Goal: Task Accomplishment & Management: Manage account settings

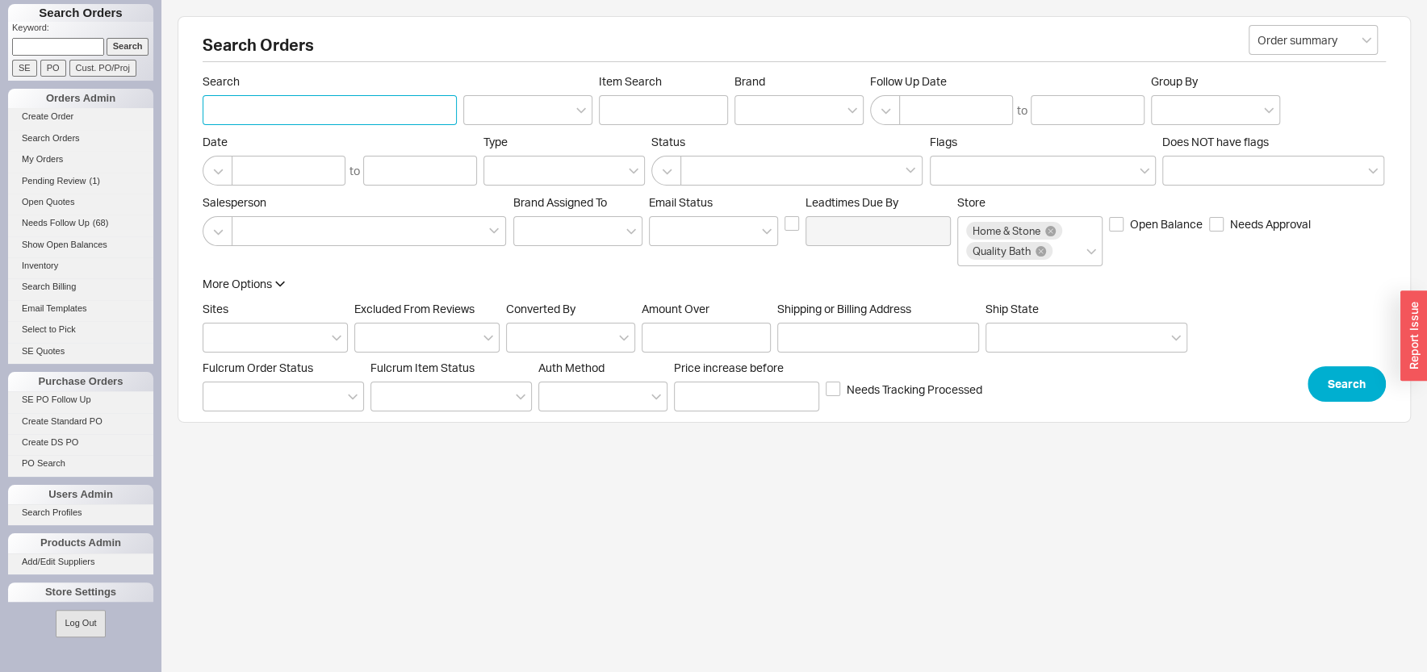
click at [257, 114] on input "Search" at bounding box center [330, 110] width 254 height 30
type input "b"
type input "bmb"
click button "Search" at bounding box center [1347, 385] width 78 height 36
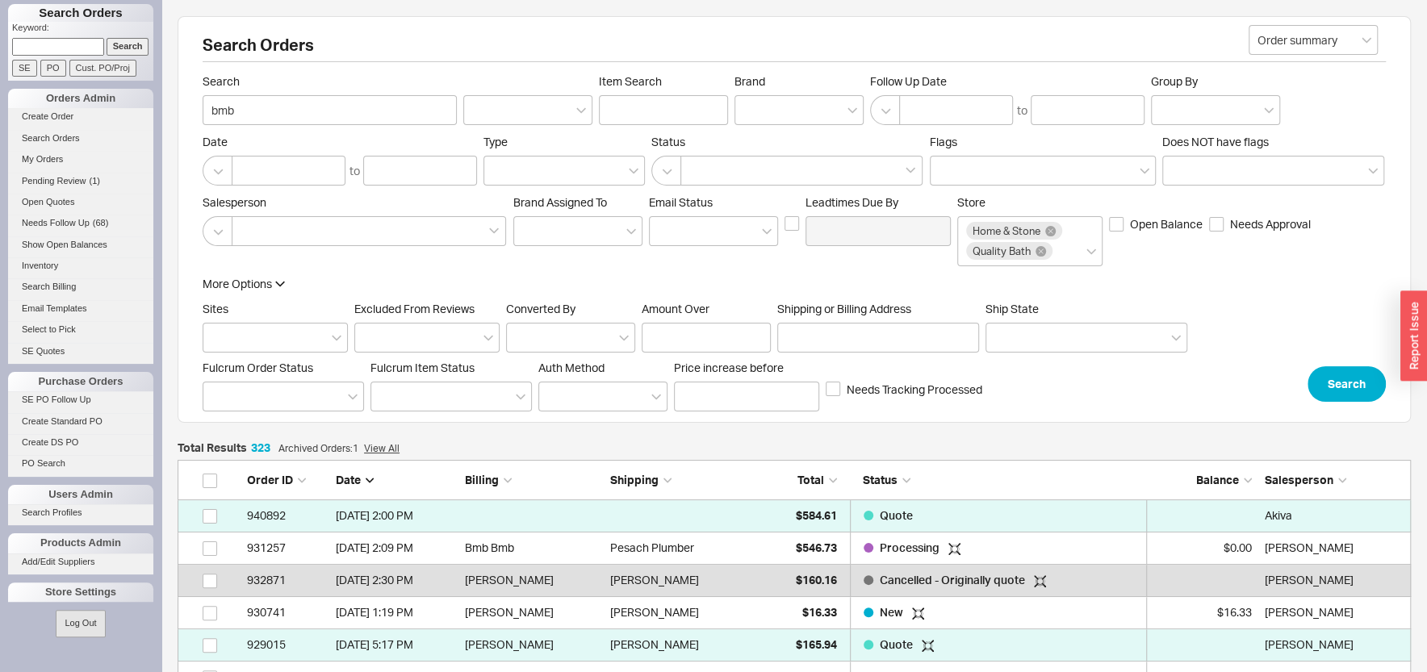
scroll to position [10488, 1217]
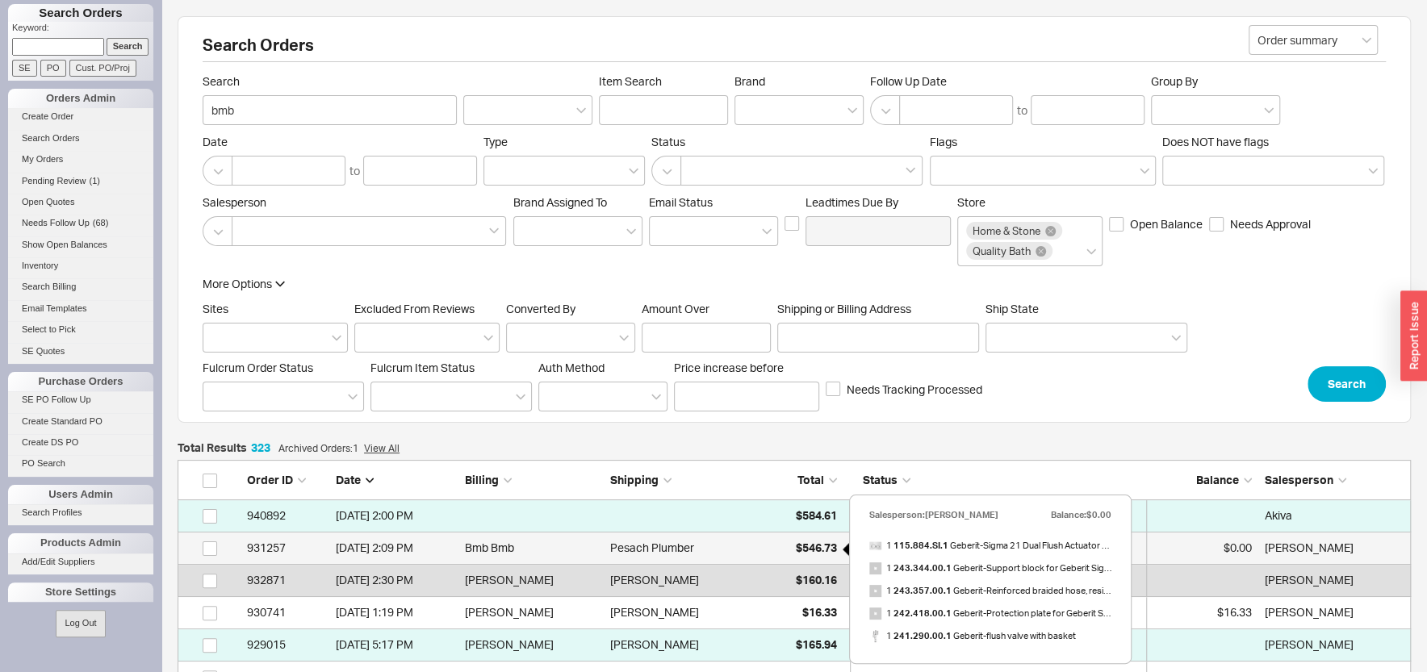
click at [804, 544] on span "$546.73" at bounding box center [816, 548] width 41 height 14
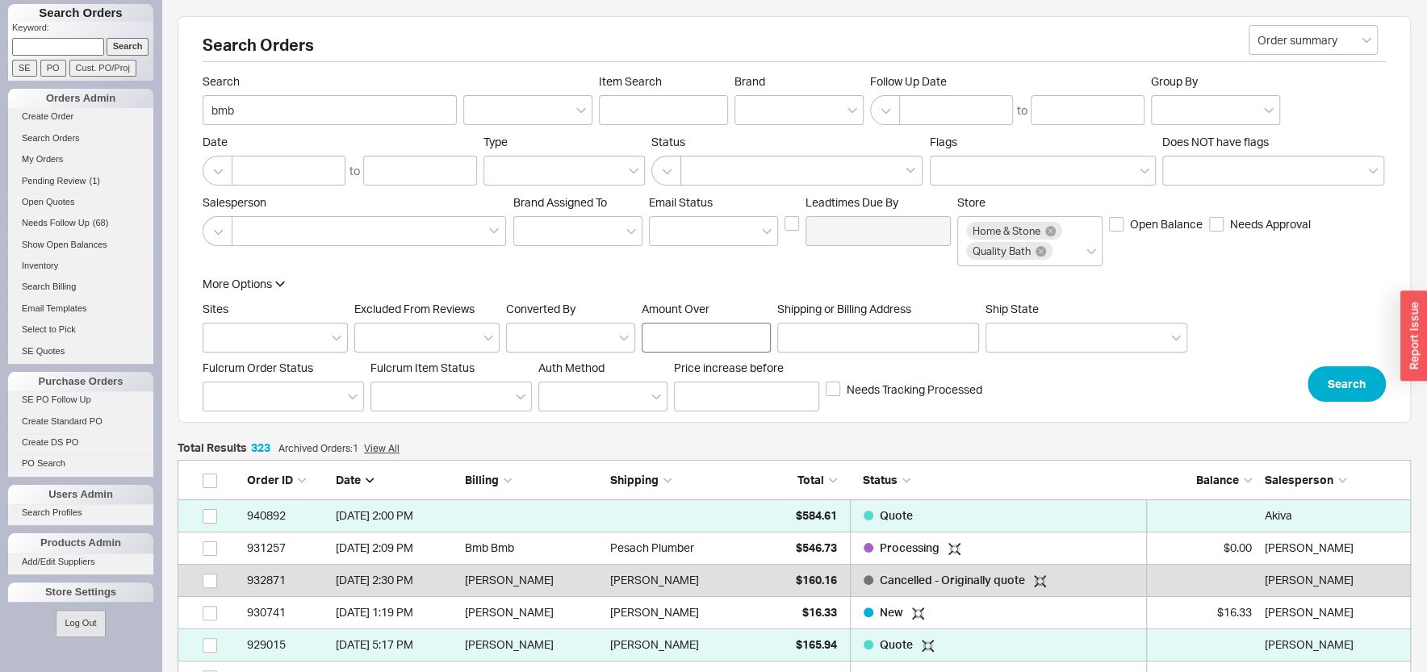
scroll to position [433, 0]
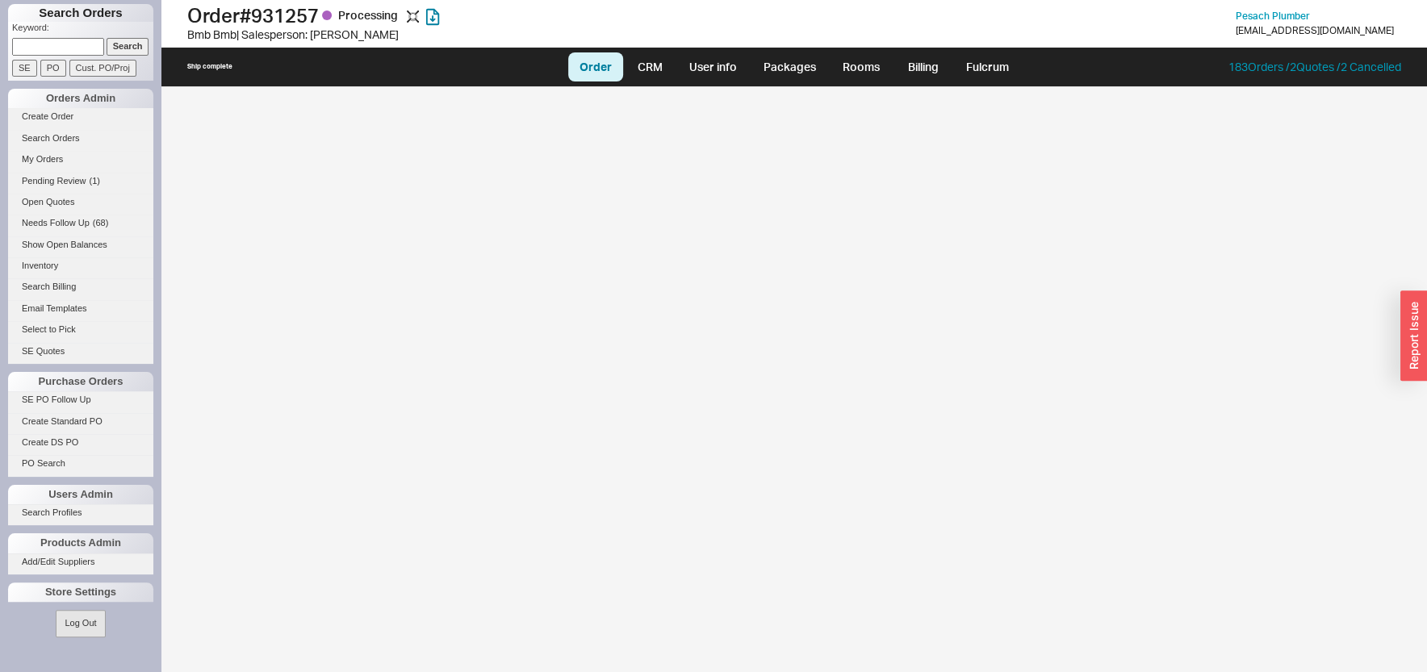
select select "LOW"
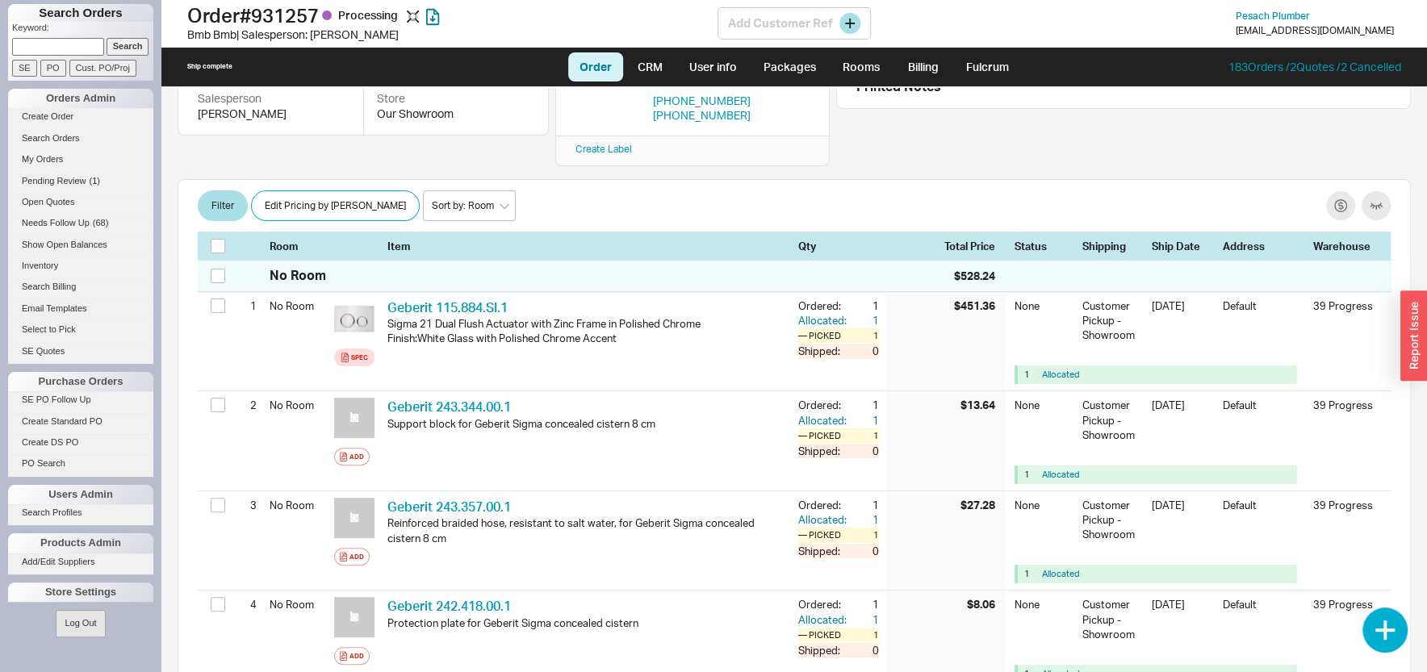
scroll to position [192, 0]
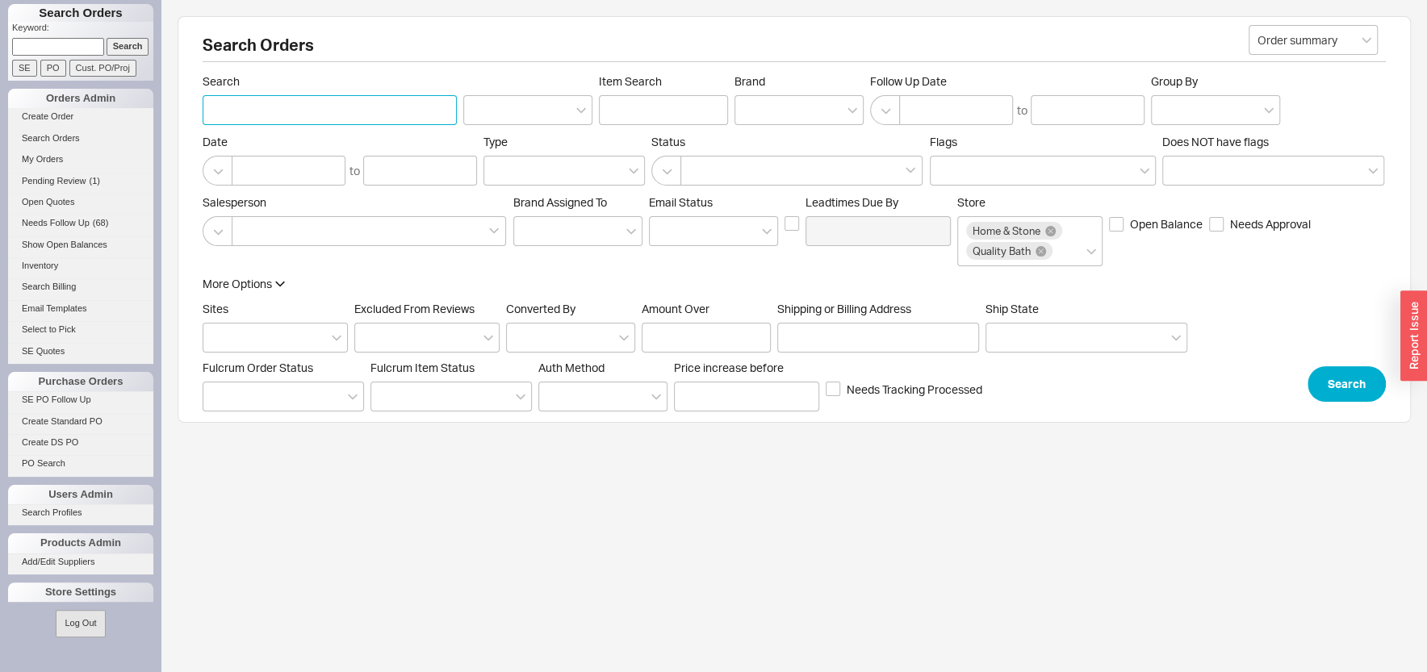
click at [309, 113] on input "Search" at bounding box center [330, 110] width 254 height 30
type input "nakash"
click button "Search" at bounding box center [1347, 385] width 78 height 36
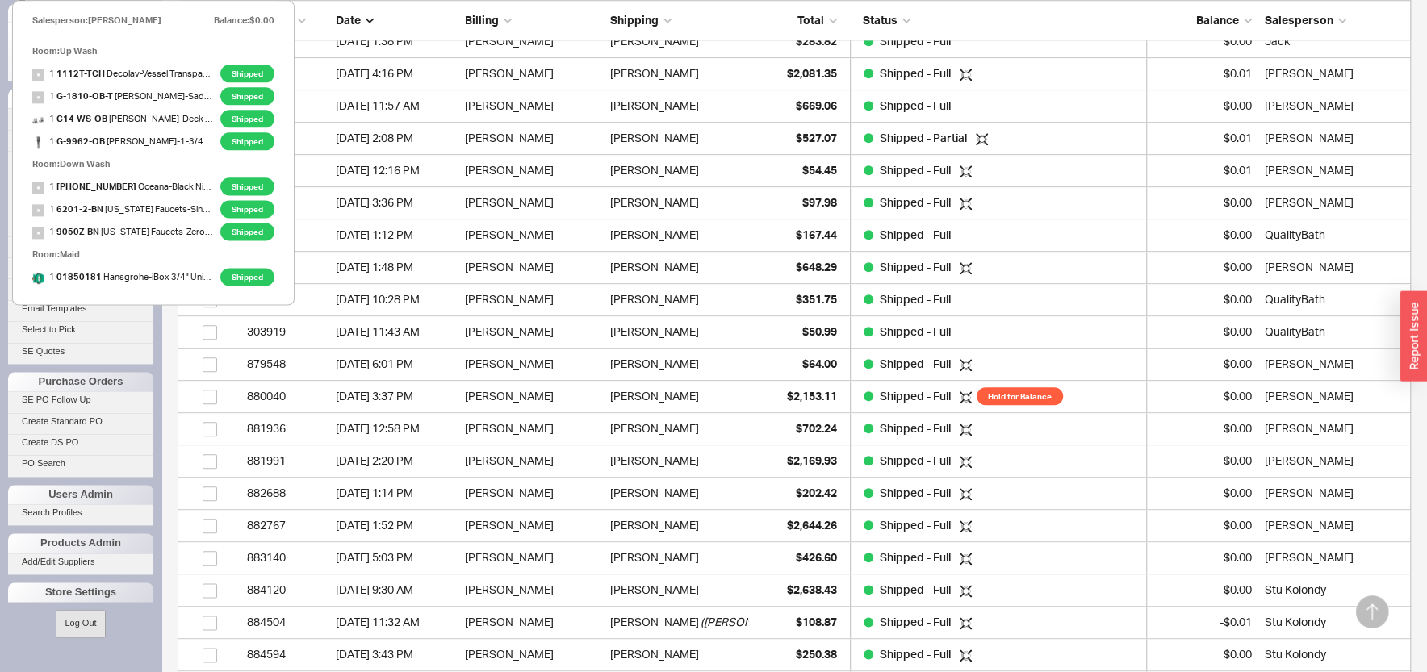
scroll to position [692, 0]
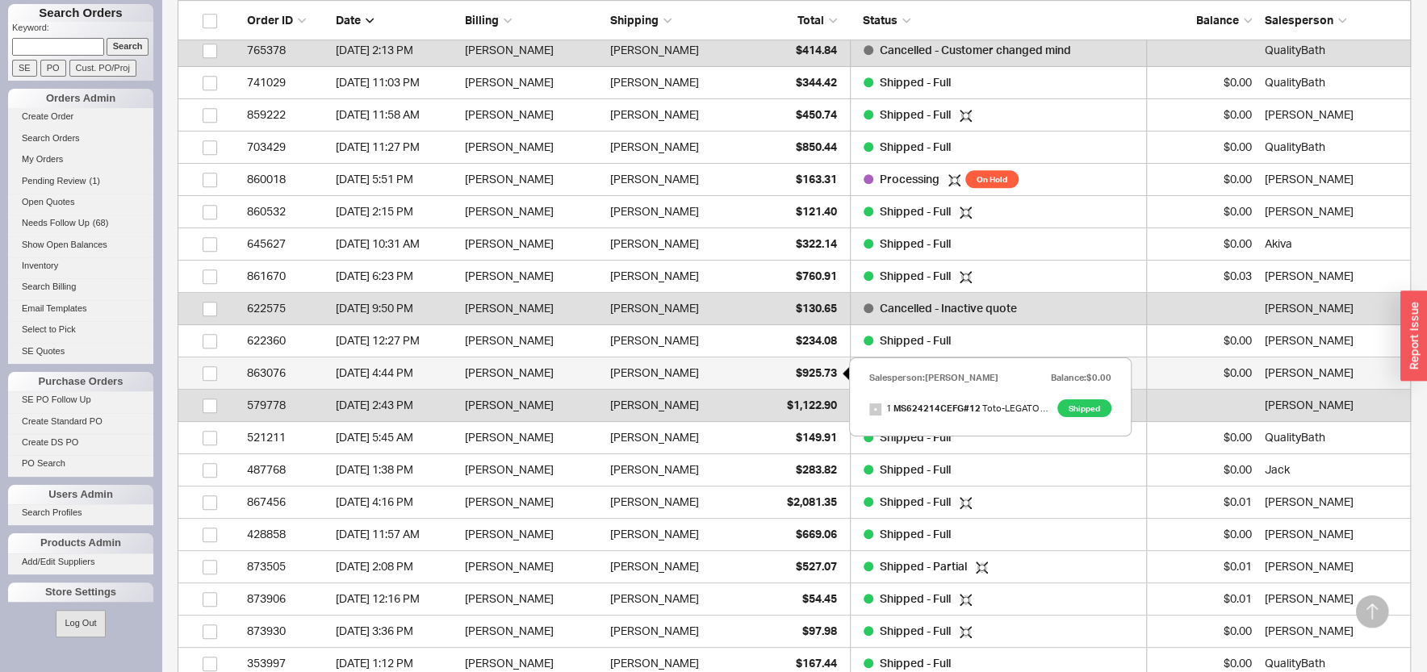
click at [804, 369] on span "$925.73" at bounding box center [816, 373] width 41 height 14
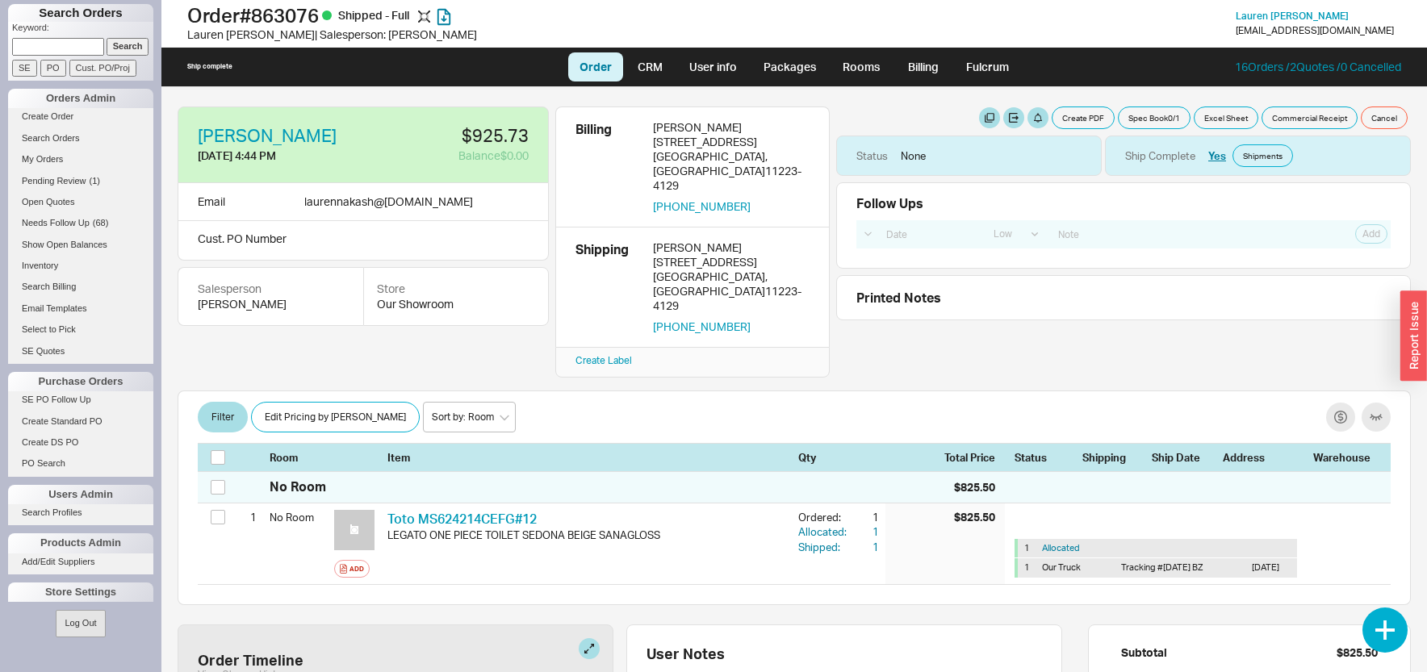
select select "LOW"
click at [296, 132] on link "[PERSON_NAME]" at bounding box center [267, 136] width 139 height 18
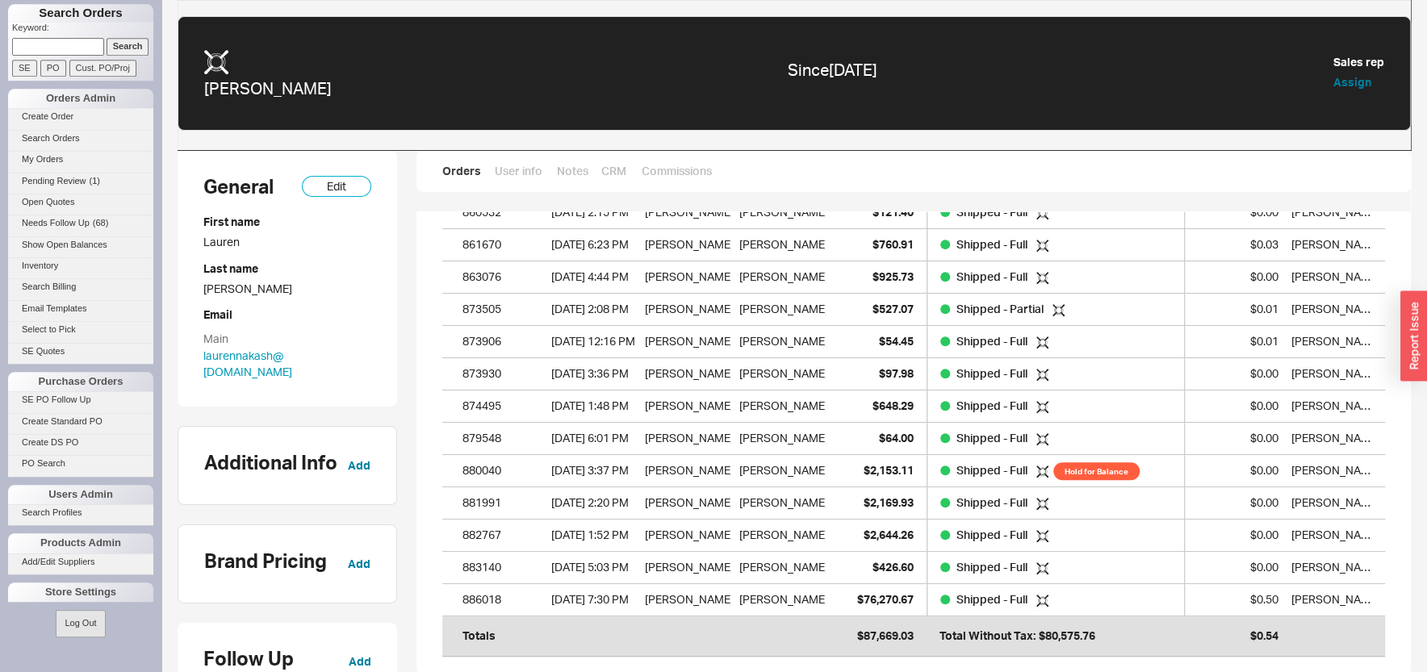
scroll to position [370, 0]
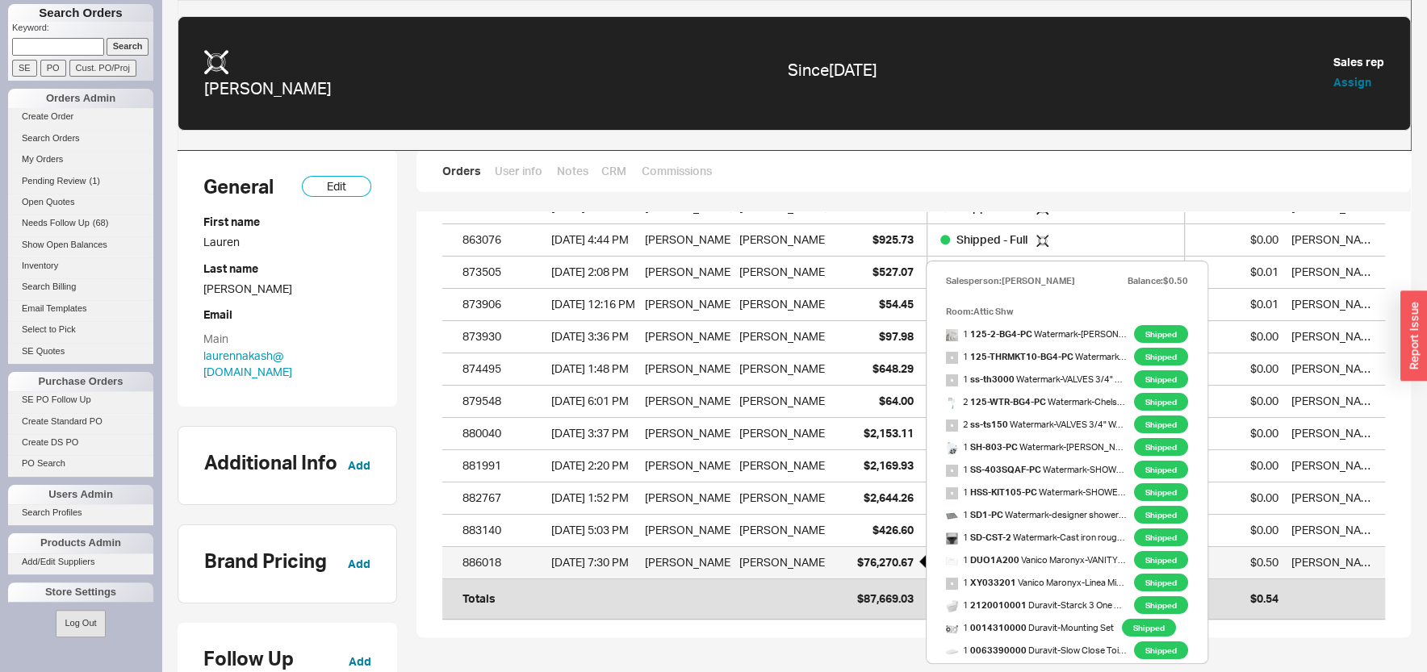
click at [875, 556] on span "$76,270.67" at bounding box center [885, 562] width 57 height 14
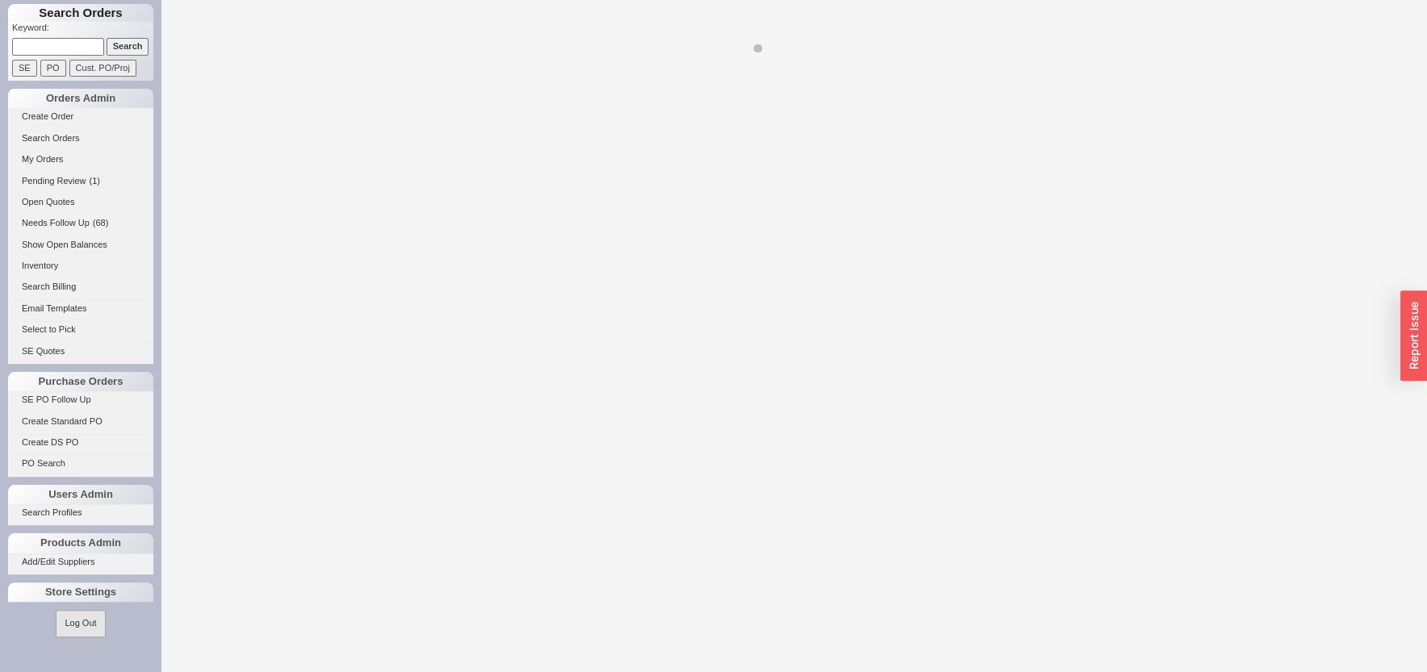
select select "LOW"
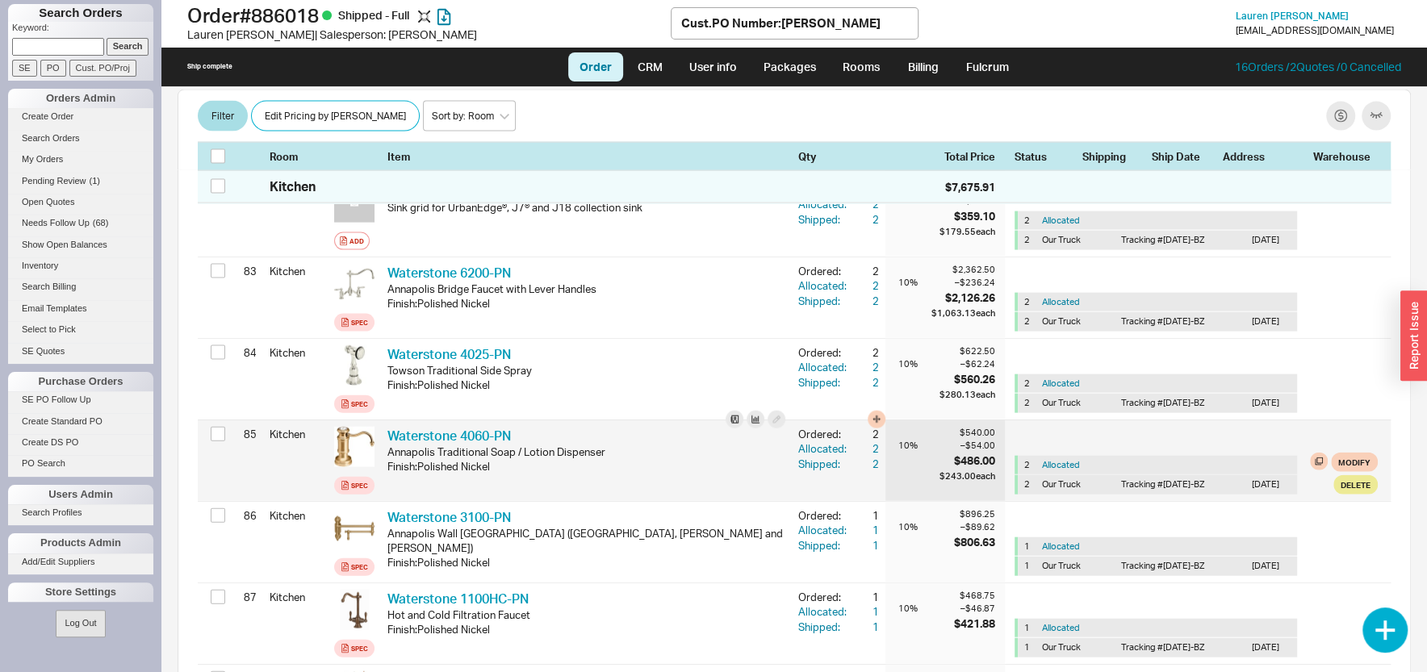
scroll to position [7010, 0]
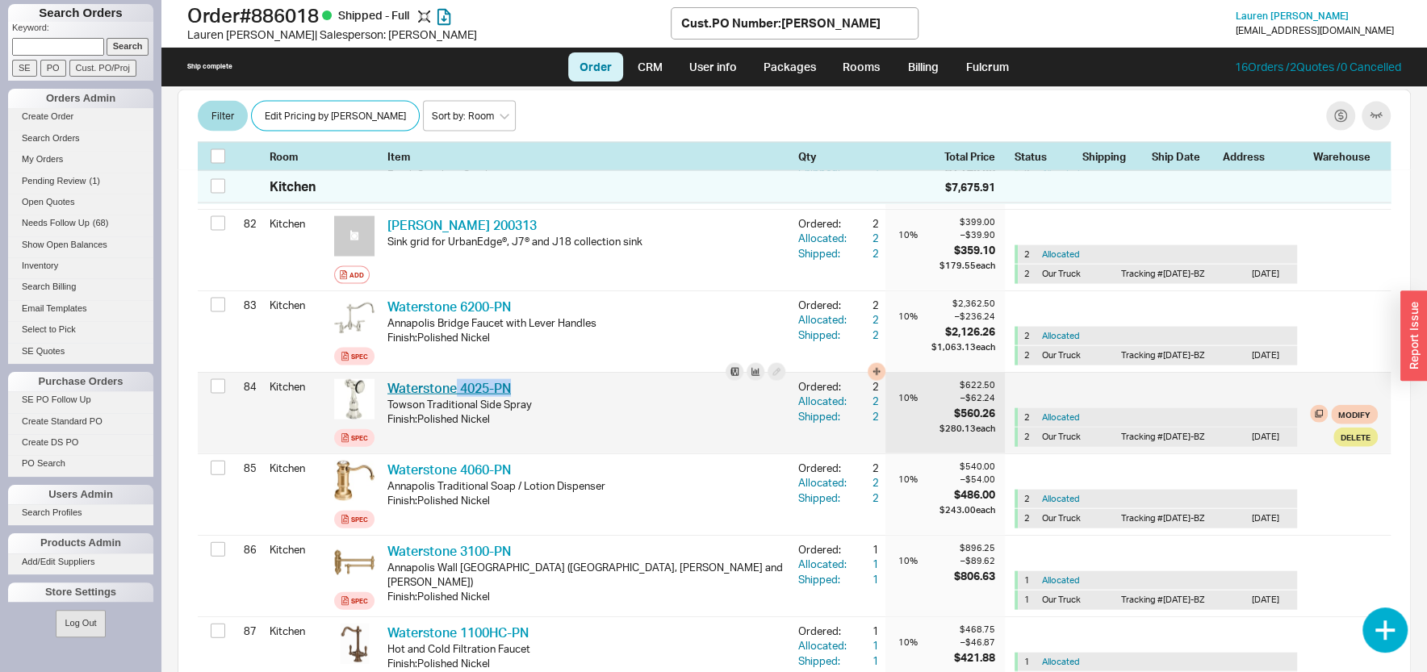
drag, startPoint x: 519, startPoint y: 399, endPoint x: 459, endPoint y: 396, distance: 60.6
click at [459, 396] on div "Waterstone 4025-PN WTR 4025-PN" at bounding box center [587, 388] width 398 height 18
copy link "4025-PN"
click at [858, 408] on div "2" at bounding box center [864, 401] width 29 height 15
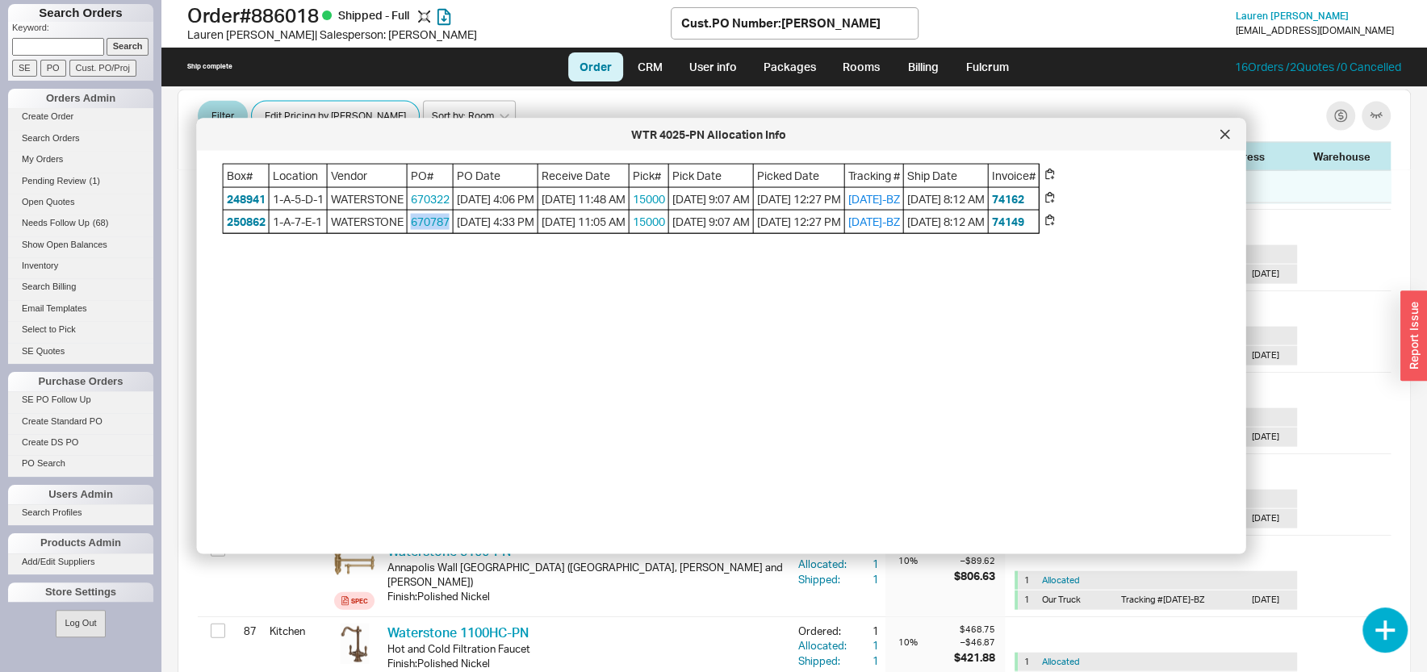
drag, startPoint x: 455, startPoint y: 240, endPoint x: 413, endPoint y: 241, distance: 42.0
click at [413, 233] on span "670787" at bounding box center [430, 222] width 45 height 23
copy link "670787"
click at [1223, 136] on icon at bounding box center [1226, 135] width 10 height 10
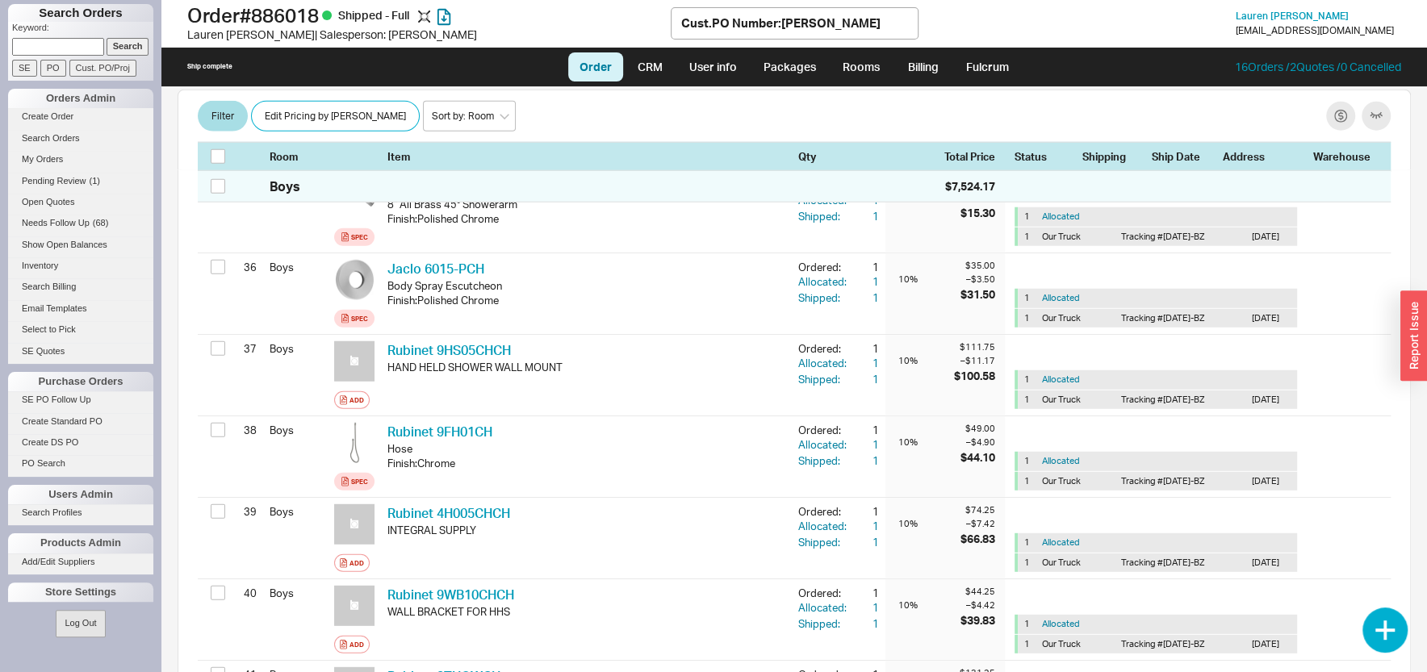
scroll to position [0, 0]
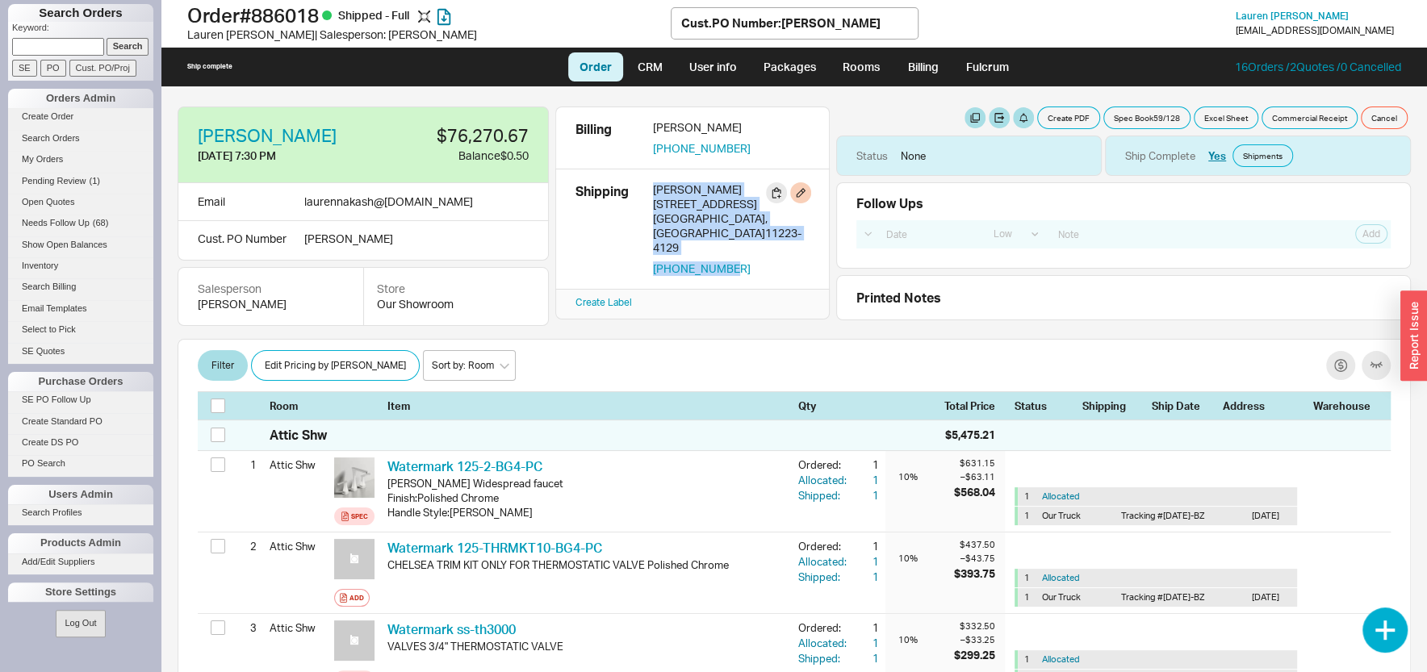
drag, startPoint x: 739, startPoint y: 248, endPoint x: 648, endPoint y: 193, distance: 105.8
click at [647, 195] on div "Shipping [PERSON_NAME] 2016 [STREET_ADDRESS] 917-684-1862" at bounding box center [692, 229] width 274 height 120
copy div "[PERSON_NAME] 2016 [STREET_ADDRESS] 917-684-1862"
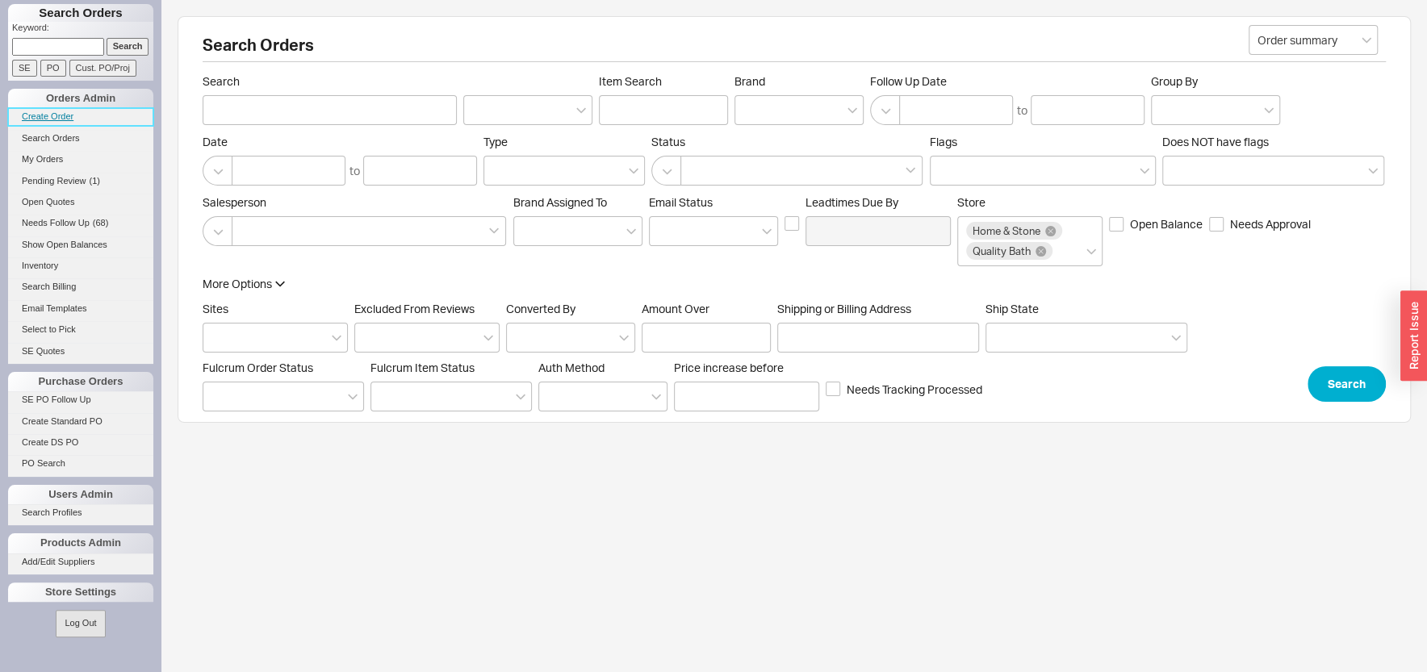
click at [51, 119] on link "Create Order" at bounding box center [80, 116] width 145 height 17
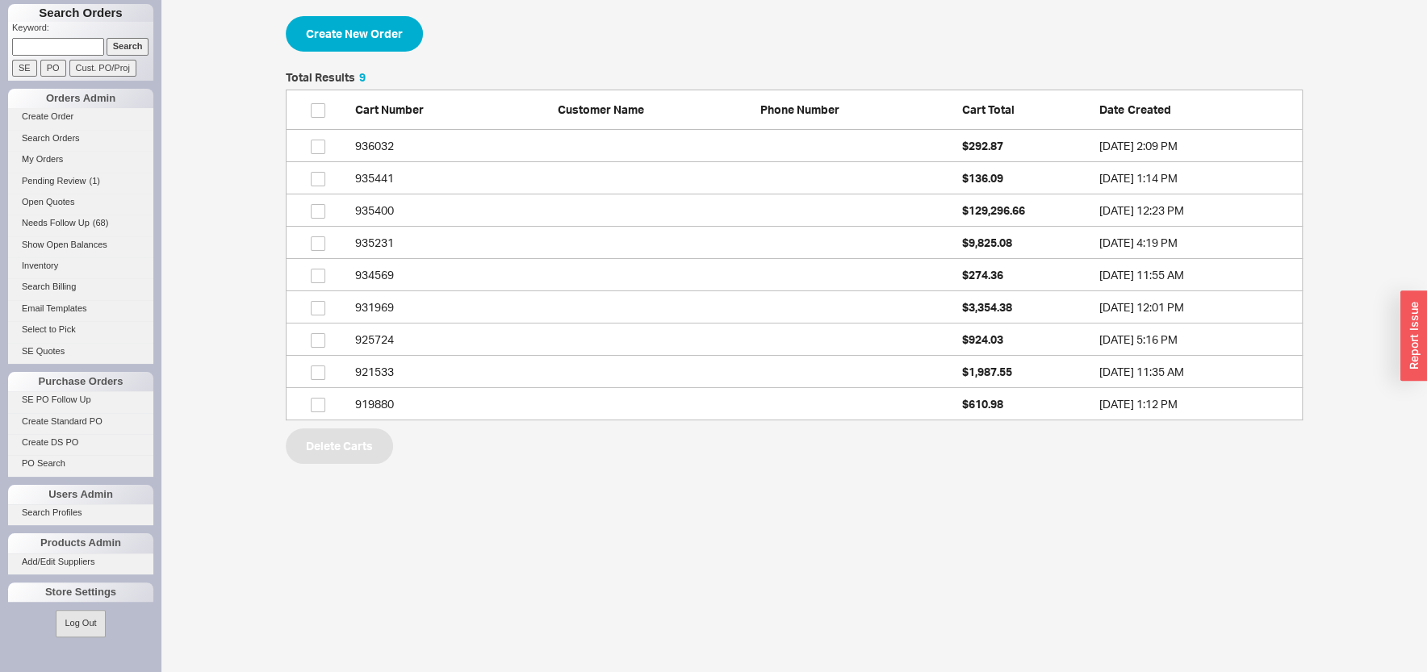
scroll to position [333, 1002]
drag, startPoint x: 376, startPoint y: 22, endPoint x: 386, endPoint y: 42, distance: 22.4
click at [374, 22] on button "Create New Order" at bounding box center [354, 34] width 137 height 36
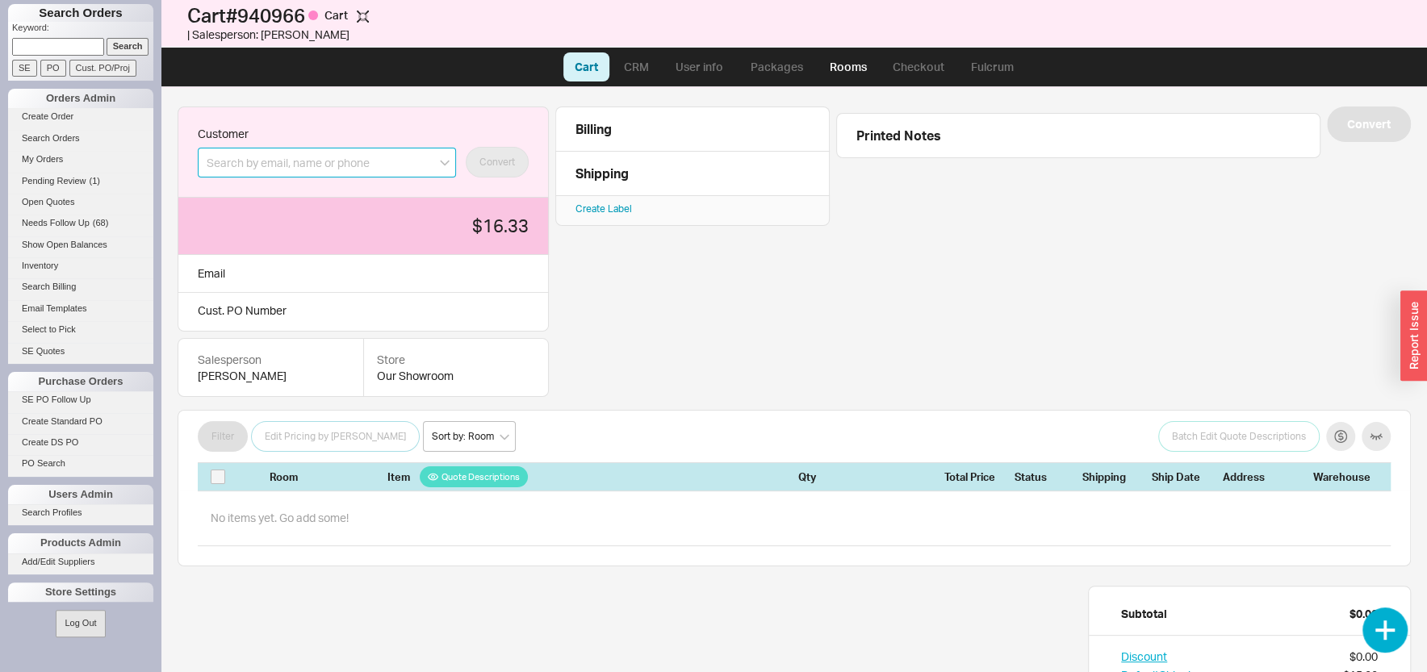
click at [253, 176] on input at bounding box center [327, 163] width 258 height 30
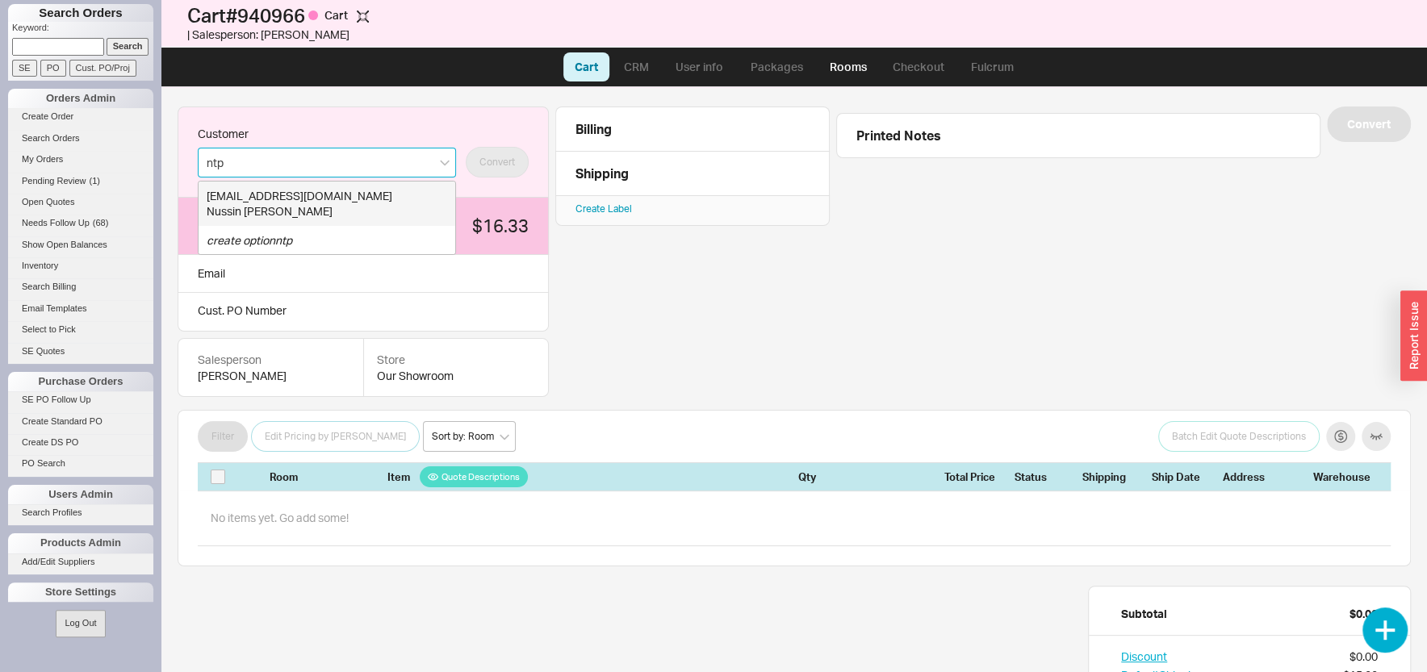
click at [283, 204] on div "Nussin Rieder" at bounding box center [327, 211] width 241 height 16
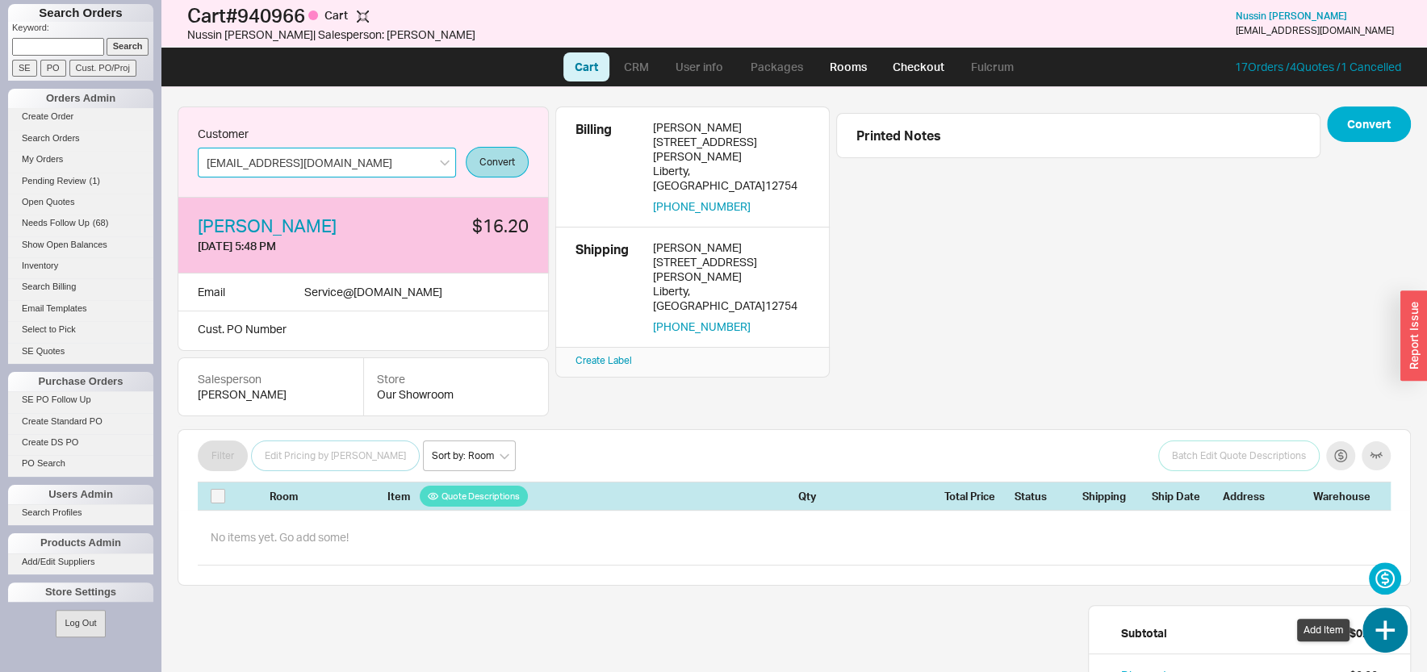
type input "Service@ntpmechanical.com"
click at [1396, 618] on button "button" at bounding box center [1385, 630] width 45 height 45
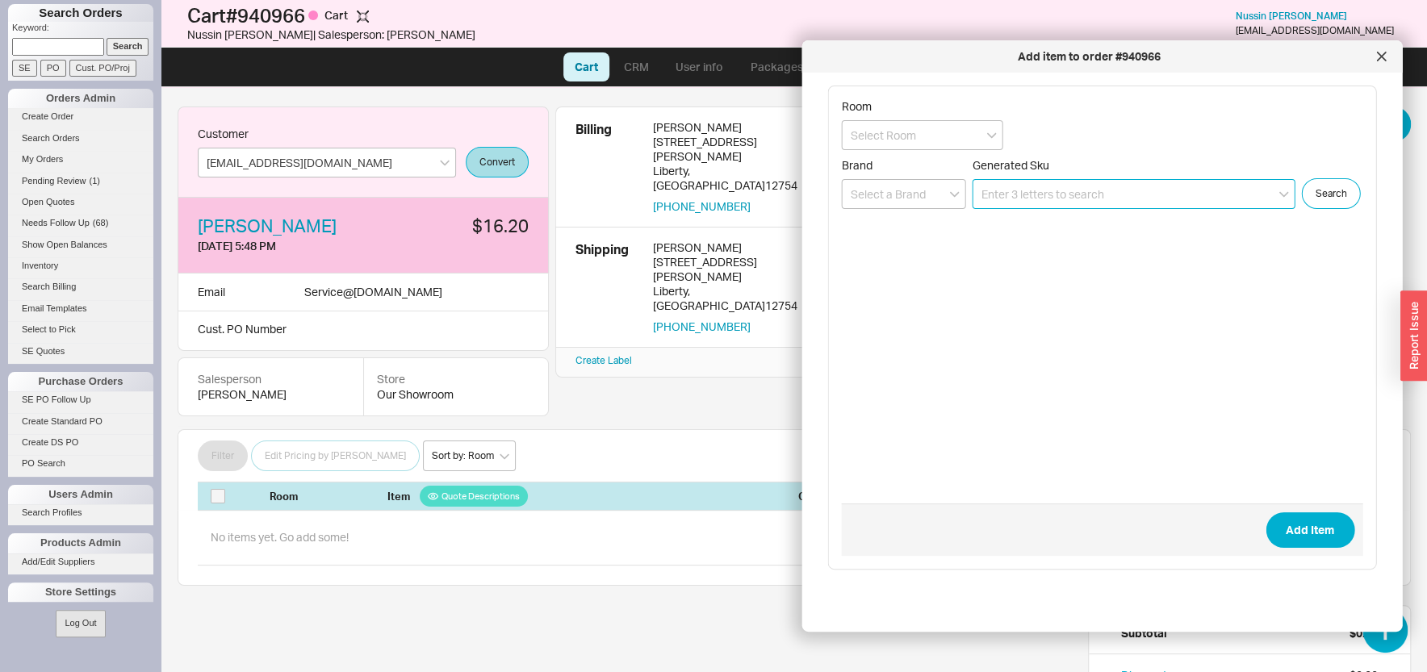
click at [1029, 186] on input at bounding box center [1134, 194] width 323 height 30
paste input "SS-THD200-U-SG"
click at [1031, 255] on icon "create option SS-THD200-U-SG" at bounding box center [1062, 256] width 160 height 14
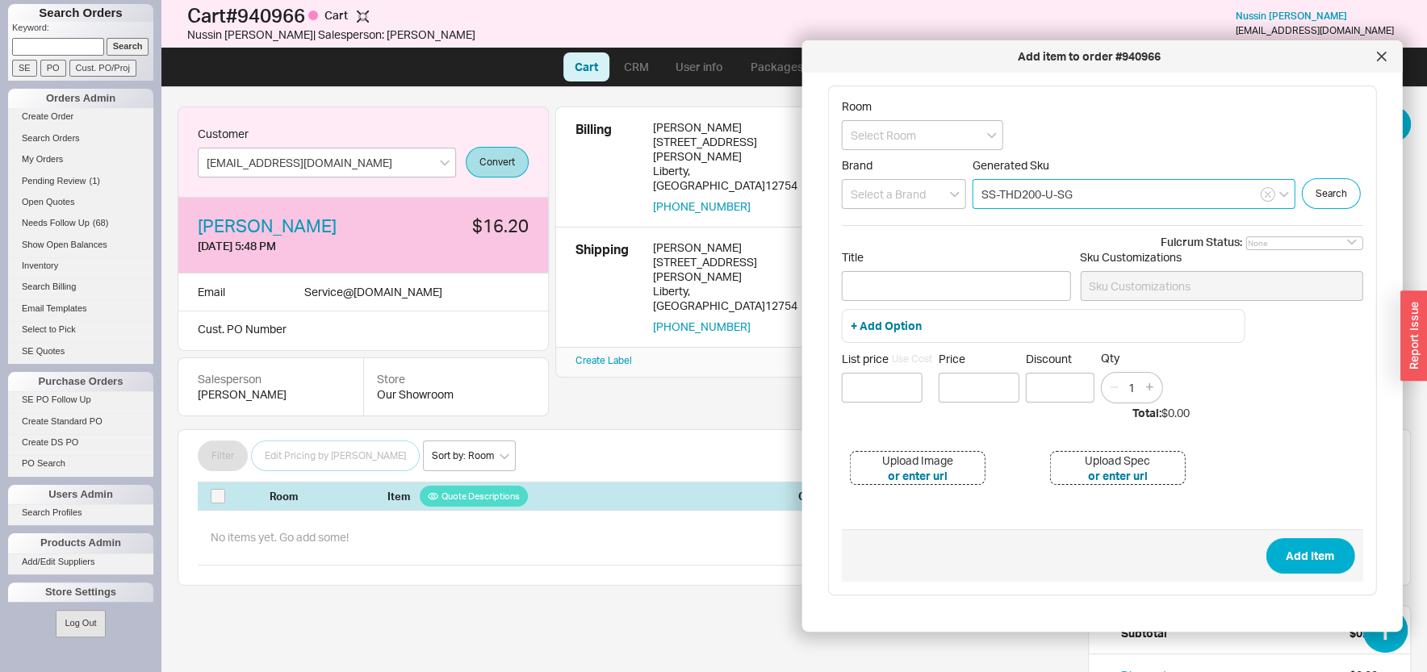
type input "SS-THD200-U-SG"
click at [932, 301] on input "Title" at bounding box center [956, 286] width 229 height 30
paste input "Thermostatic Handle Assembly."
type input "Thermostatic Handle Assembly."
click at [906, 195] on input at bounding box center [904, 194] width 124 height 30
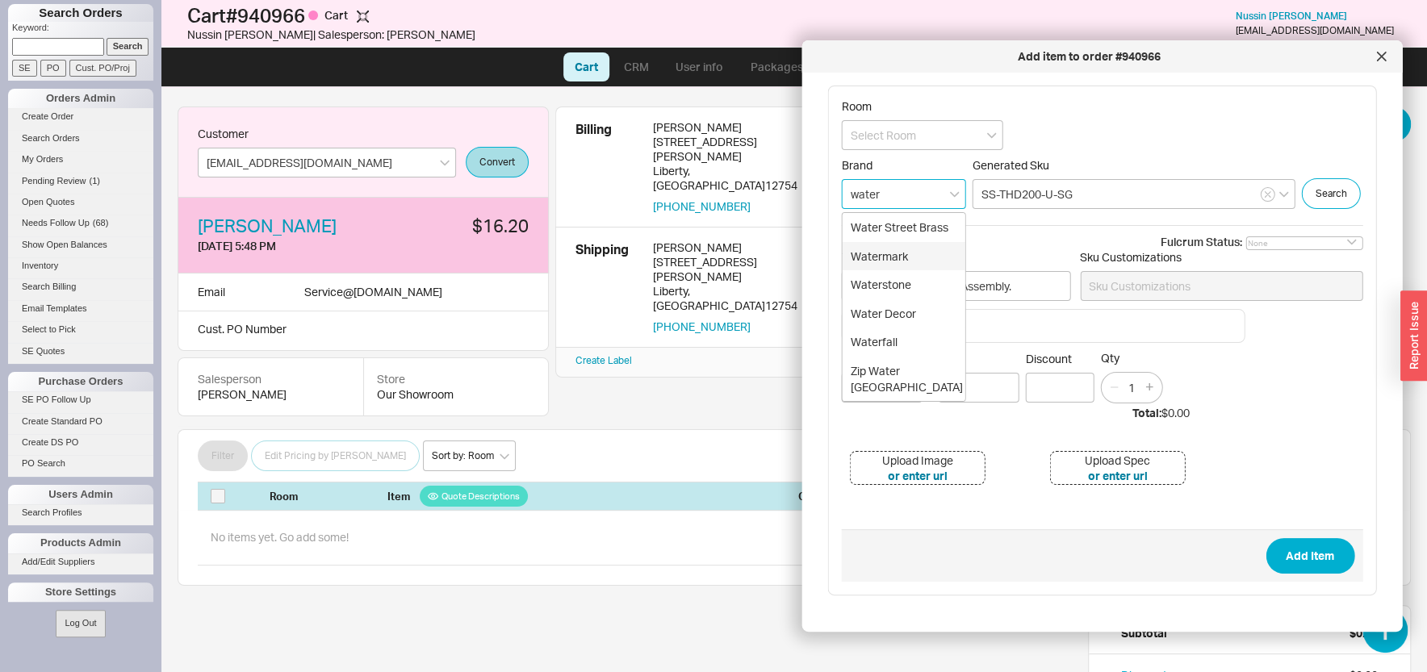
click at [902, 257] on div "Watermark" at bounding box center [904, 256] width 123 height 29
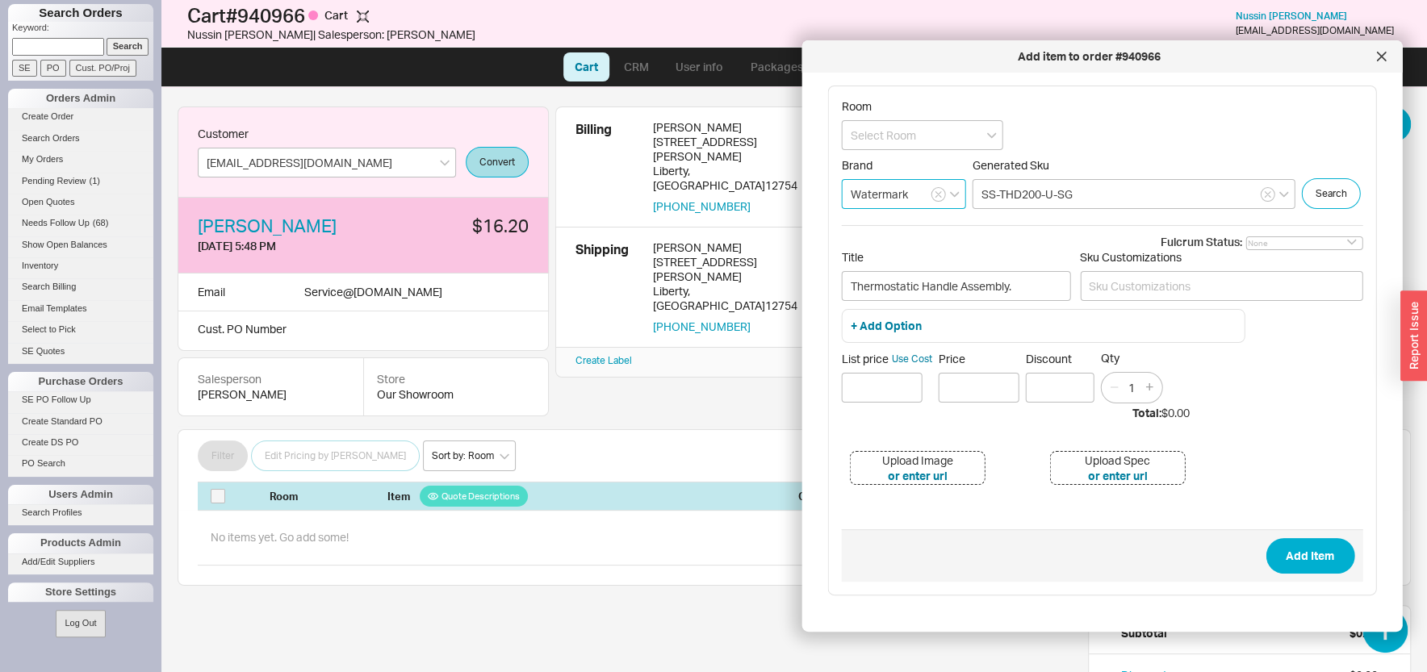
type input "Watermark"
click at [991, 209] on div "Brand Watermark Generated Sku SS-THD200-U-SG Search" at bounding box center [1103, 183] width 522 height 51
click at [899, 403] on input at bounding box center [882, 388] width 81 height 30
type input "$ 755"
click at [1322, 574] on button "Add Item" at bounding box center [1310, 556] width 89 height 36
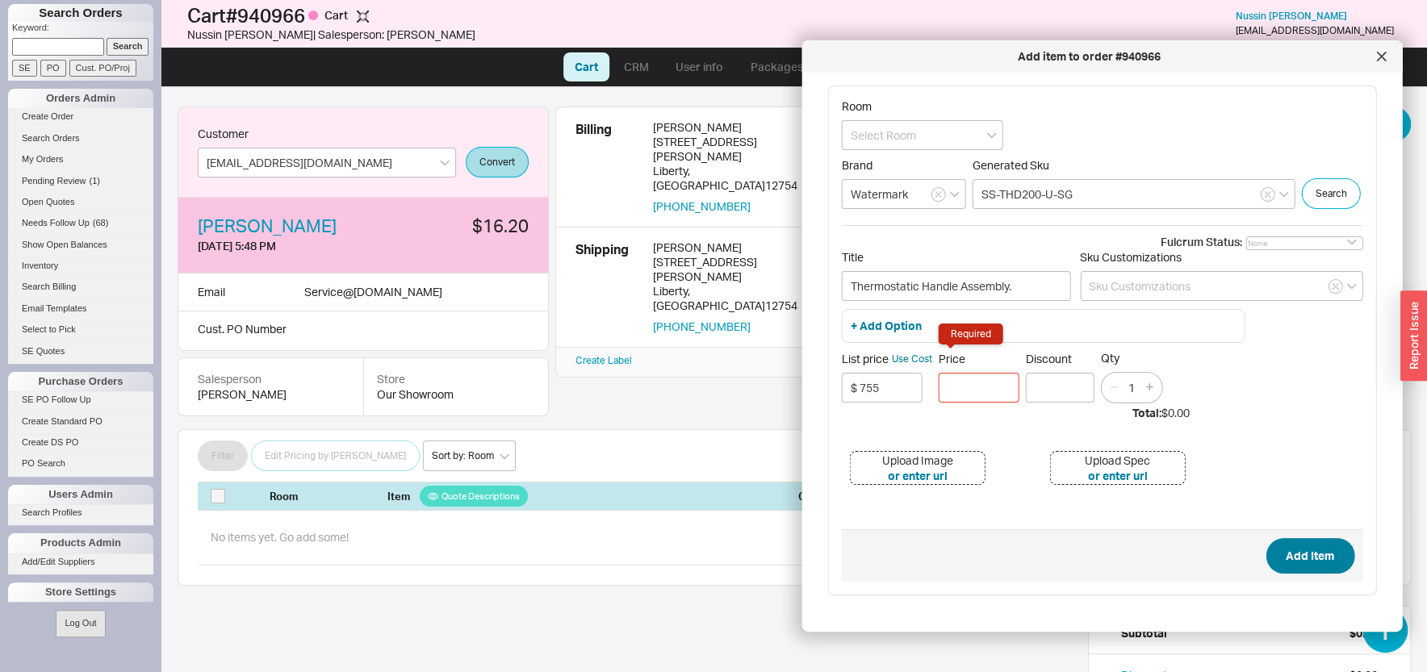
scroll to position [27, 0]
type input "$755.00"
drag, startPoint x: 1289, startPoint y: 559, endPoint x: 1281, endPoint y: 566, distance: 10.9
click at [1288, 559] on button "Add Item" at bounding box center [1310, 556] width 89 height 36
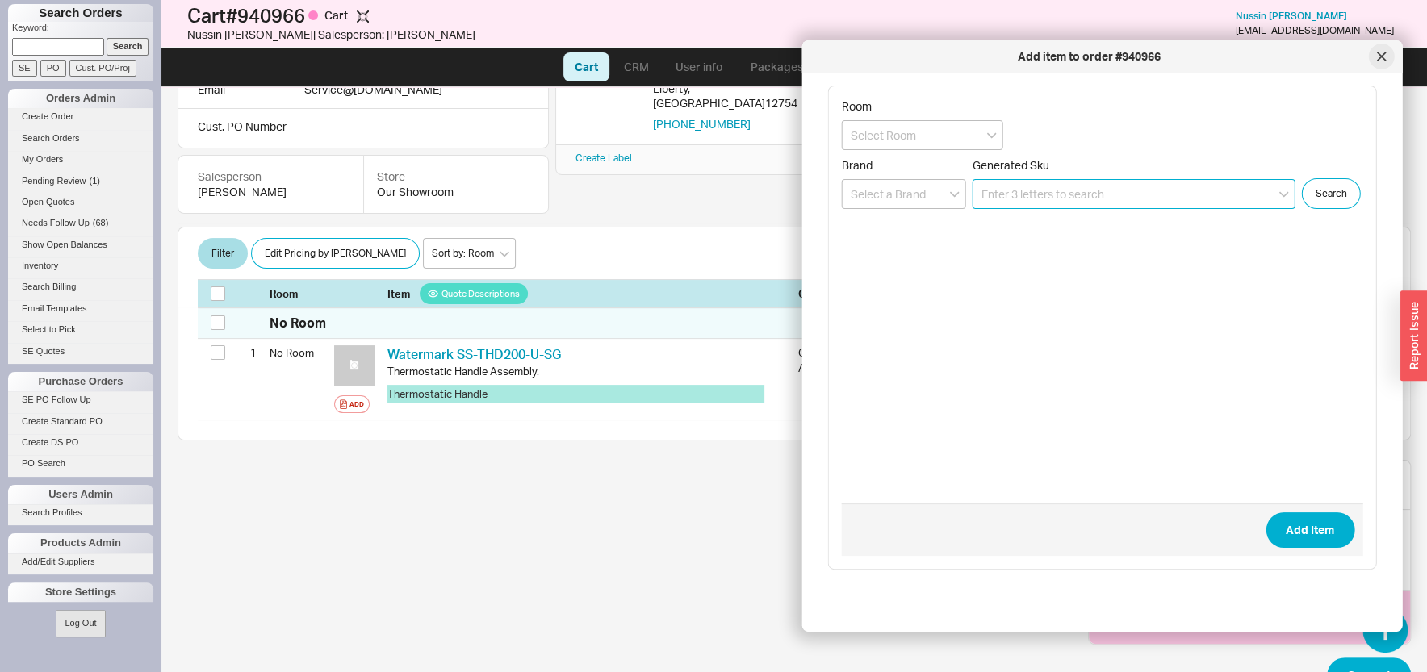
scroll to position [203, 0]
drag, startPoint x: 1382, startPoint y: 59, endPoint x: 829, endPoint y: 237, distance: 581.1
click at [1378, 60] on icon at bounding box center [1381, 56] width 8 height 8
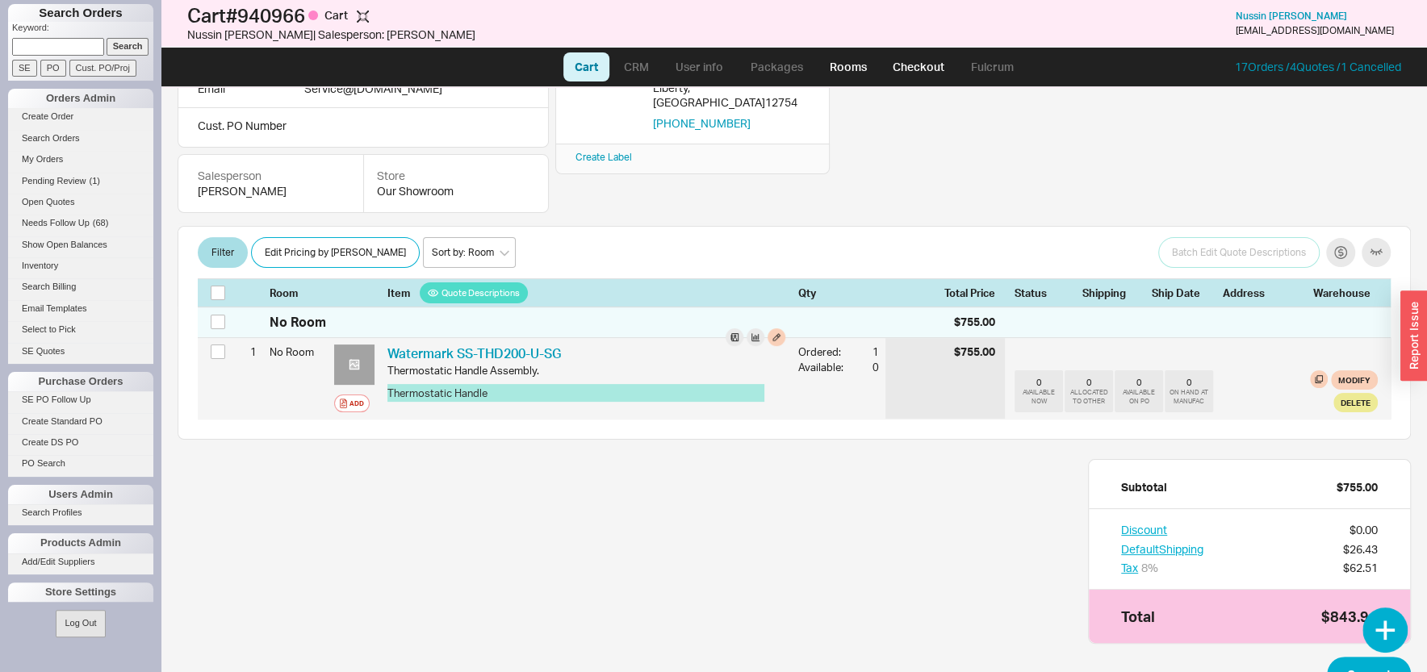
click at [356, 378] on div at bounding box center [354, 365] width 40 height 40
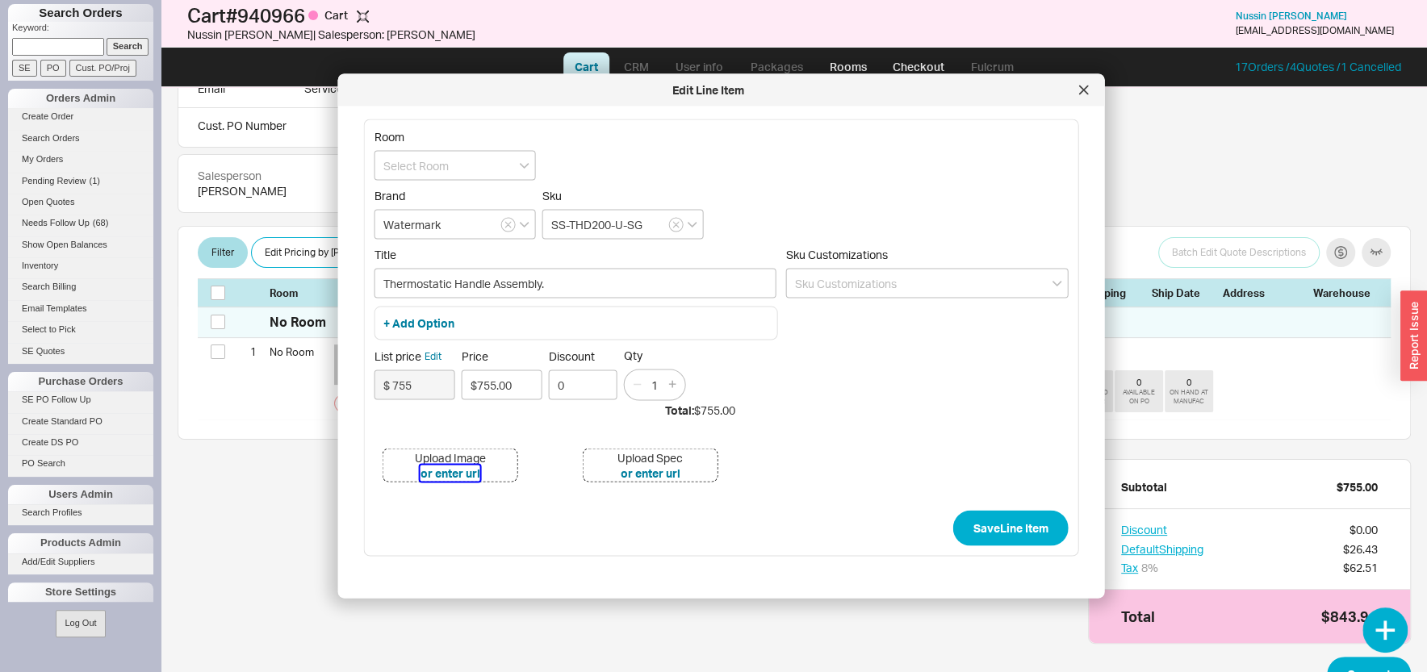
click at [445, 475] on button "or enter url" at bounding box center [451, 474] width 60 height 16
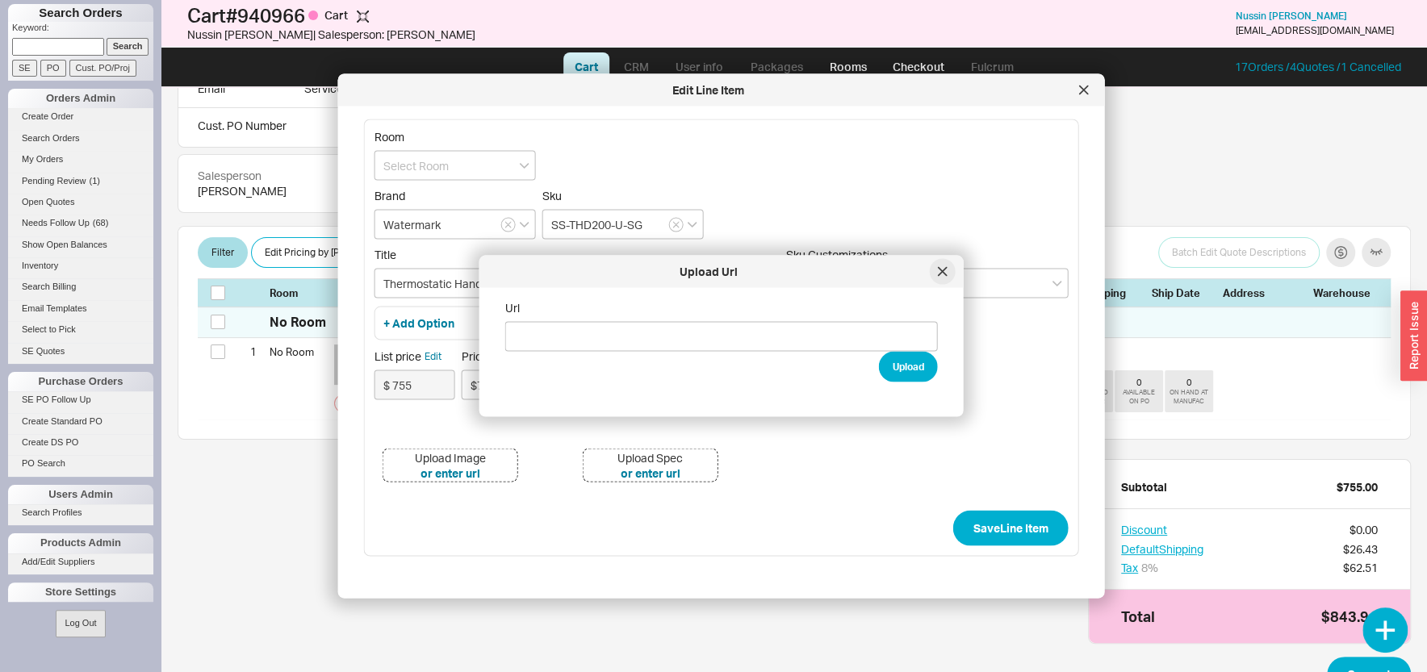
click at [941, 274] on icon at bounding box center [942, 271] width 8 height 8
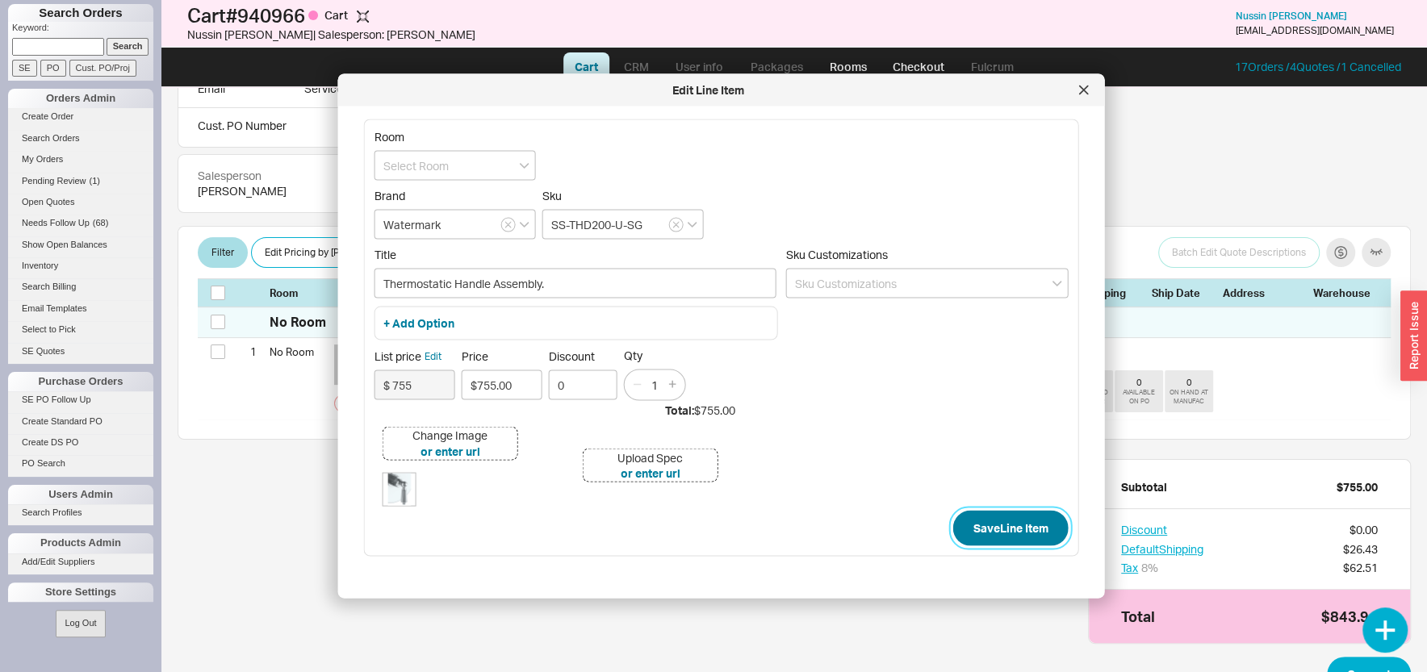
click at [965, 527] on button "Save Line Item" at bounding box center [1010, 529] width 115 height 36
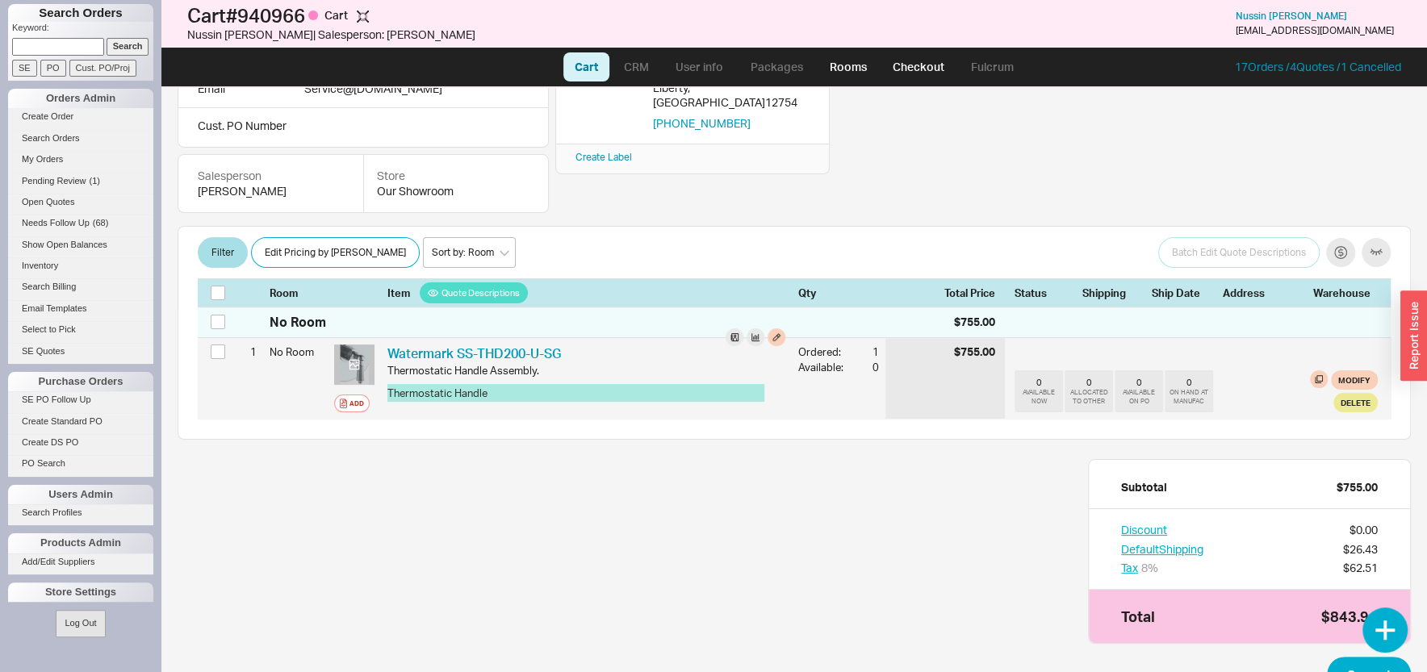
click at [358, 372] on div at bounding box center [354, 365] width 40 height 40
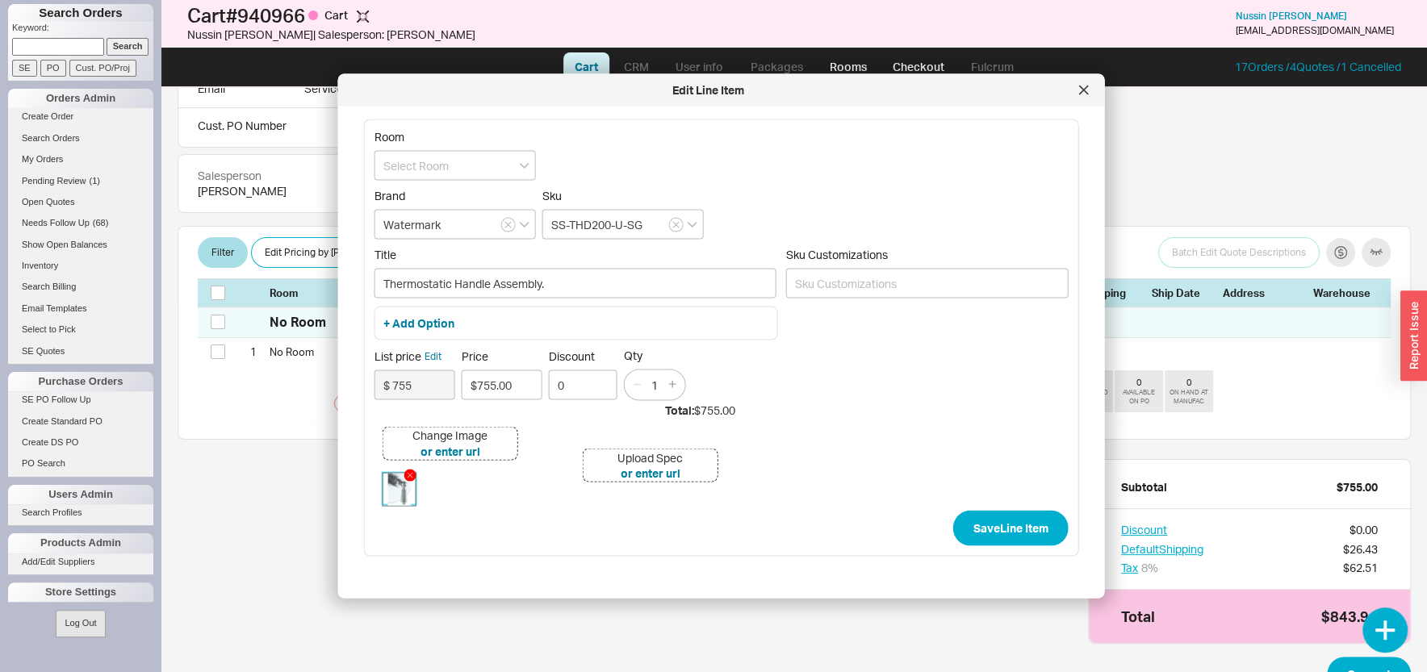
click at [393, 495] on img at bounding box center [399, 489] width 32 height 32
click at [1080, 85] on div at bounding box center [1084, 91] width 26 height 26
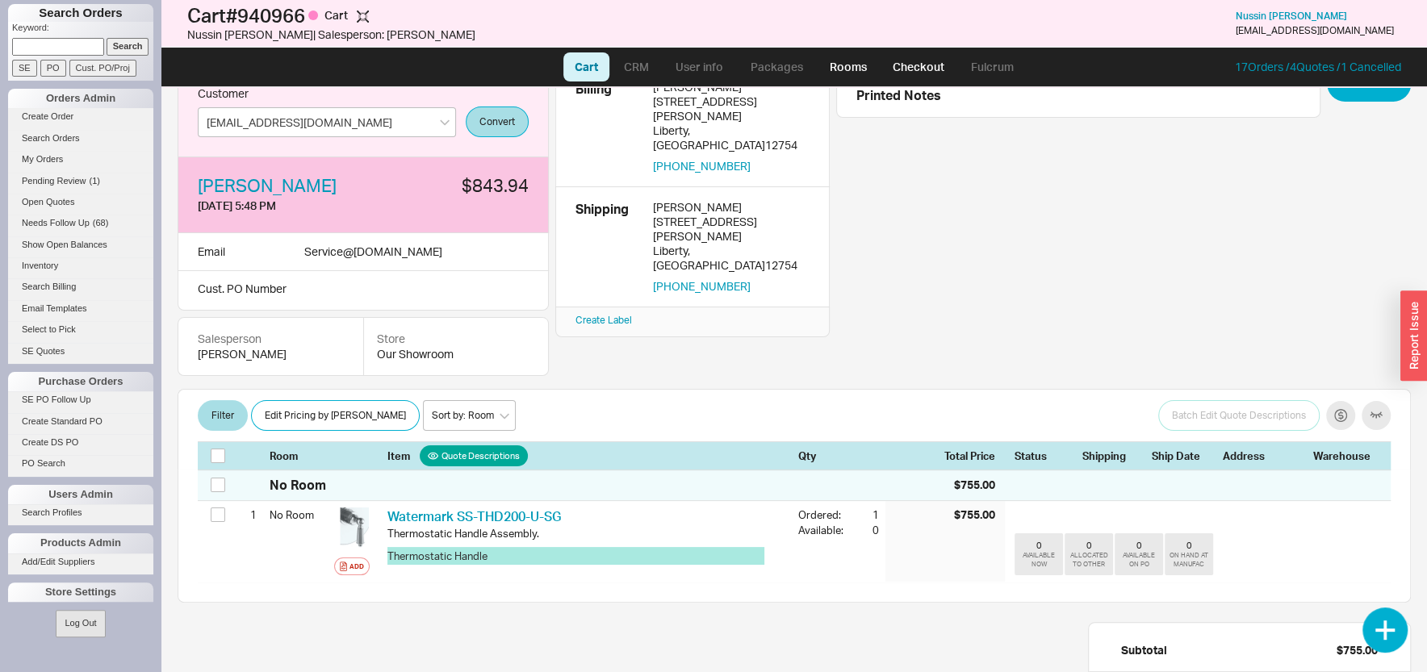
scroll to position [0, 0]
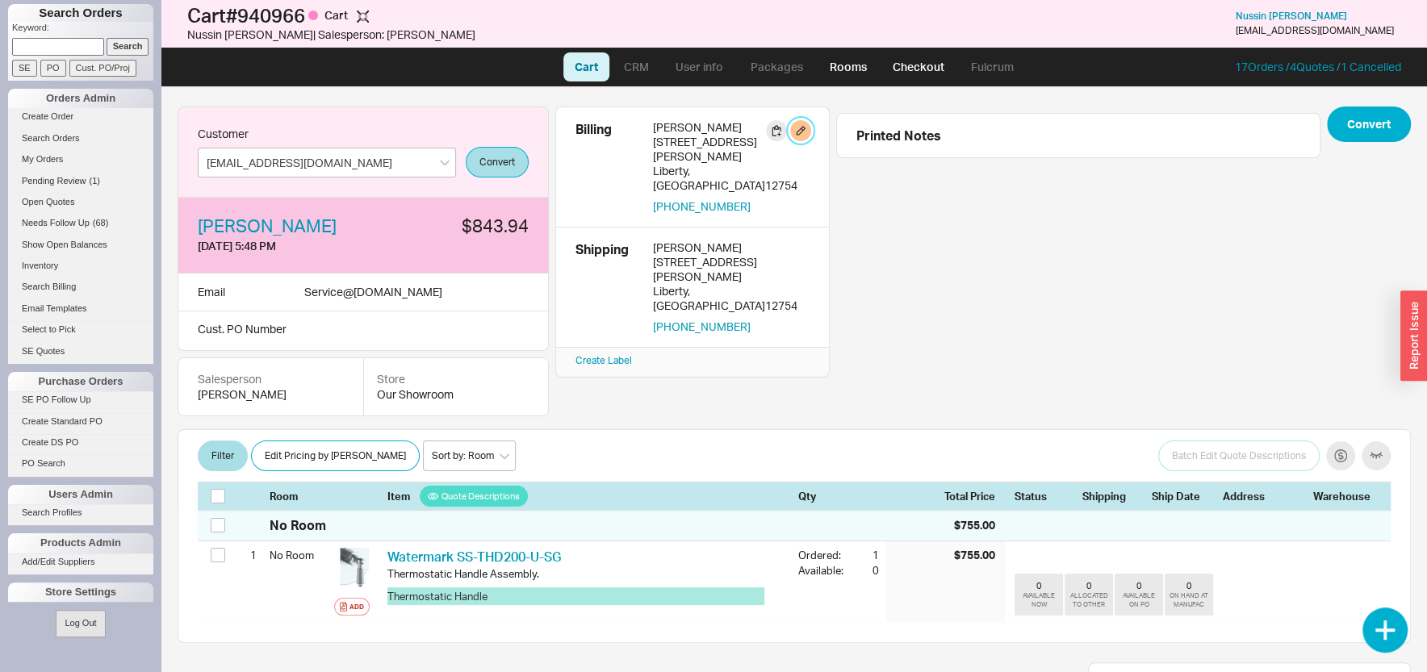
click at [801, 128] on button "button" at bounding box center [800, 130] width 21 height 21
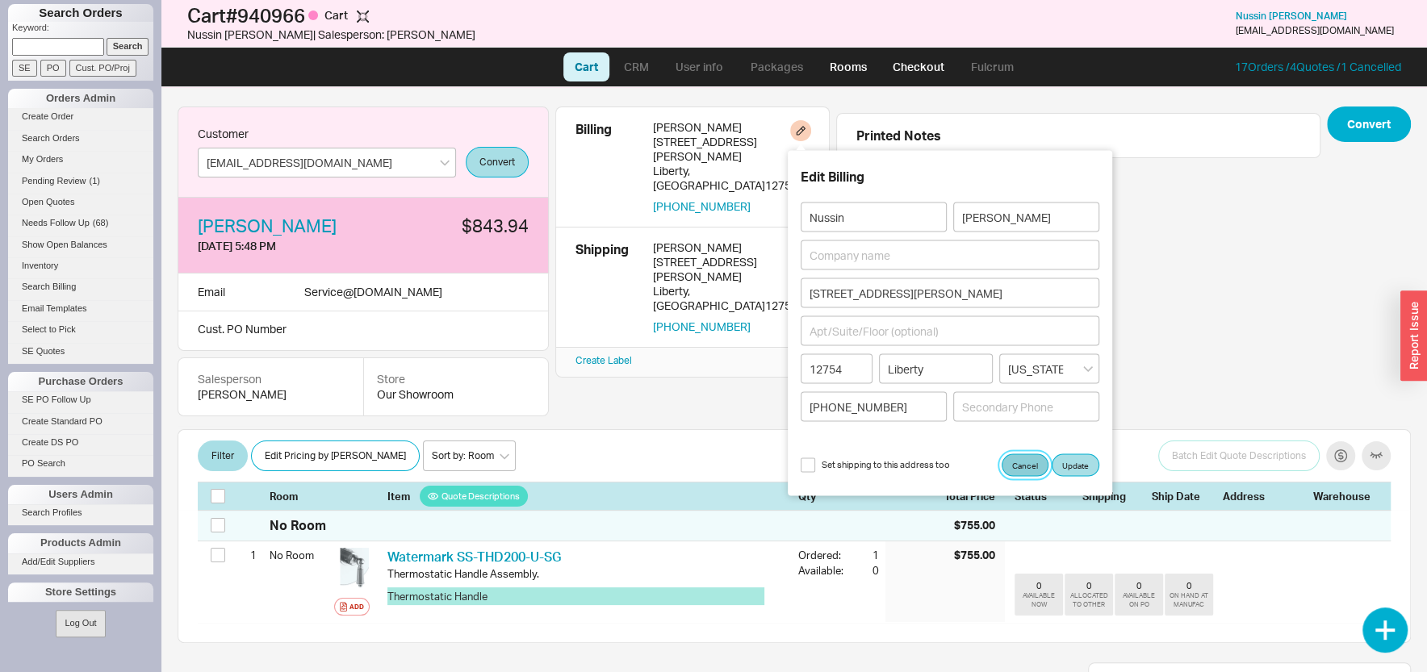
click at [1030, 466] on button "Cancel" at bounding box center [1025, 465] width 47 height 23
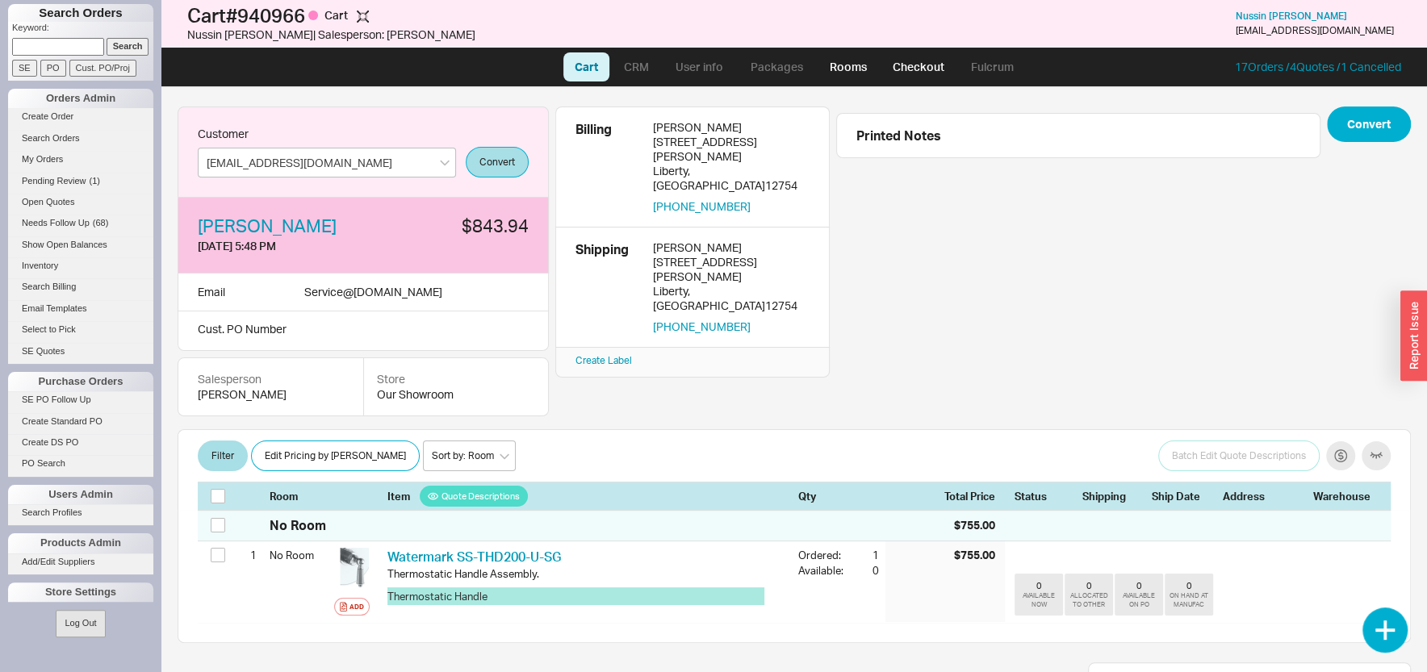
click at [641, 70] on link "CRM" at bounding box center [637, 66] width 48 height 29
click at [1350, 133] on button "Convert" at bounding box center [1369, 125] width 84 height 36
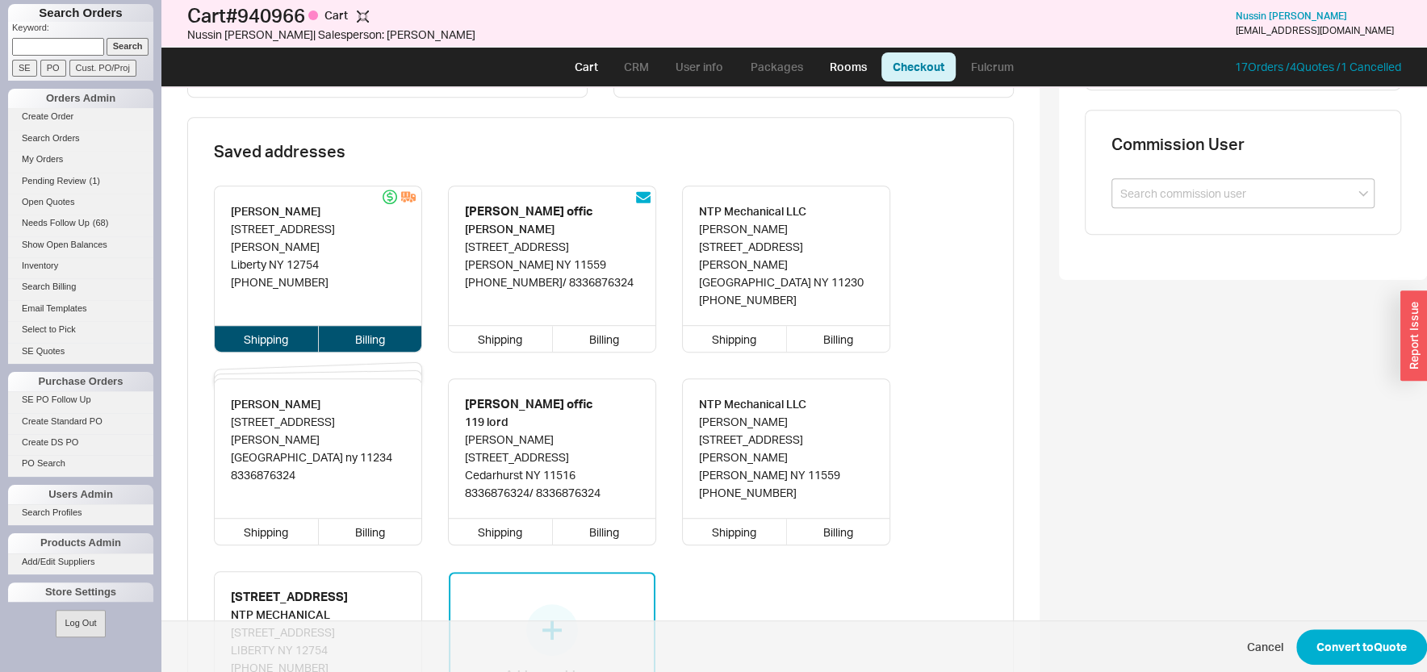
scroll to position [692, 0]
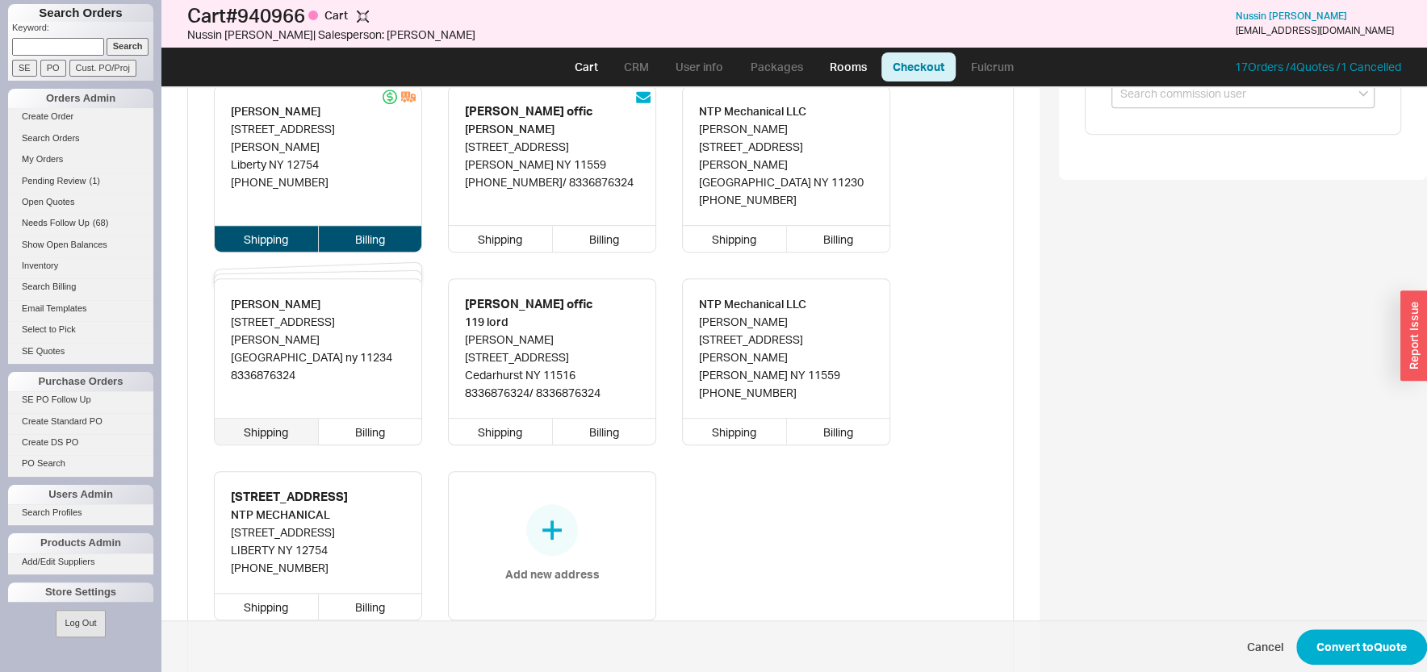
click at [265, 419] on div "Shipping" at bounding box center [267, 432] width 104 height 26
type input "1549 Kimball st"
type input "11234"
type input "brooklyn"
type input "8336876324"
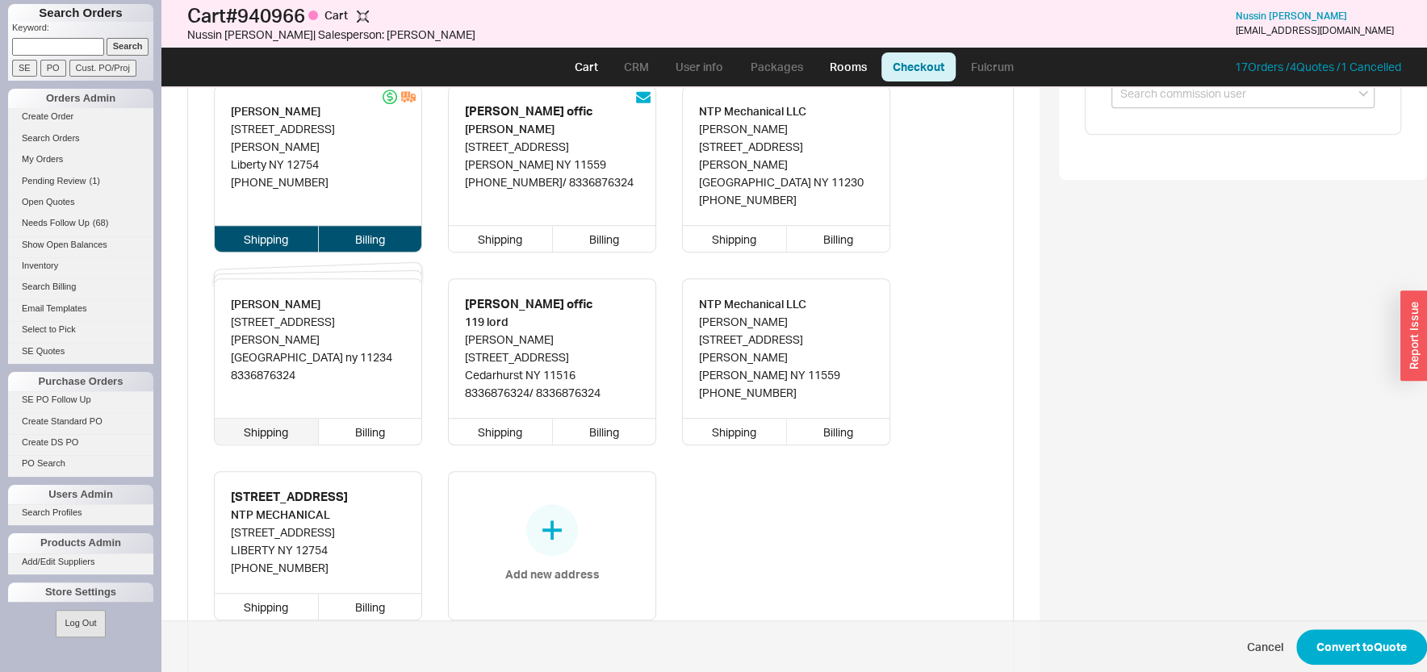
type input "93 Benton Hollow Road"
type input "12754"
type input "Liberty"
type input "(833) 687-6324"
click at [371, 422] on div "Billing" at bounding box center [370, 432] width 103 height 26
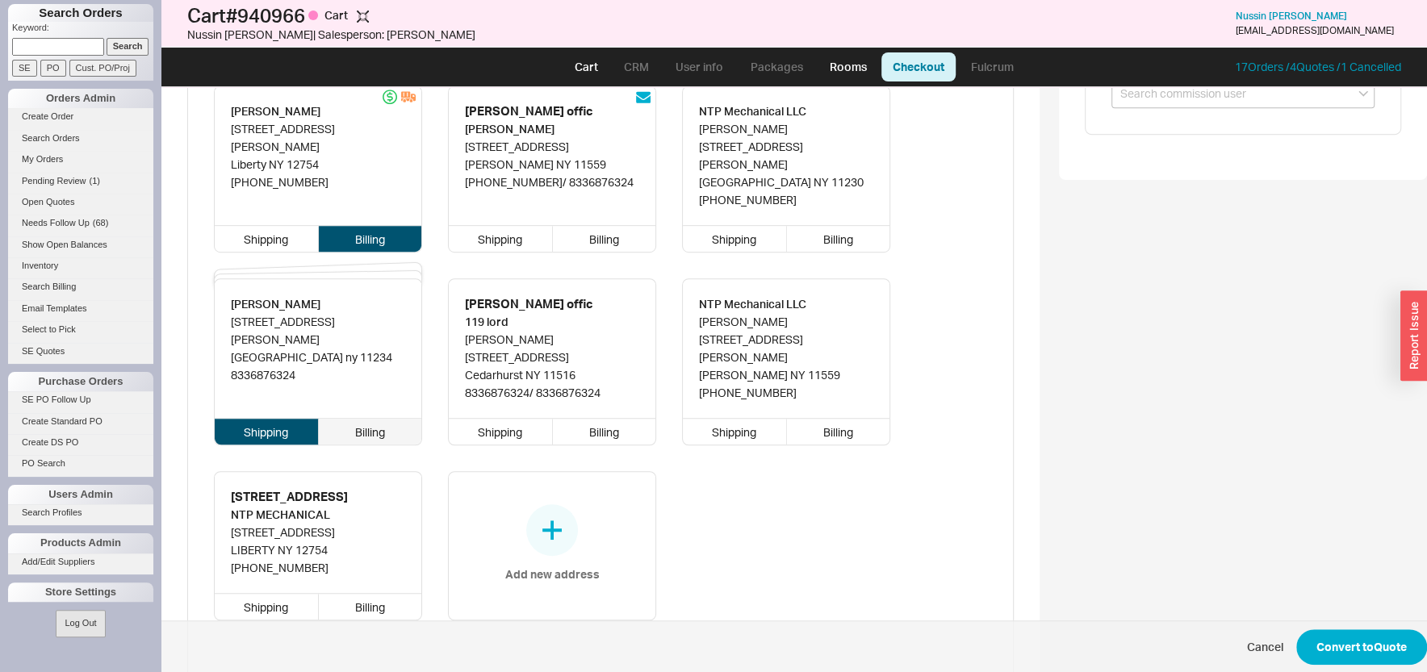
type input "1549 Kimball st"
type input "11234"
type input "brooklyn"
type input "8336876324"
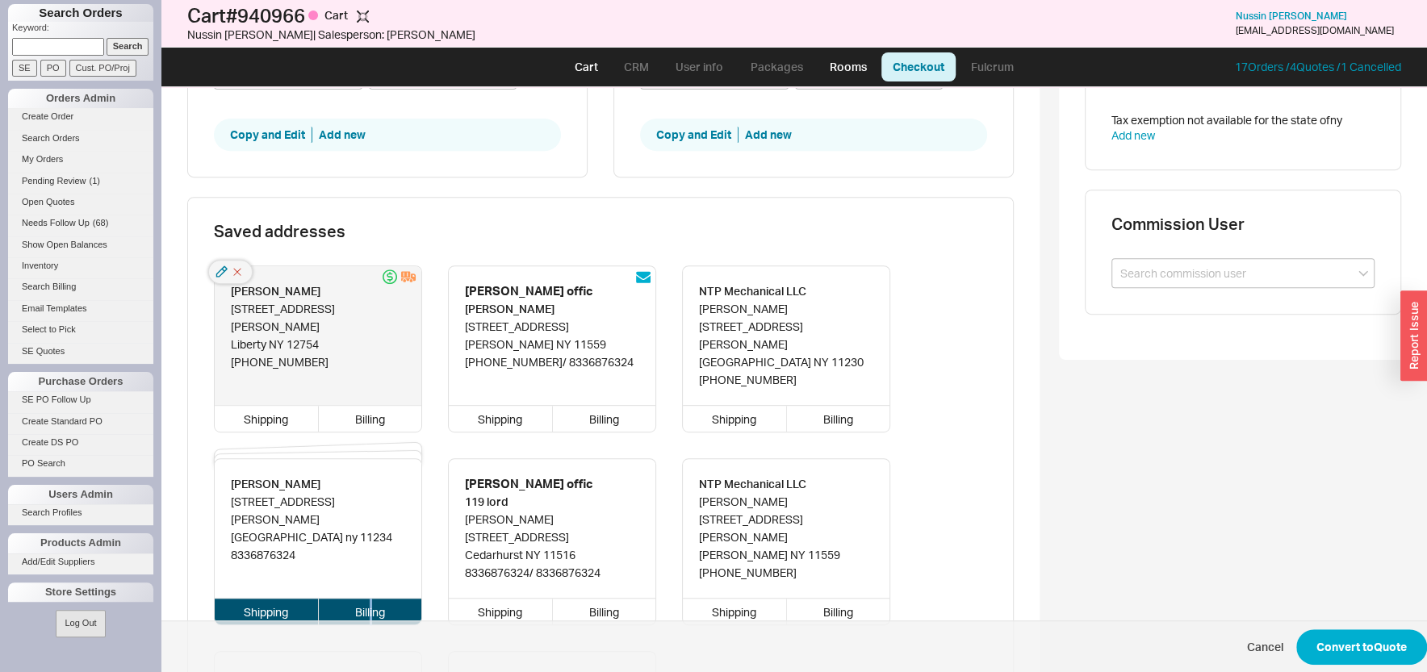
scroll to position [605, 0]
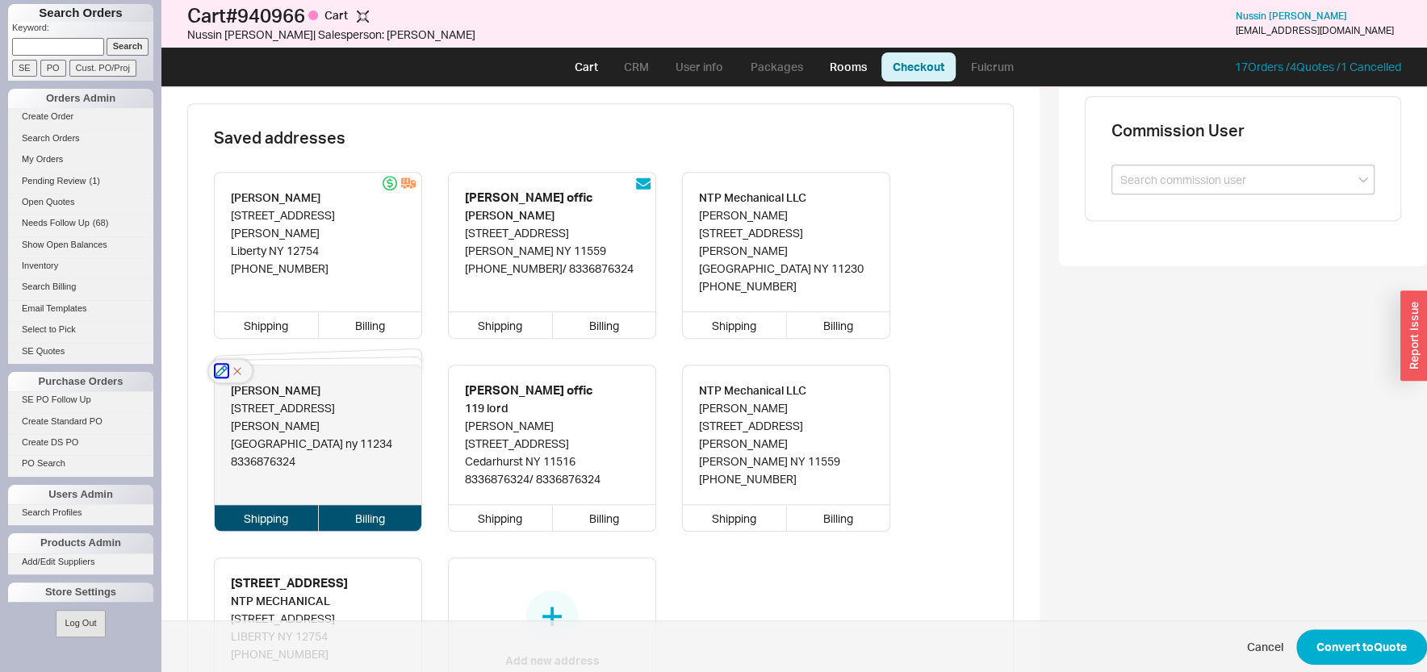
click at [221, 365] on icon "button" at bounding box center [222, 371] width 12 height 12
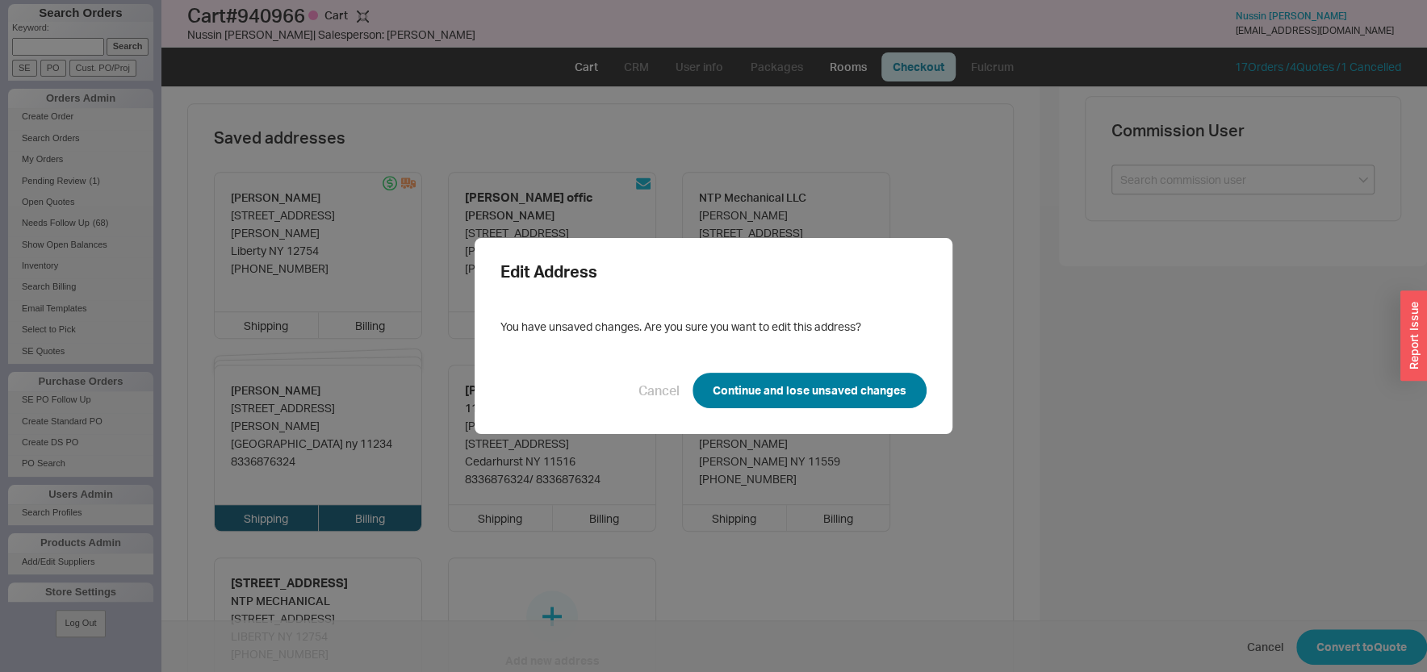
click at [731, 395] on button "Continue and lose unsaved changes" at bounding box center [810, 391] width 234 height 36
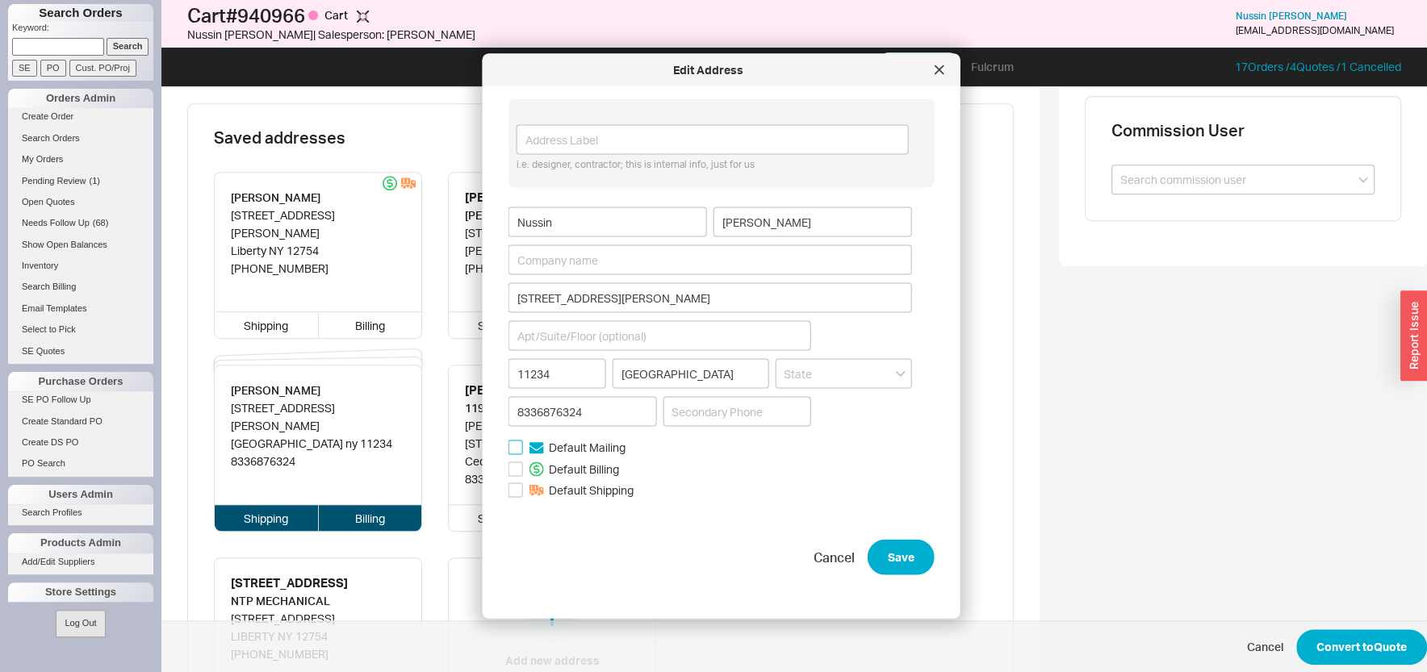
click at [512, 448] on input "Default Mailing" at bounding box center [516, 447] width 15 height 15
checkbox input "true"
click at [517, 492] on input "Default Shipping" at bounding box center [516, 490] width 15 height 15
checkbox input "true"
click at [889, 559] on button "Save" at bounding box center [901, 558] width 67 height 36
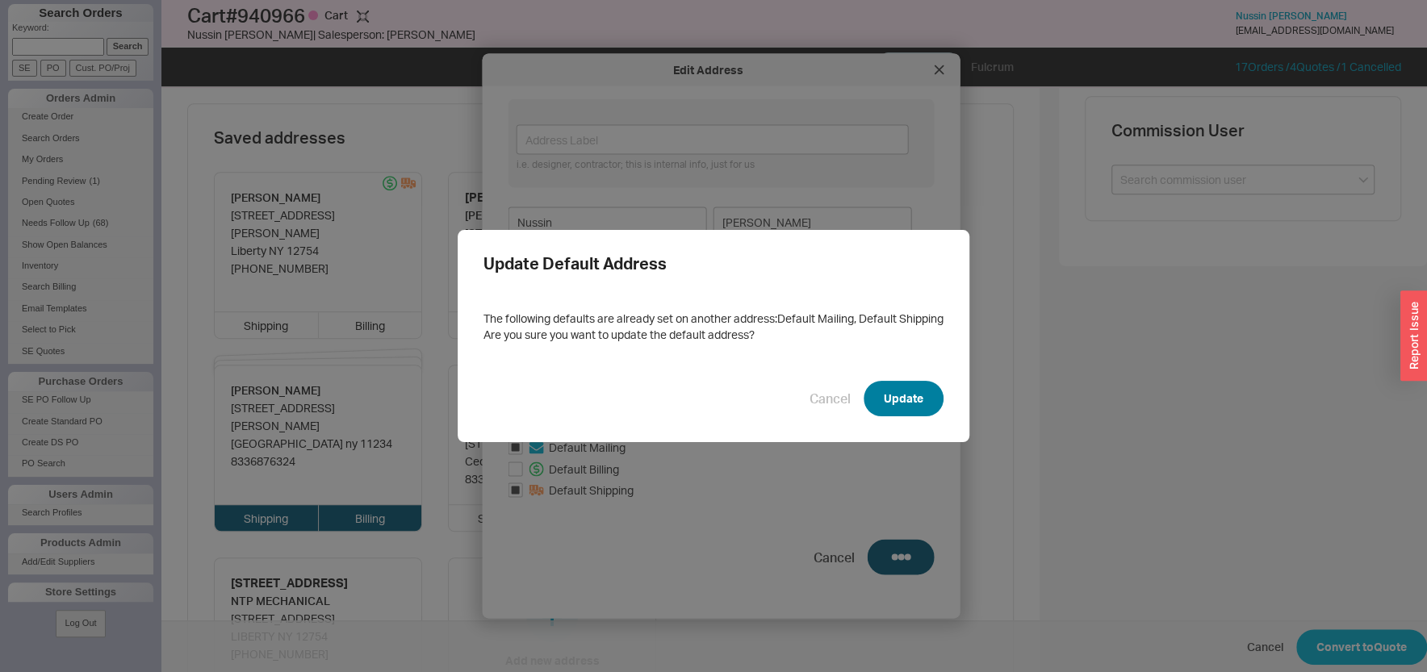
click at [891, 402] on button "Update" at bounding box center [904, 399] width 80 height 36
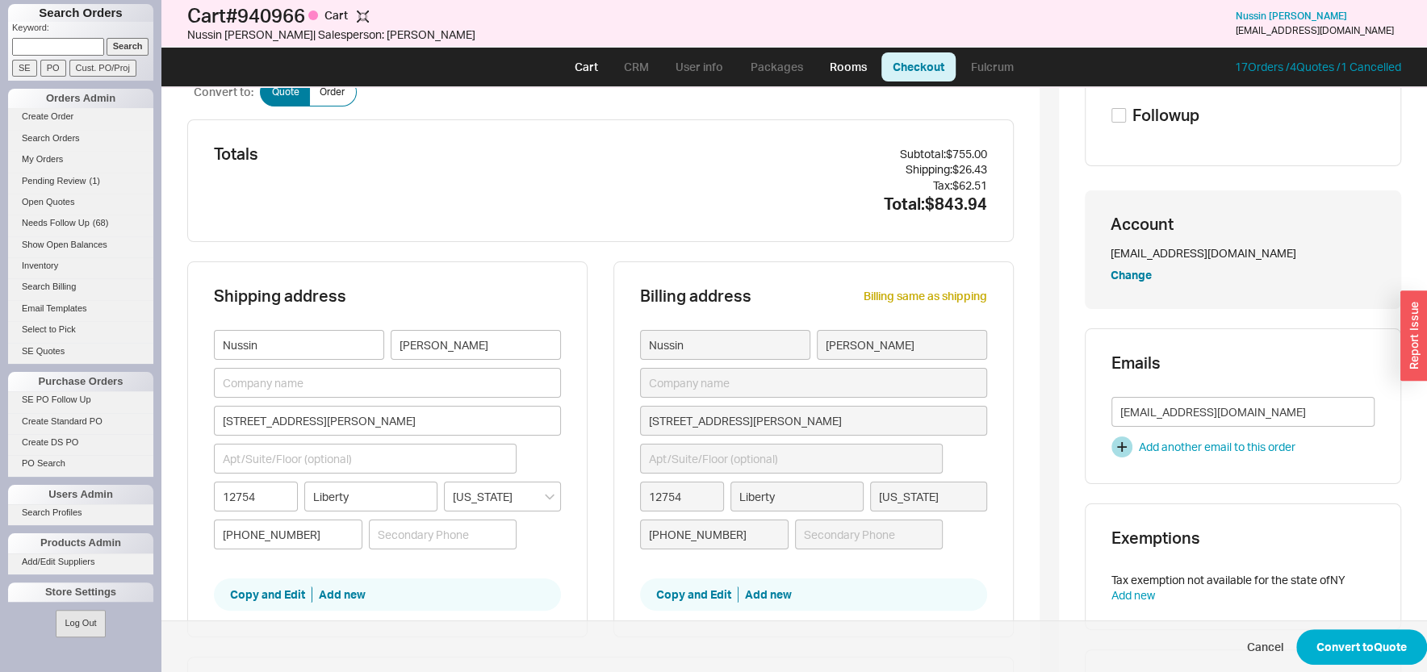
scroll to position [173, 0]
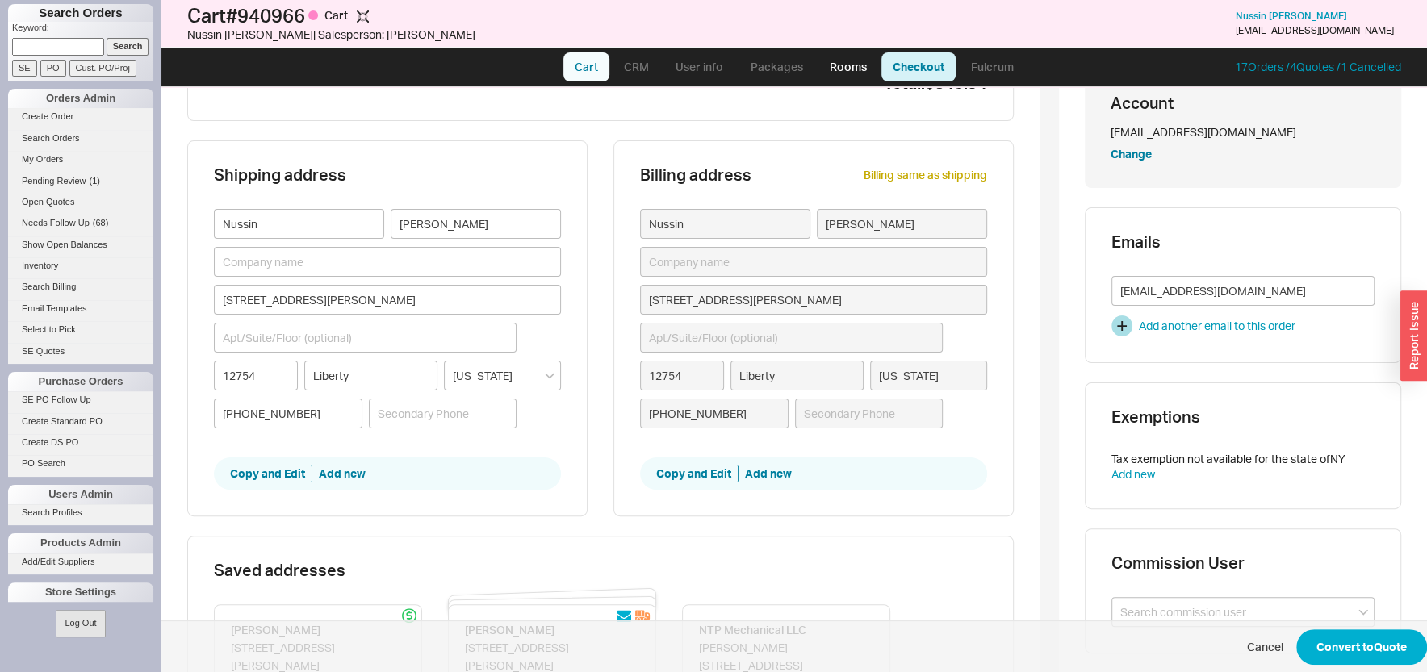
click at [582, 70] on link "Cart" at bounding box center [586, 66] width 46 height 29
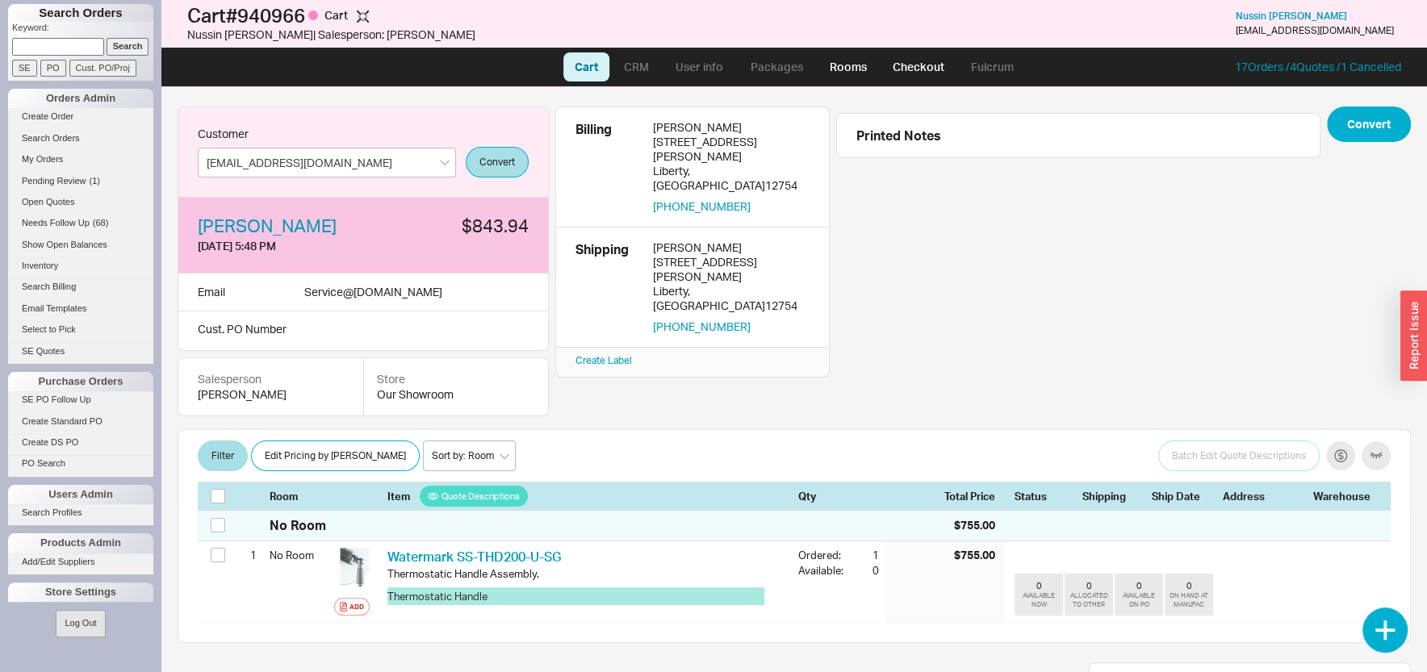
click at [642, 63] on link "CRM" at bounding box center [637, 66] width 48 height 29
click at [773, 129] on button "button" at bounding box center [776, 130] width 21 height 21
click at [801, 128] on button "button" at bounding box center [800, 130] width 21 height 21
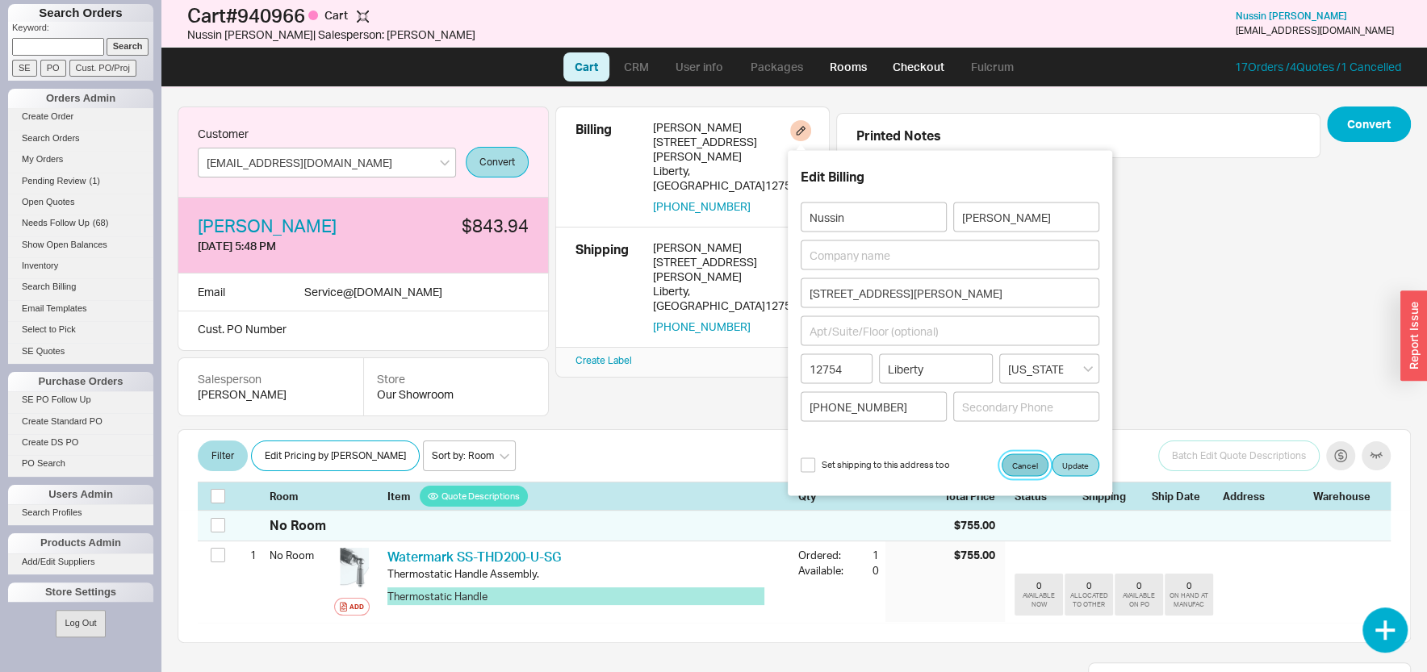
click at [1021, 474] on button "Cancel" at bounding box center [1025, 465] width 47 height 23
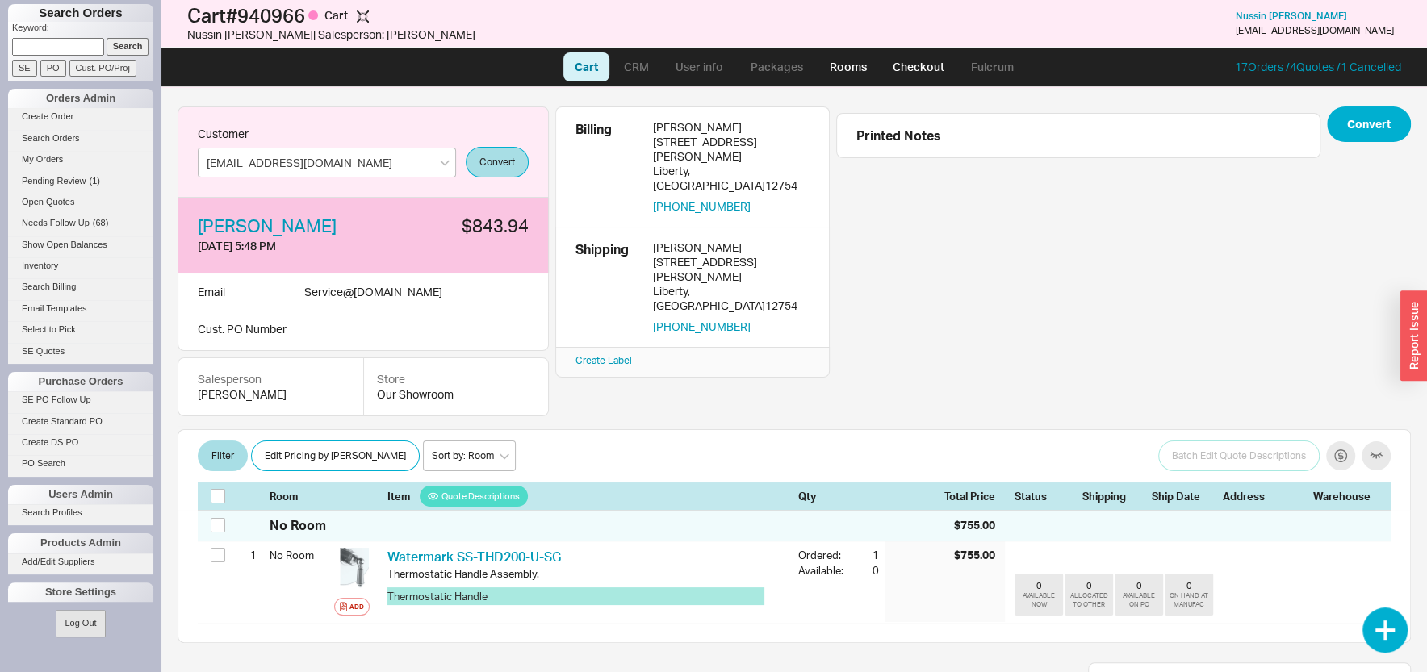
click at [906, 82] on ul "Cart CRM User info Packages Rooms Checkout Fulcrum" at bounding box center [794, 67] width 475 height 39
click at [896, 64] on link "Checkout" at bounding box center [919, 66] width 74 height 29
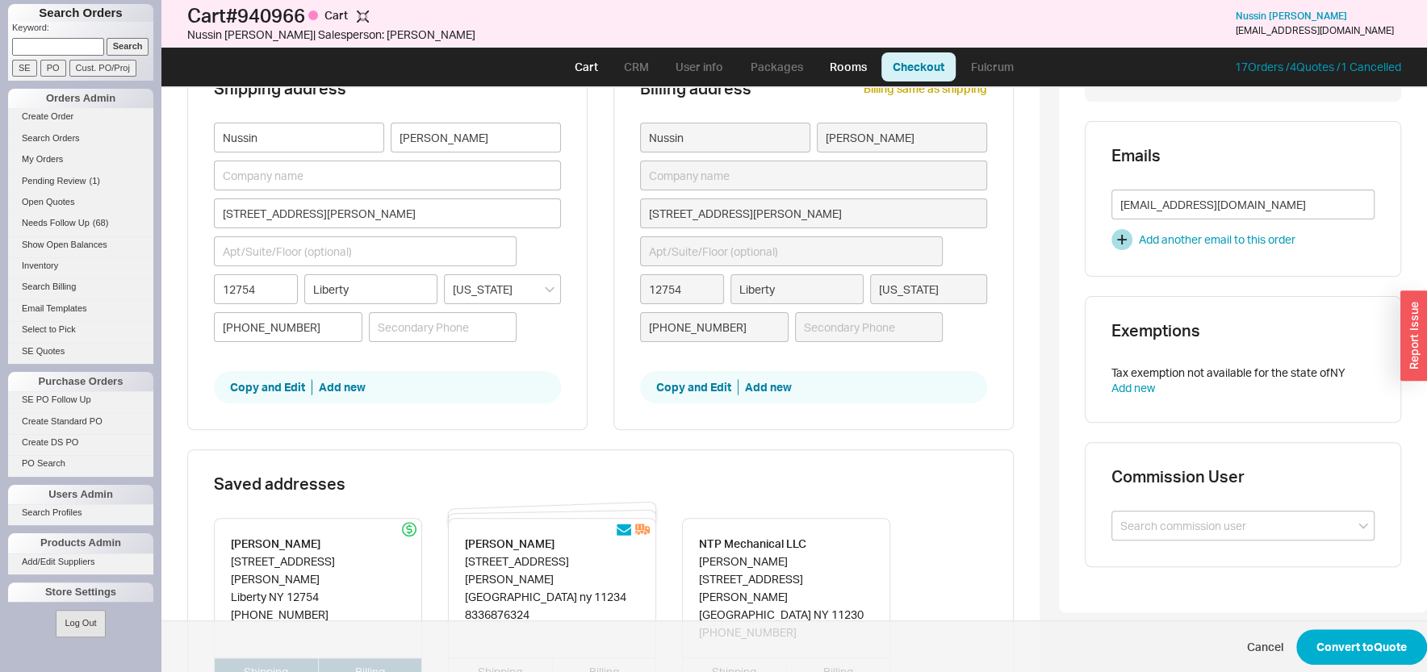
scroll to position [519, 0]
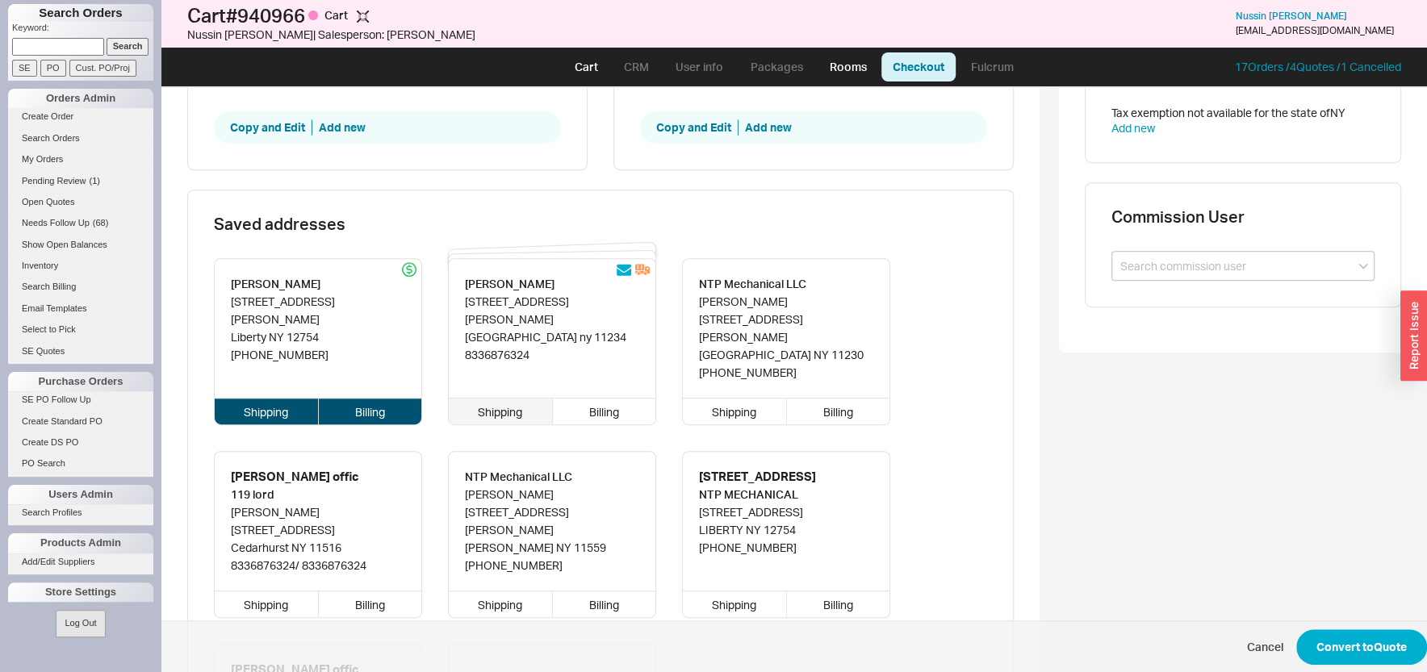
click at [480, 401] on div "Shipping" at bounding box center [501, 412] width 104 height 26
type input "1549 Kimball st"
type input "11234"
type input "brooklyn"
type input "8336876324"
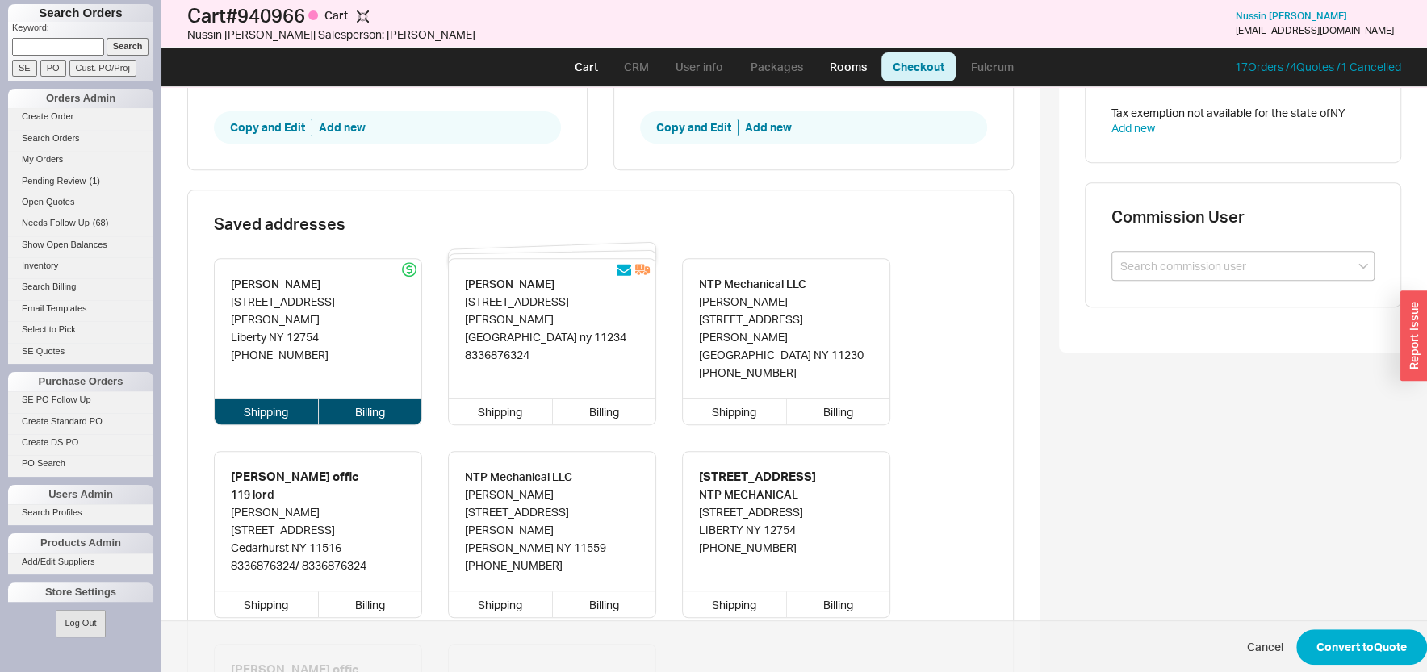
type input "93 Benton Hollow Road"
type input "12754"
type input "Liberty"
type input "(833) 687-6324"
click at [601, 399] on div "Billing" at bounding box center [604, 412] width 103 height 26
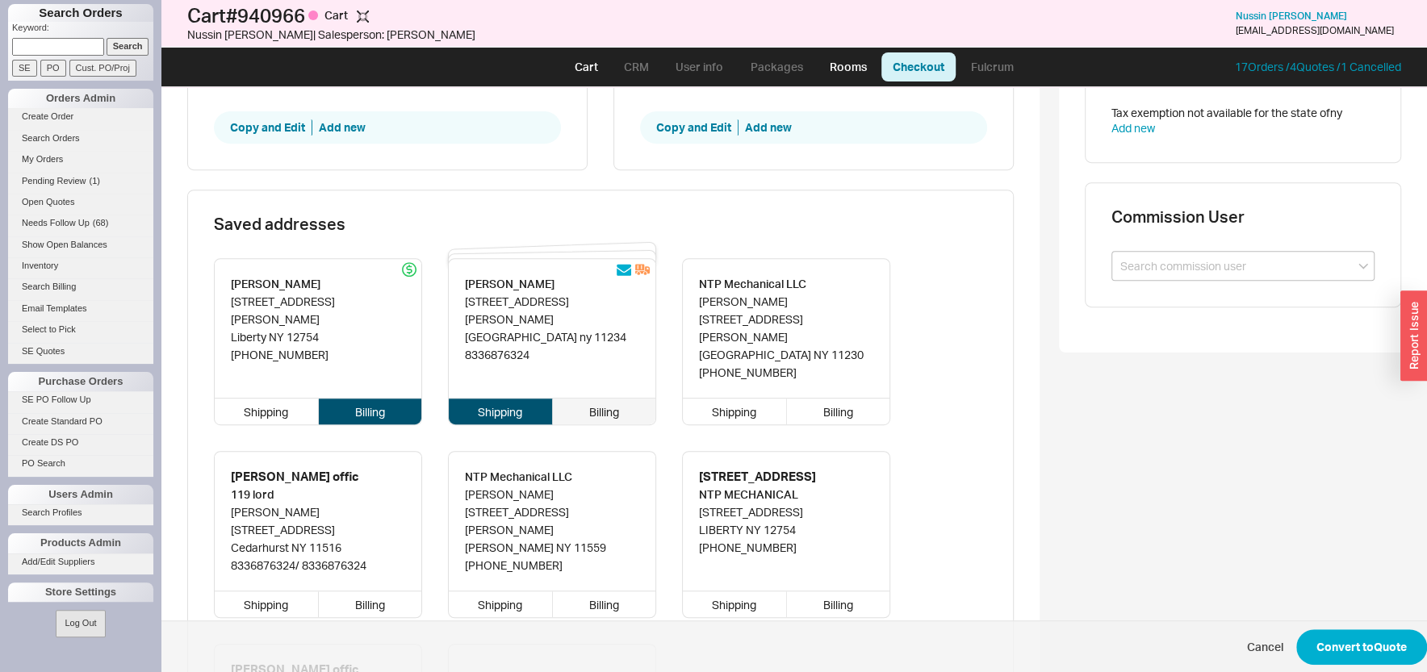
type input "1549 Kimball st"
type input "11234"
type input "brooklyn"
type input "8336876324"
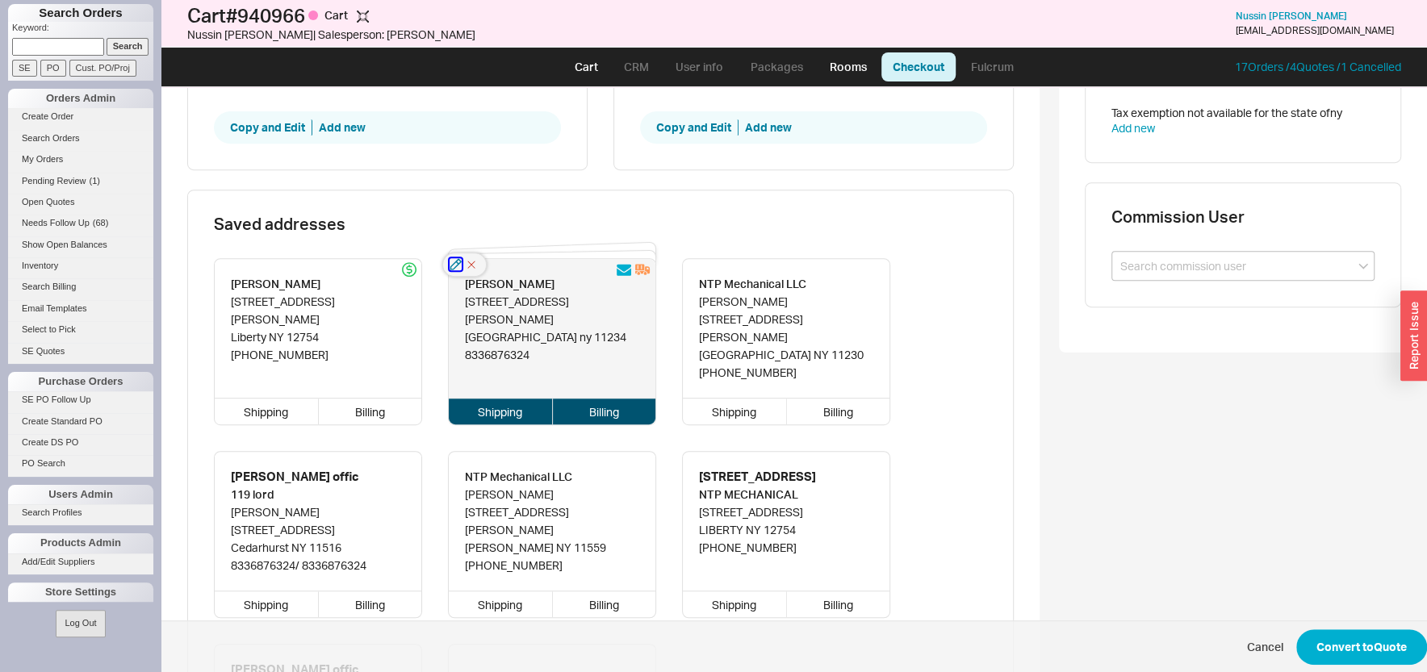
click at [453, 267] on icon "button" at bounding box center [455, 264] width 11 height 11
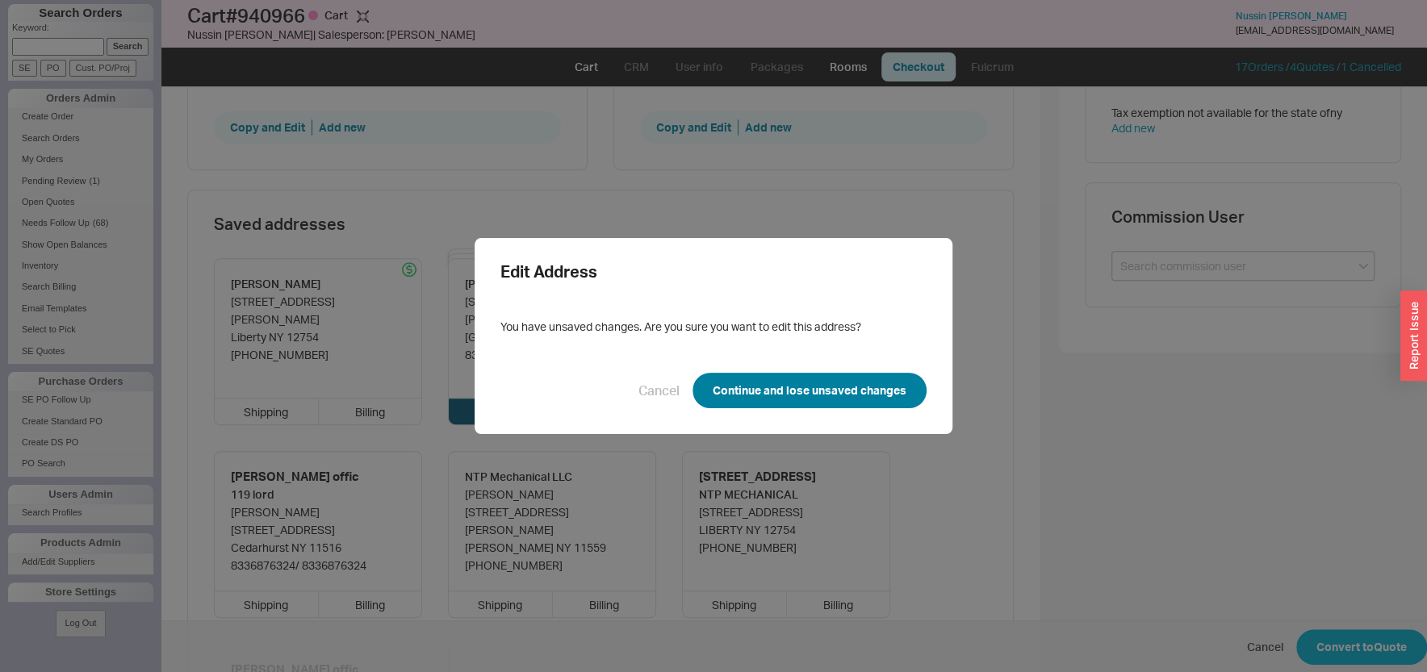
click at [723, 400] on button "Continue and lose unsaved changes" at bounding box center [810, 391] width 234 height 36
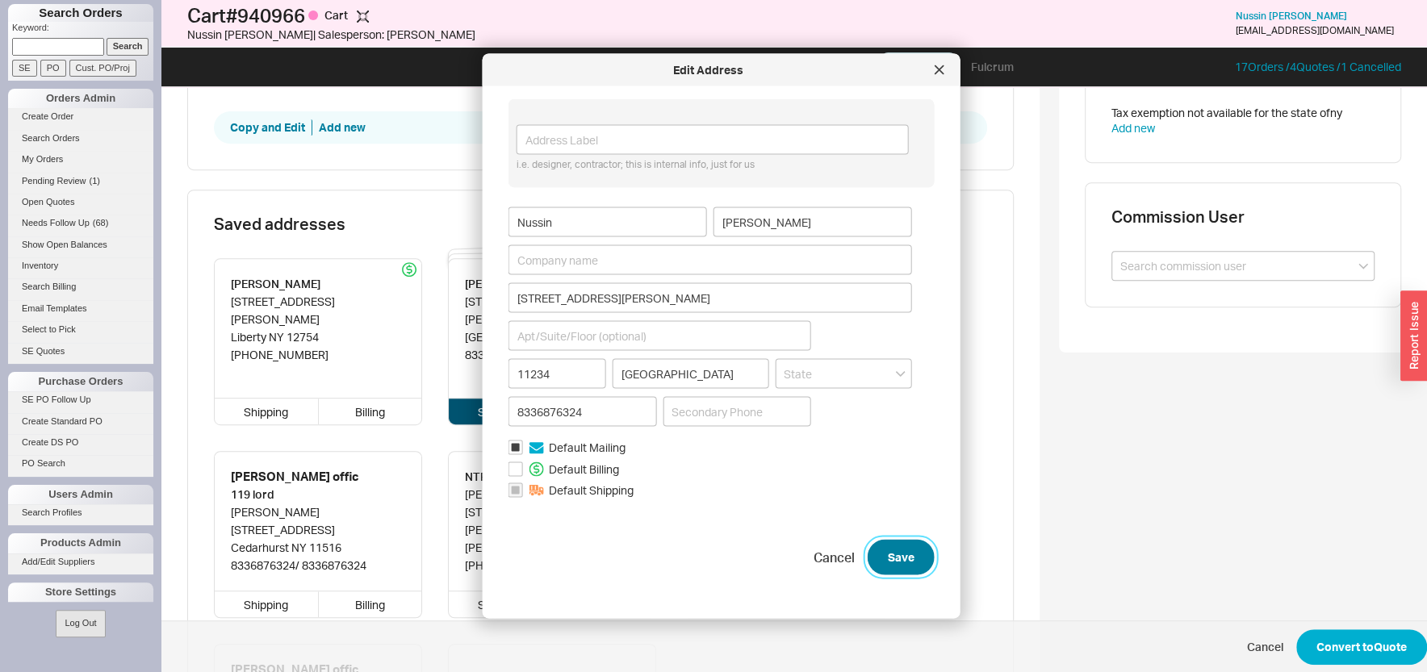
click at [878, 567] on button "Save" at bounding box center [901, 558] width 67 height 36
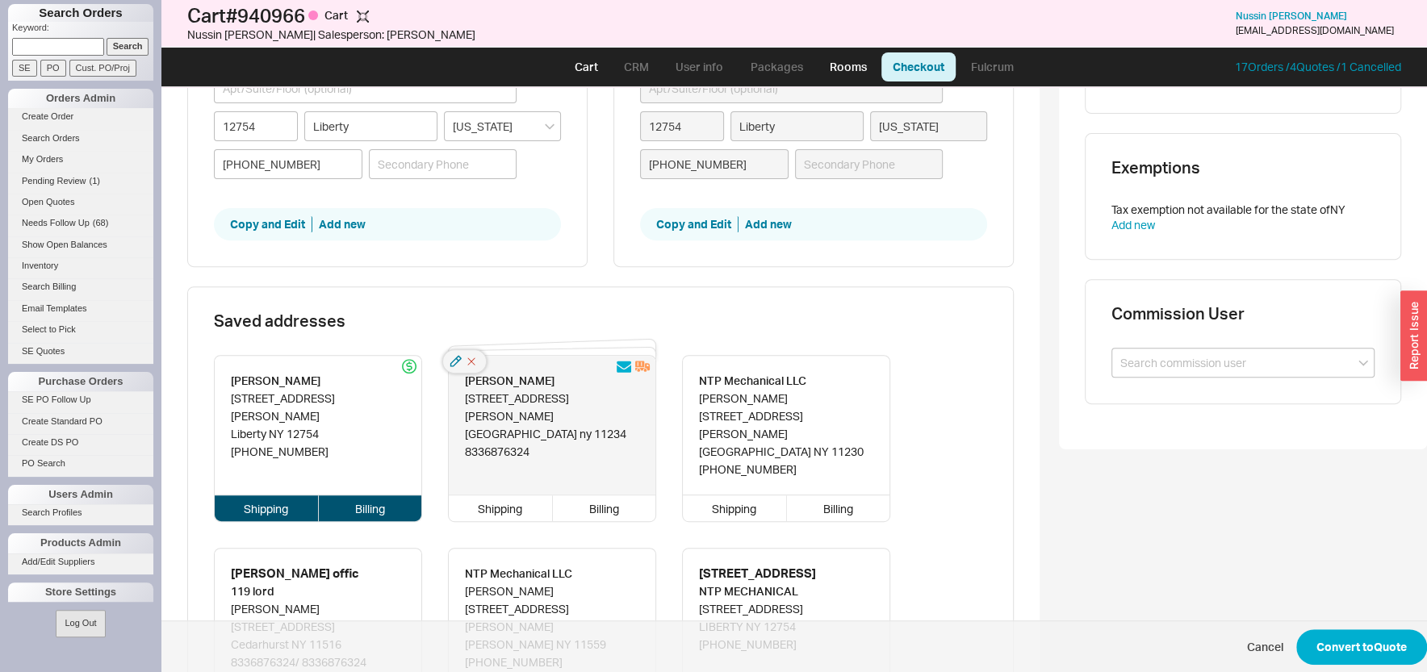
scroll to position [433, 0]
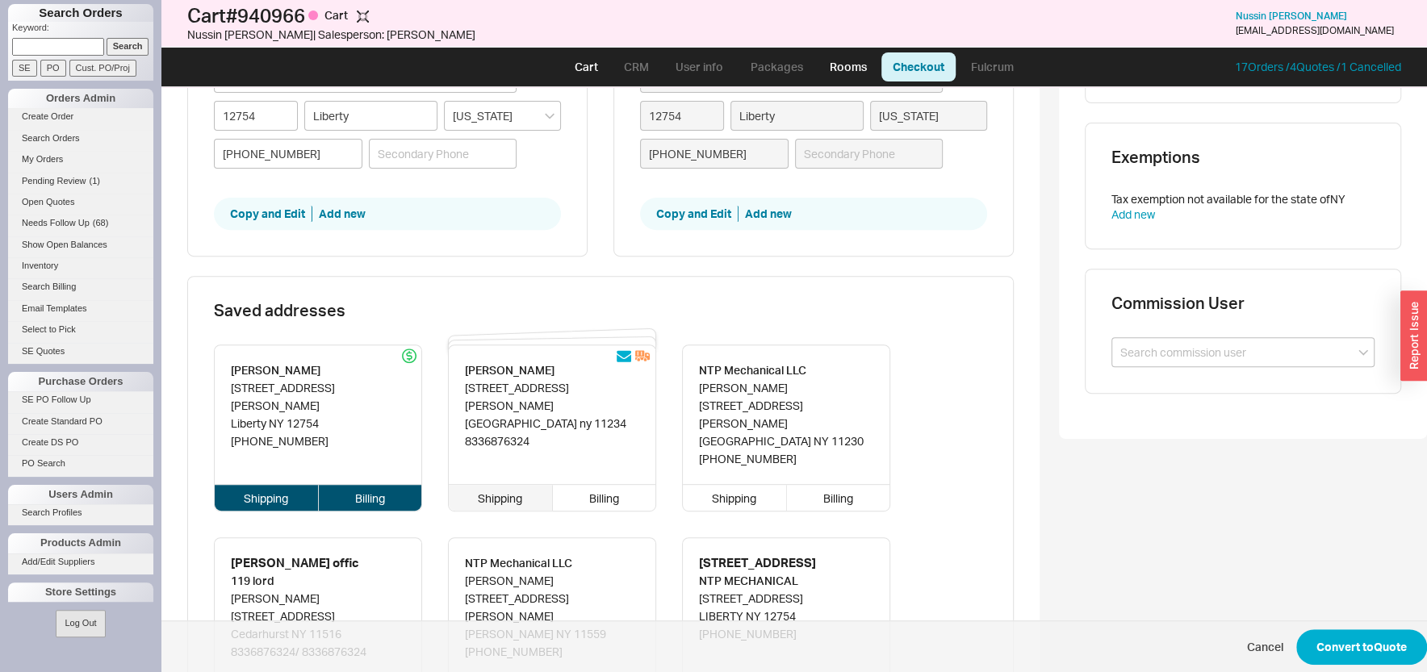
click at [511, 487] on div "Shipping" at bounding box center [501, 498] width 104 height 26
type input "1549 Kimball st"
type input "11234"
type input "brooklyn"
type input "8336876324"
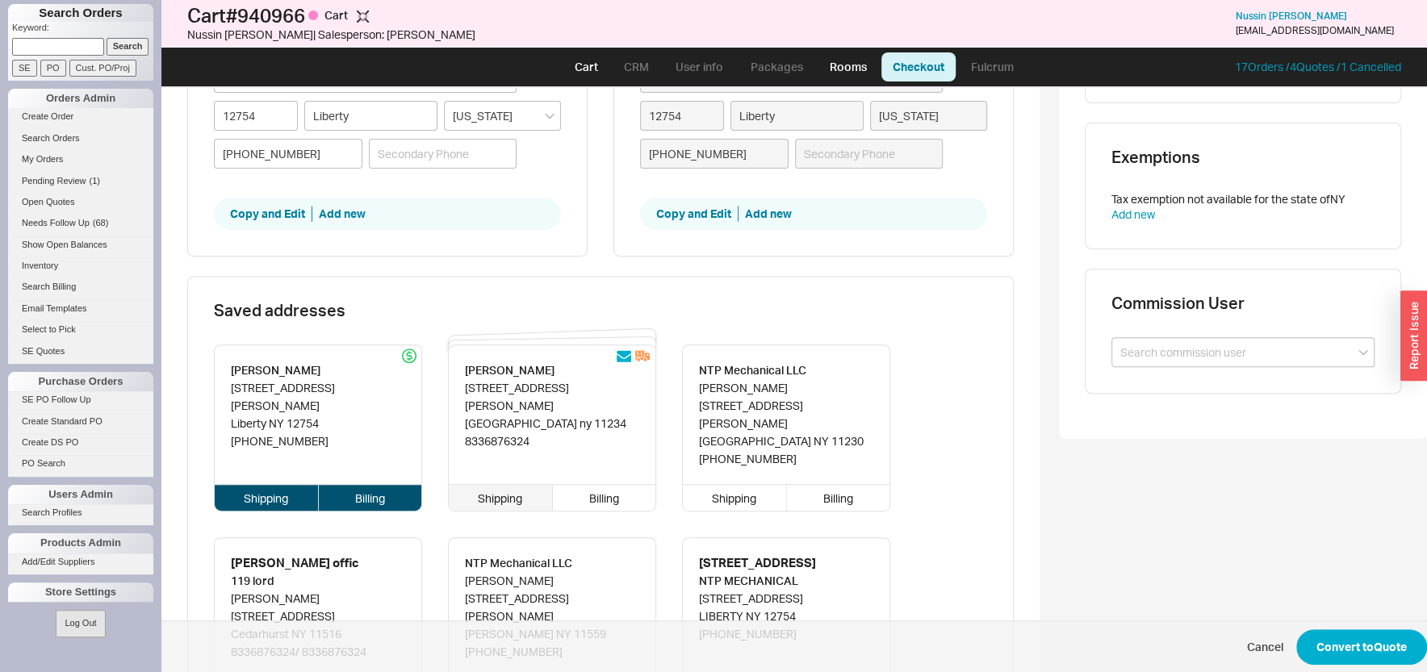
type input "93 Benton Hollow Road"
type input "12754"
type input "Liberty"
type input "(833) 687-6324"
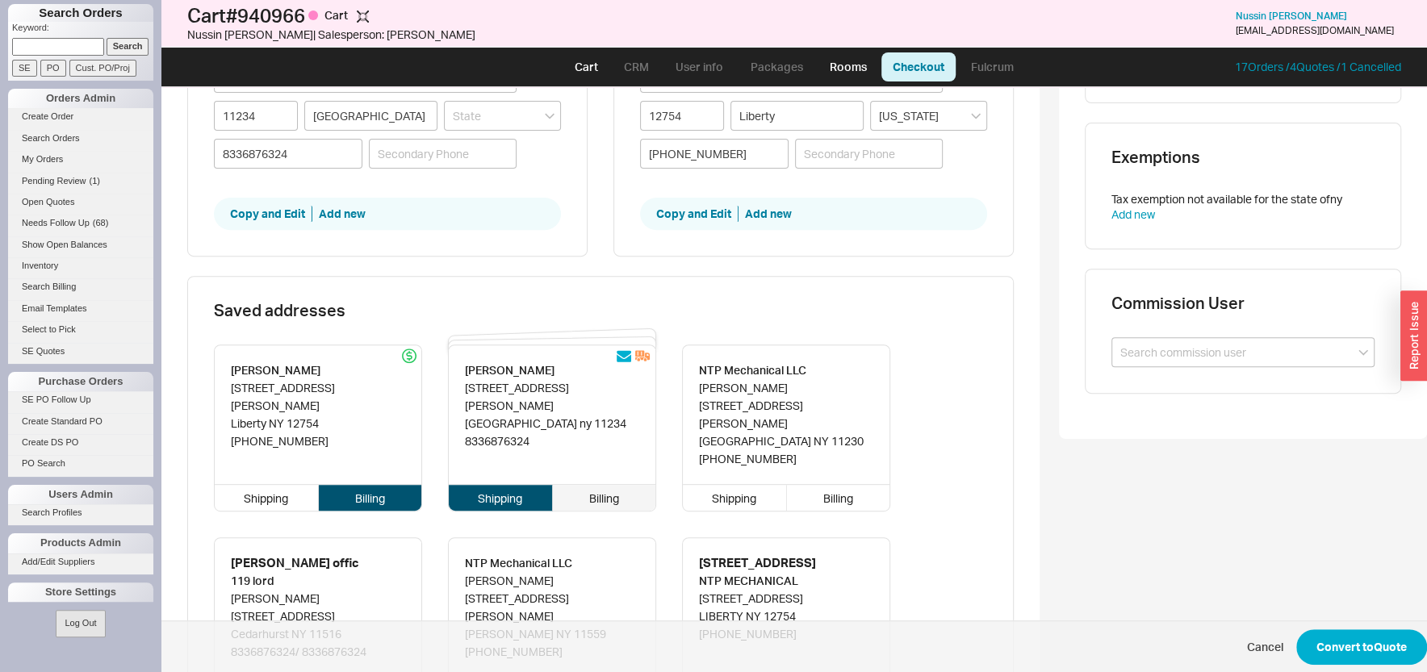
click at [598, 485] on div "Billing" at bounding box center [604, 498] width 103 height 26
type input "1549 Kimball st"
type input "11234"
type input "brooklyn"
type input "8336876324"
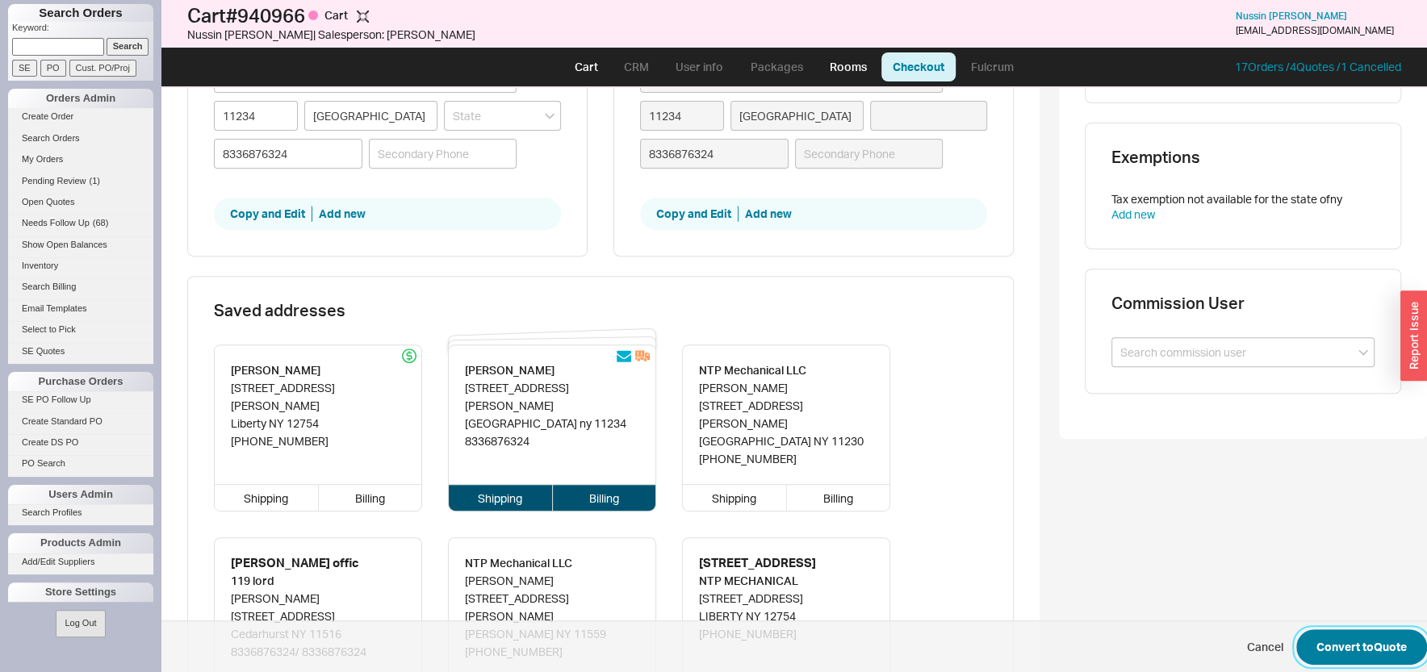
click at [1316, 639] on button "Convert to Quote" at bounding box center [1362, 648] width 131 height 36
select select "LOW"
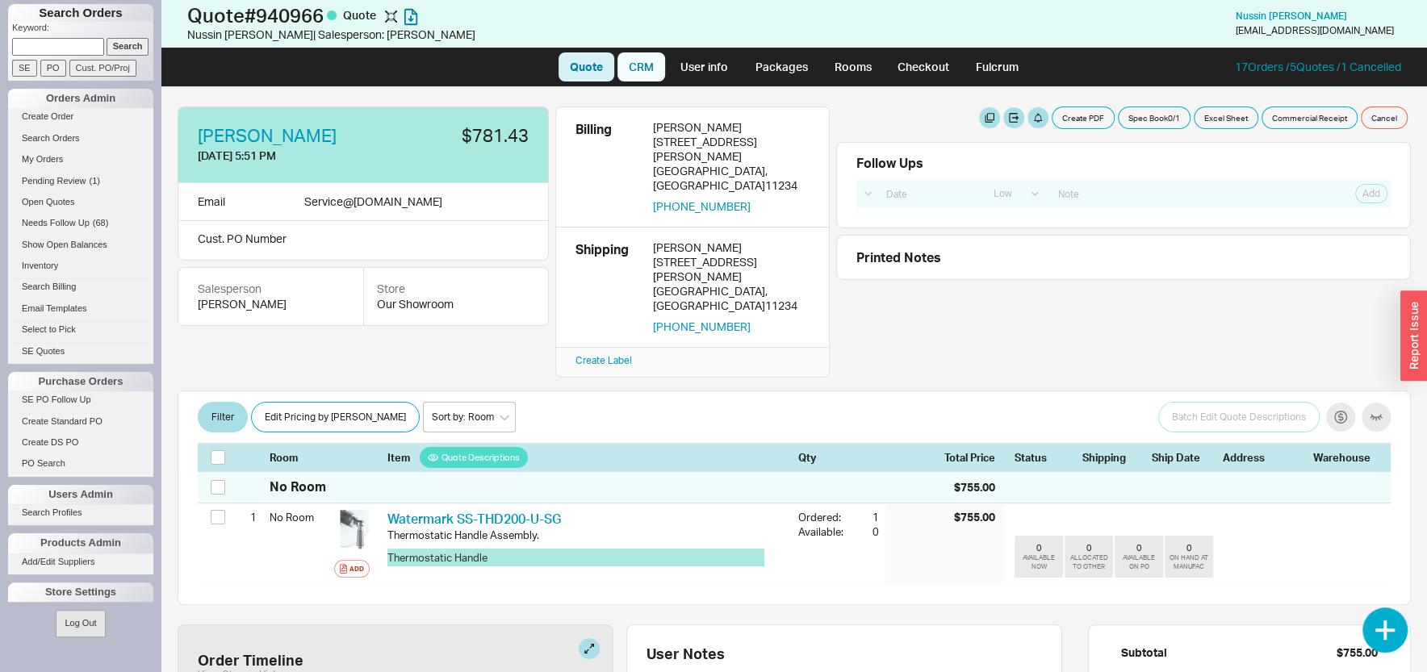
drag, startPoint x: 632, startPoint y: 64, endPoint x: 641, endPoint y: 66, distance: 9.2
click at [632, 65] on link "CRM" at bounding box center [642, 66] width 48 height 29
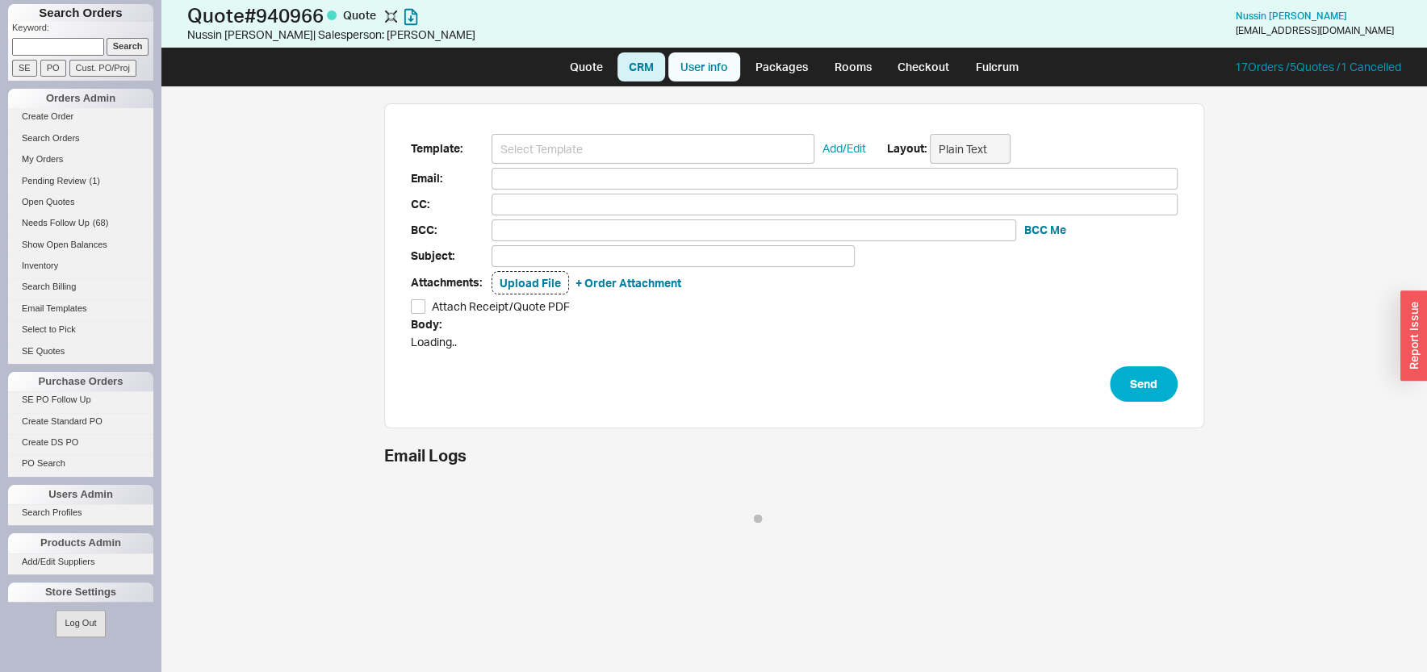
click at [681, 68] on link "User info" at bounding box center [704, 66] width 72 height 29
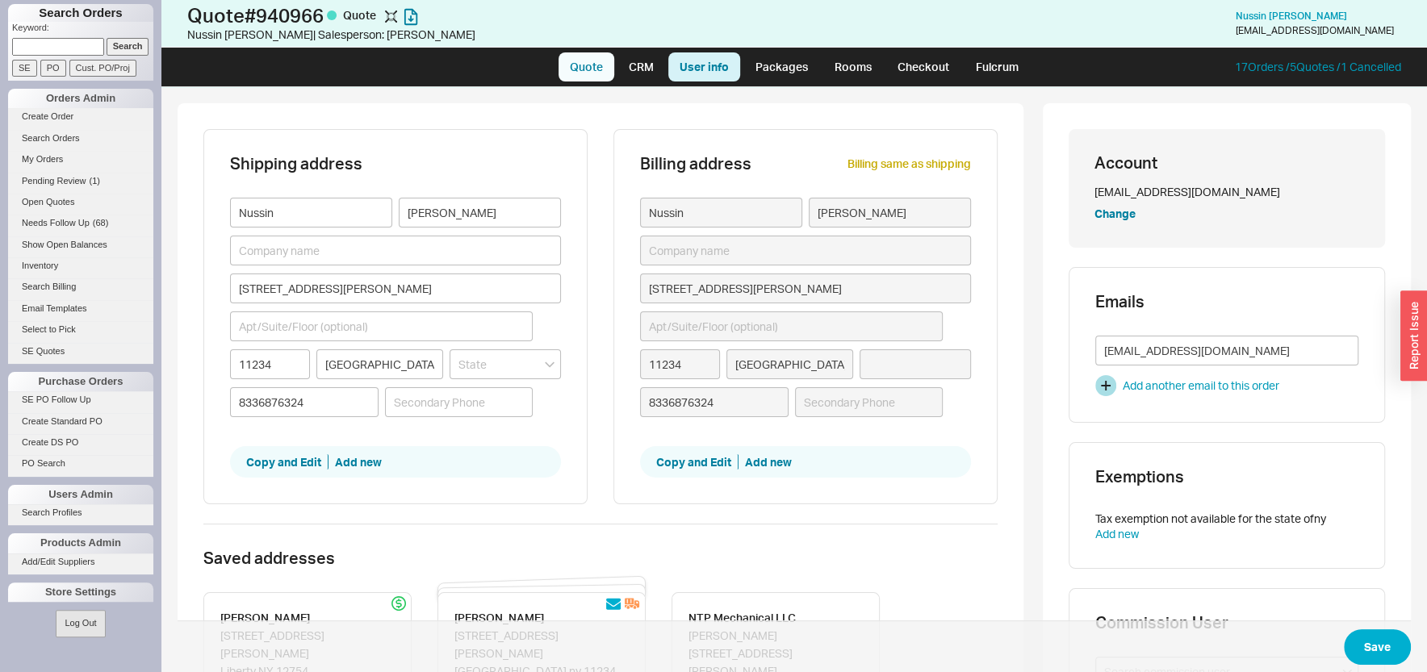
click at [576, 67] on link "Quote" at bounding box center [587, 66] width 56 height 29
select select "LOW"
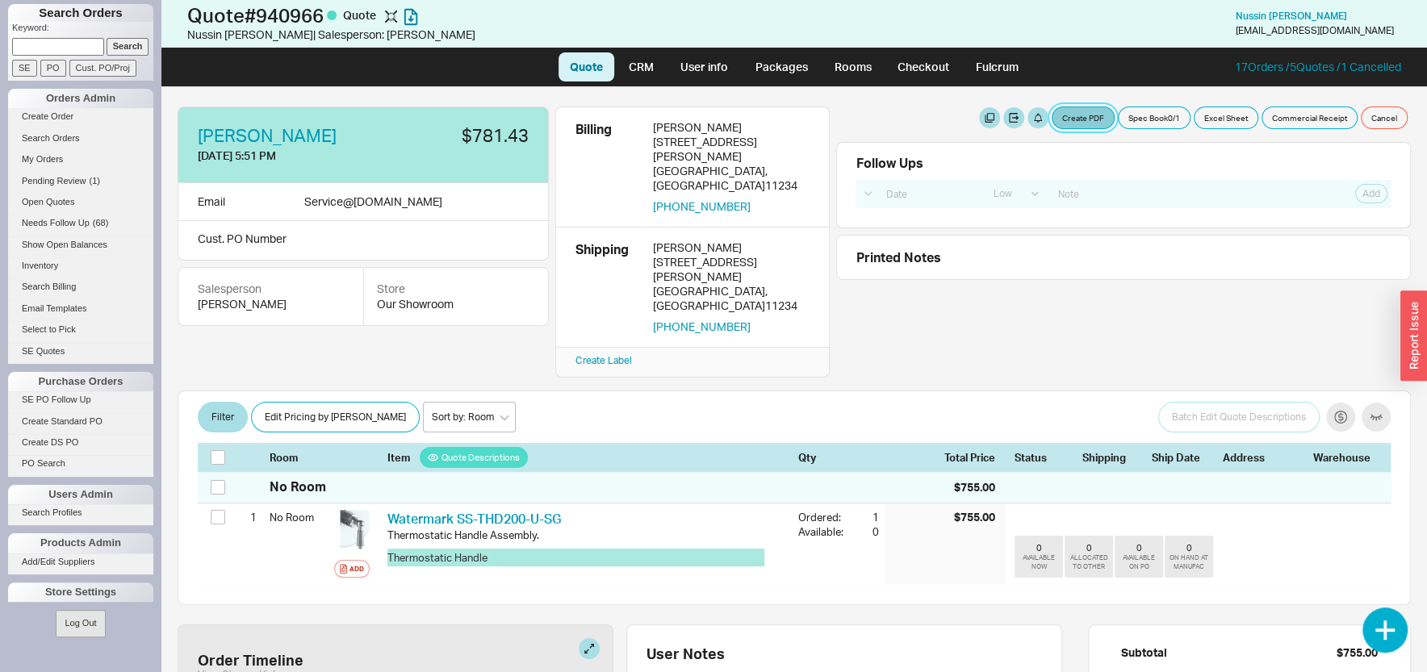
click at [1062, 117] on button "Create PDF" at bounding box center [1083, 118] width 63 height 23
select select "71997456"
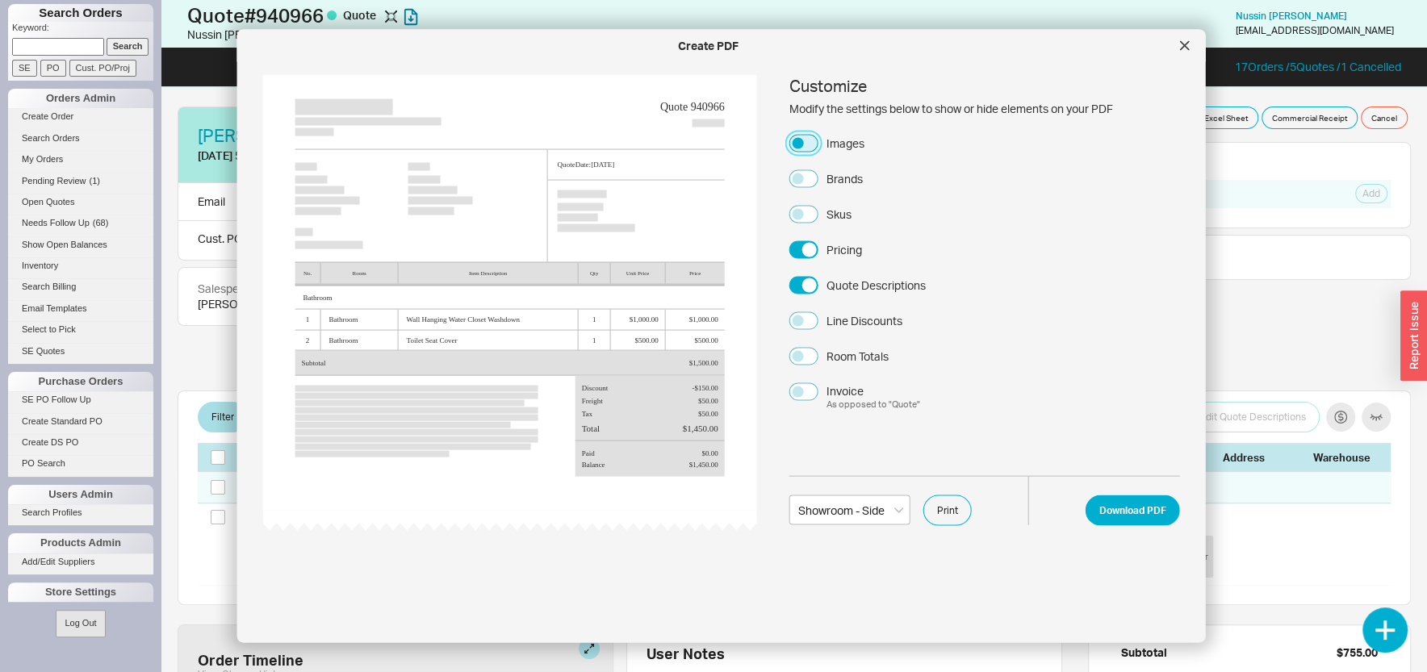
click at [803, 142] on button "Images" at bounding box center [804, 143] width 29 height 18
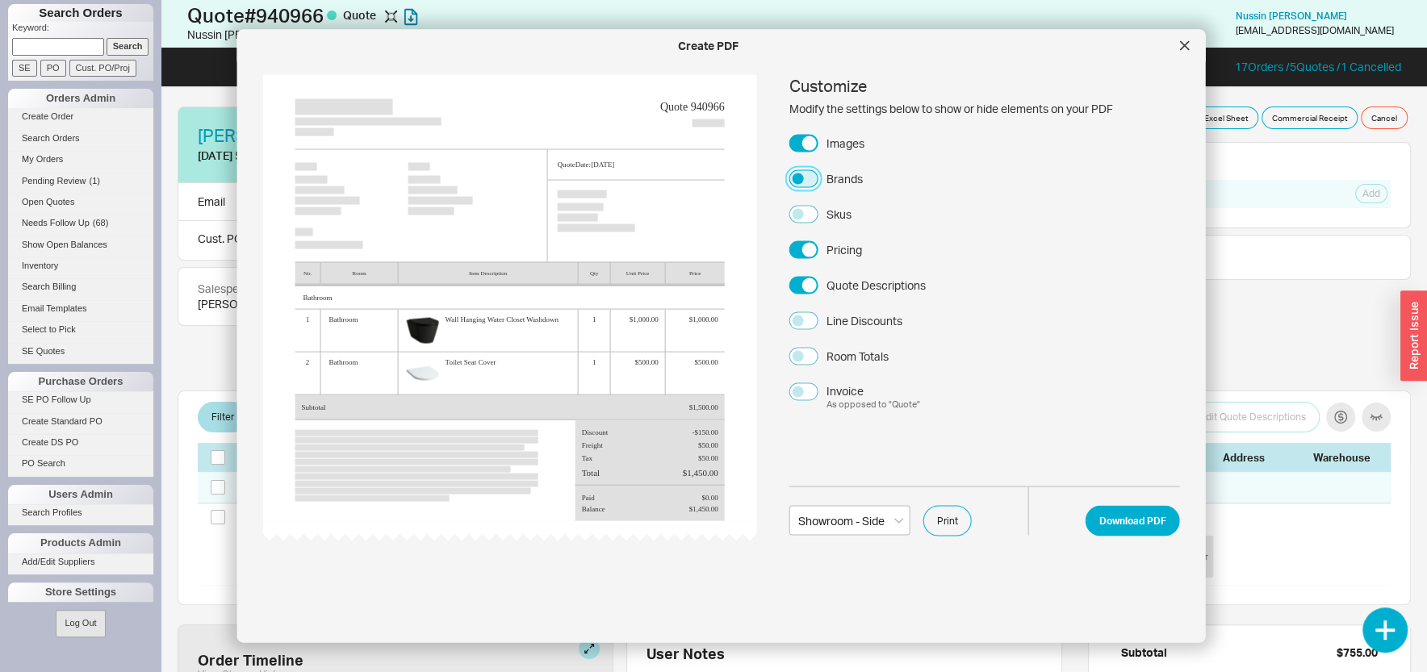
click at [809, 179] on button "Brands" at bounding box center [804, 179] width 29 height 18
click at [1098, 523] on button "Download PDF" at bounding box center [1133, 520] width 94 height 31
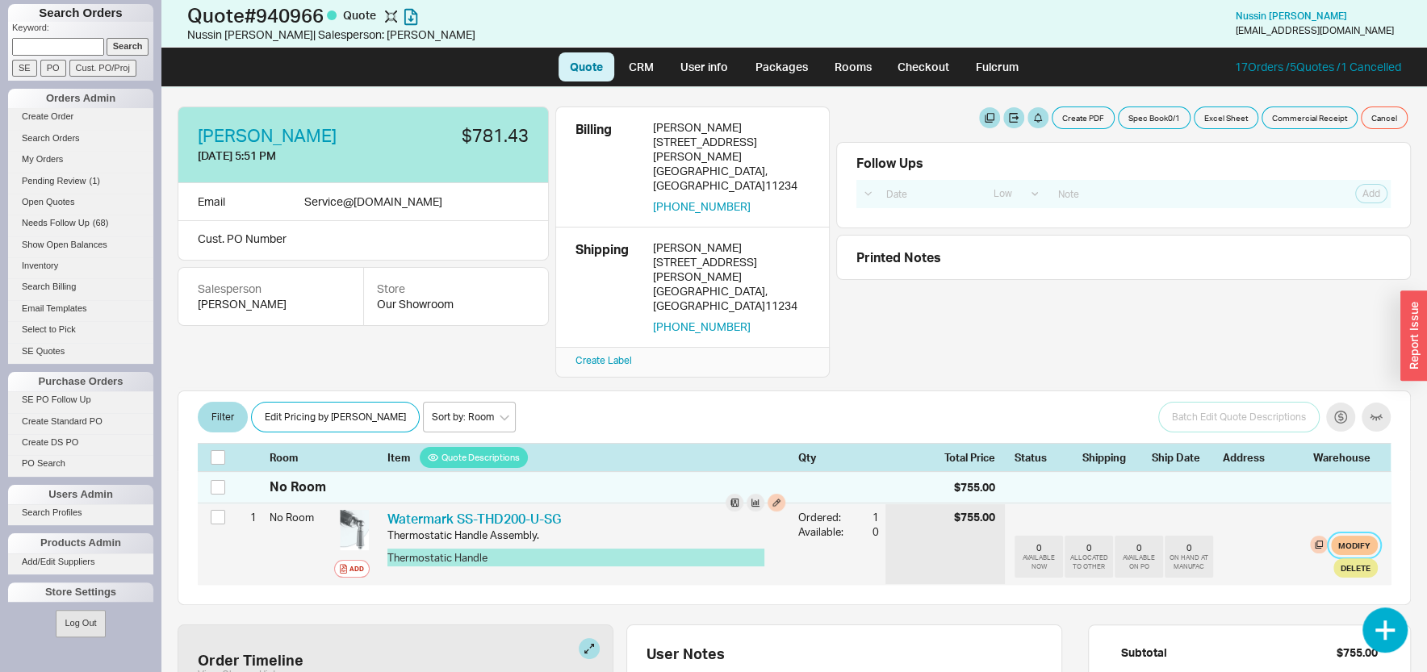
click at [1331, 536] on button "Modify" at bounding box center [1354, 545] width 47 height 19
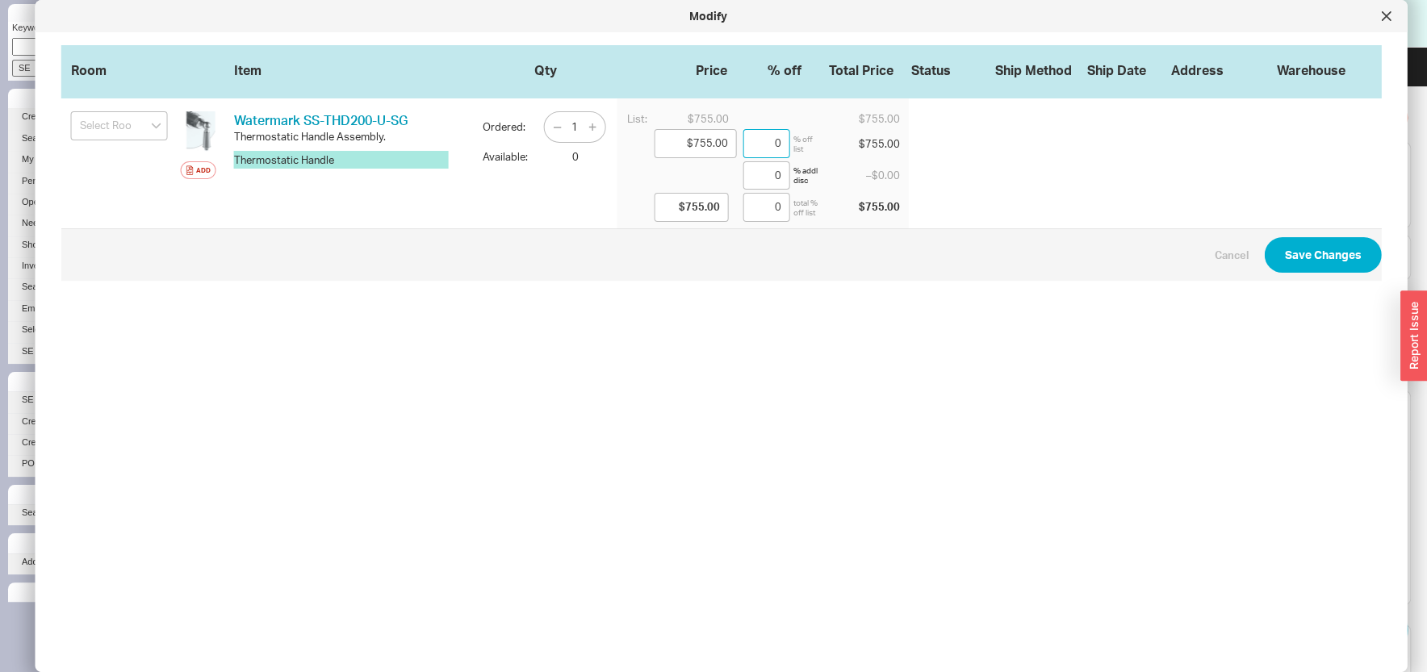
click at [744, 144] on input "0" at bounding box center [767, 143] width 47 height 29
type input "$709.70"
type input "6"
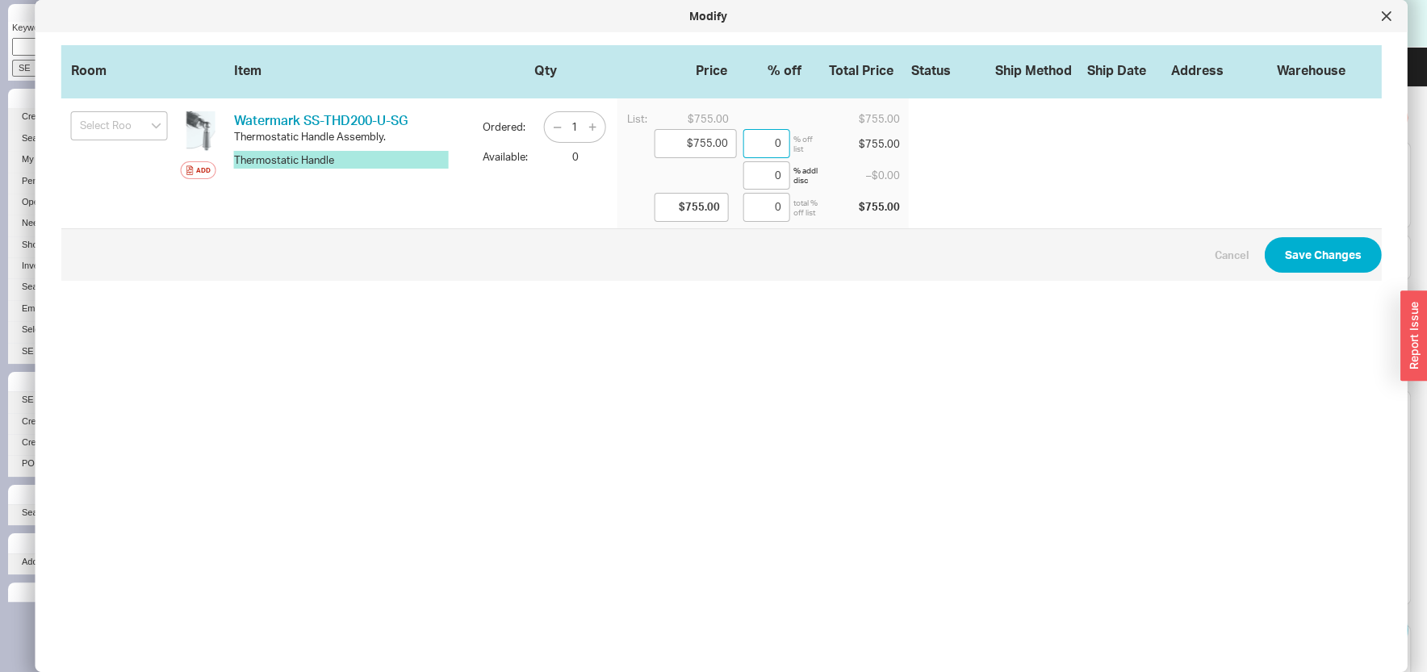
type input "$709.70"
type input "6"
type input "$264.25"
type input "65"
type input "$264.25"
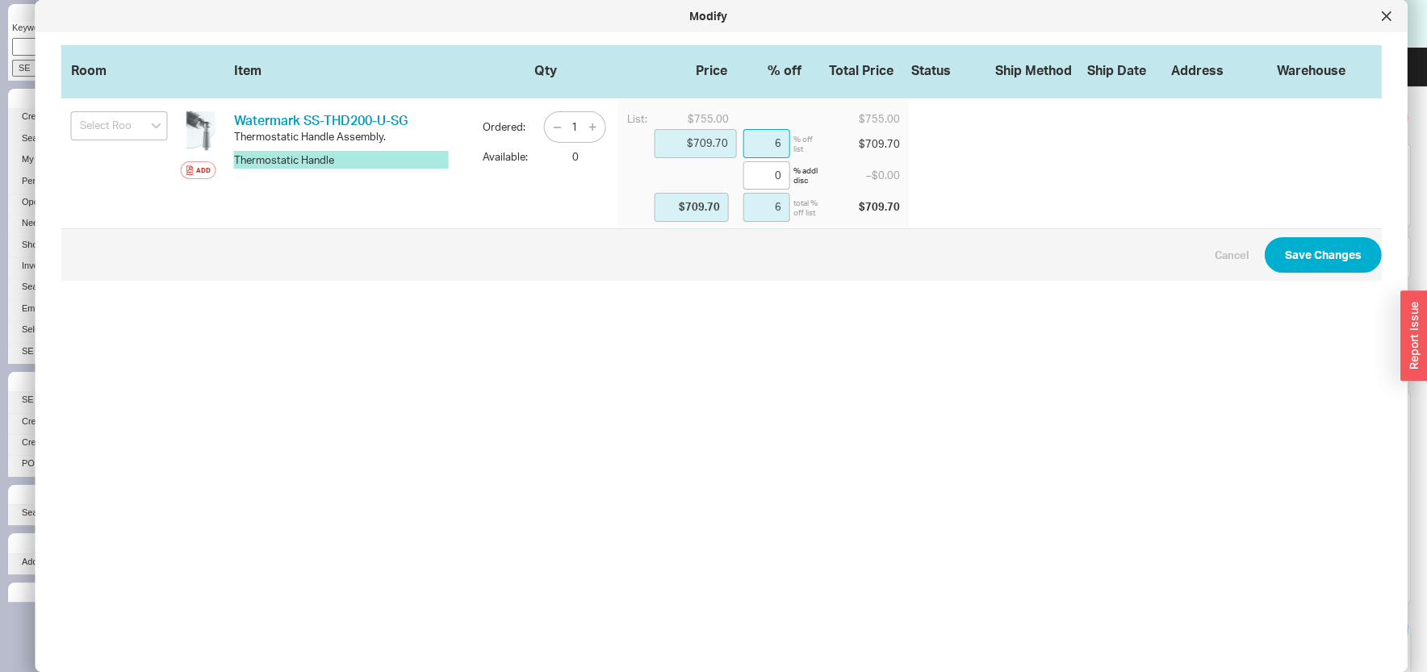
type input "65"
click at [757, 145] on input "65" at bounding box center [767, 143] width 47 height 29
click at [759, 145] on input "65" at bounding box center [767, 143] width 47 height 29
type input "$732.35"
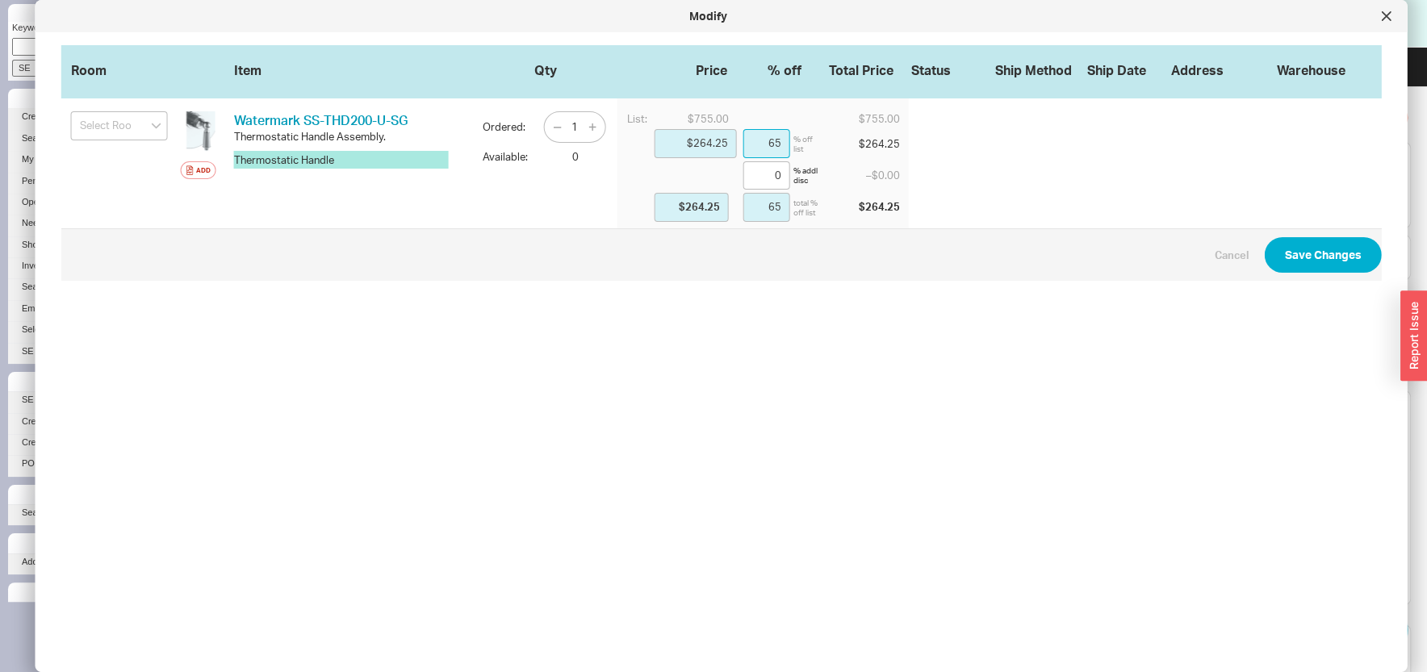
type input "3"
type input "$732.35"
type input "3"
type input "$490.75"
type input "35"
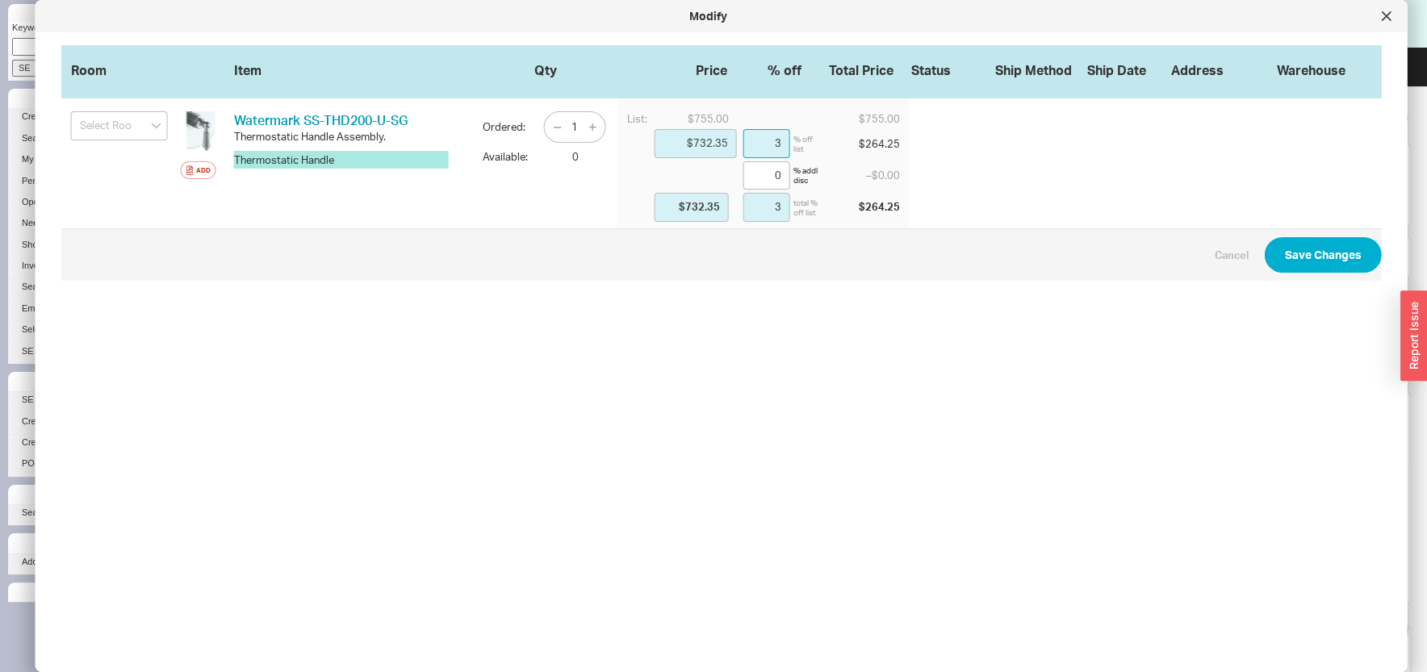
type input "$490.75"
type input "35"
drag, startPoint x: 763, startPoint y: 138, endPoint x: 776, endPoint y: 140, distance: 13.0
click at [775, 140] on input "35" at bounding box center [767, 143] width 47 height 29
type input "$724.80"
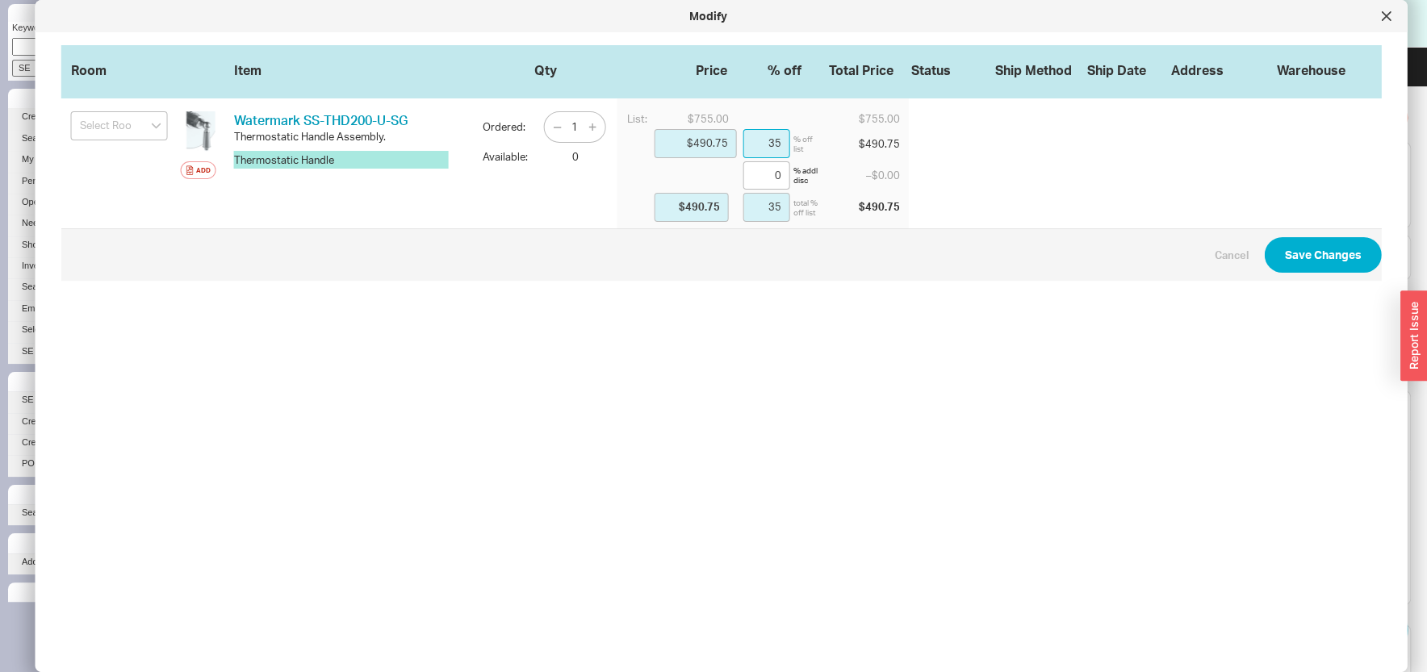
type input "4"
type input "$724.80"
type input "4"
type input "$453.00"
type input "40"
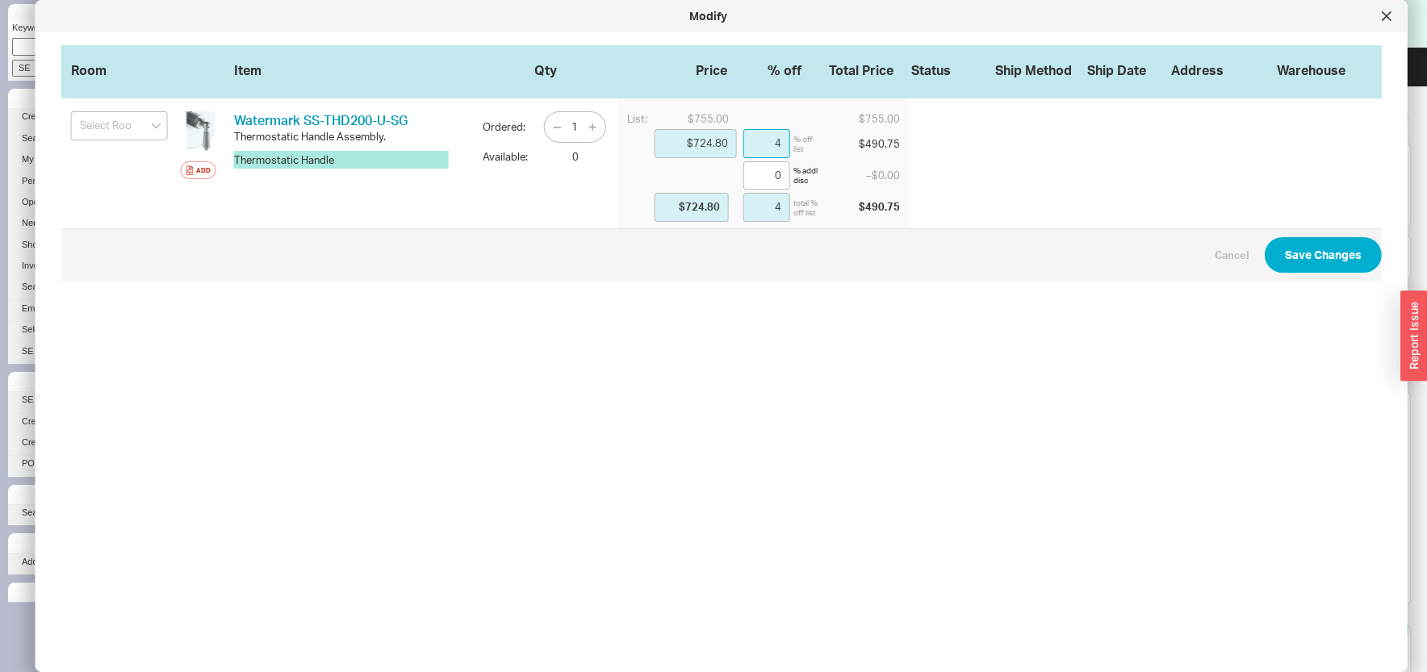
type input "$453.00"
type input "40"
type input "$724.80"
type input "4"
type input "$724.80"
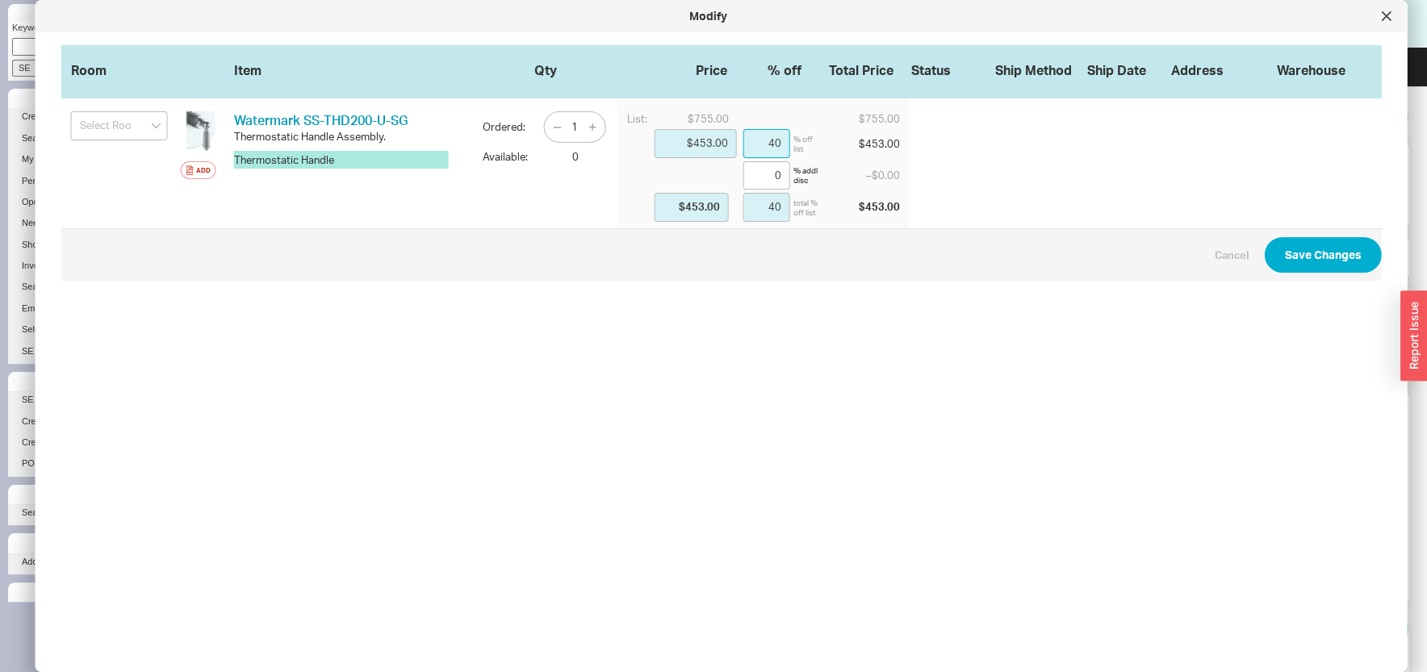
type input "4"
type input "$755.00"
type input "0"
type input "$755.00"
type input "0"
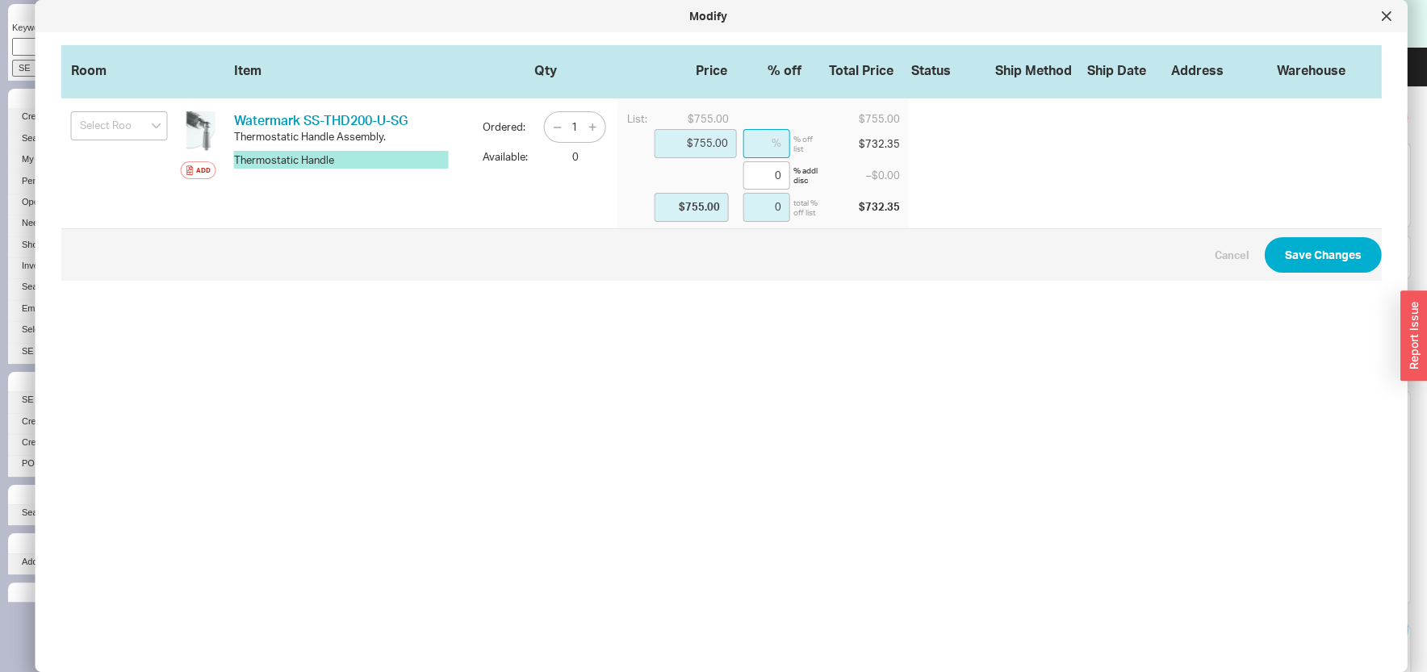
type input "$732.35"
type input "3"
type input "$732.35"
type input "3"
type input "$468.10"
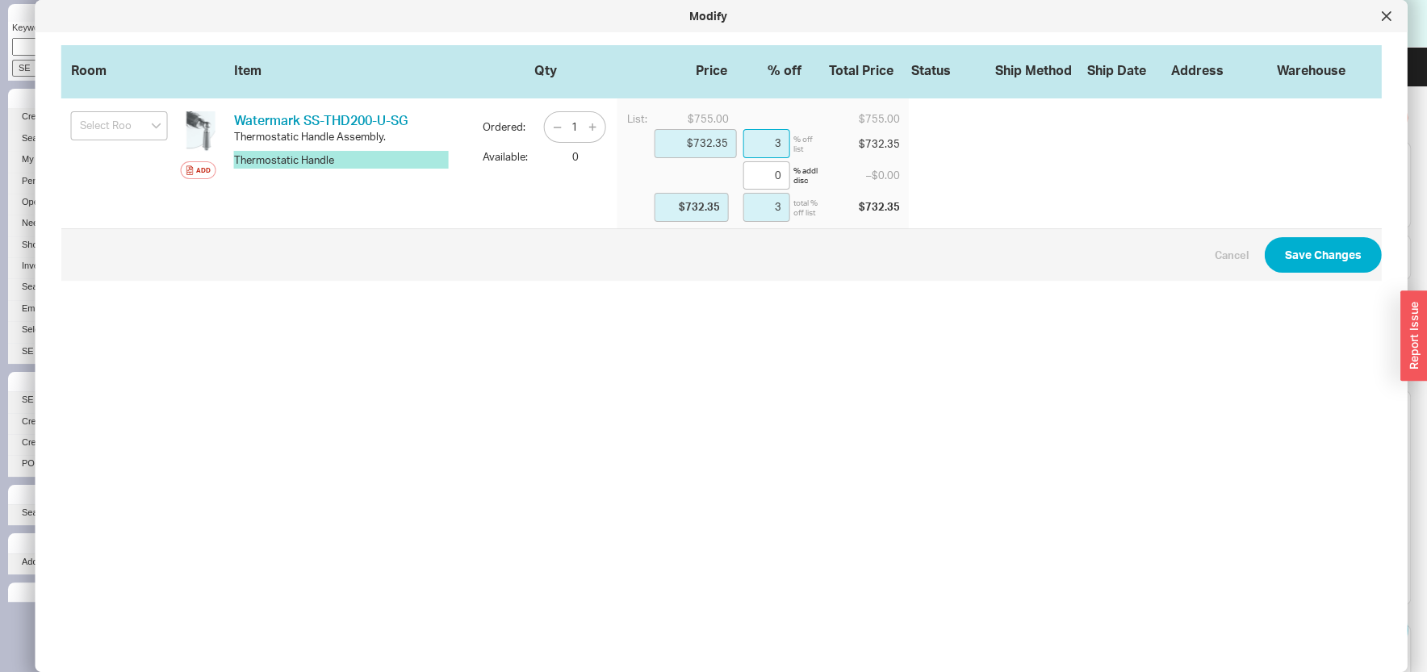
type input "38"
type input "$468.10"
type input "38"
click at [766, 148] on input "38" at bounding box center [767, 143] width 47 height 29
click at [766, 146] on input "38" at bounding box center [767, 143] width 47 height 29
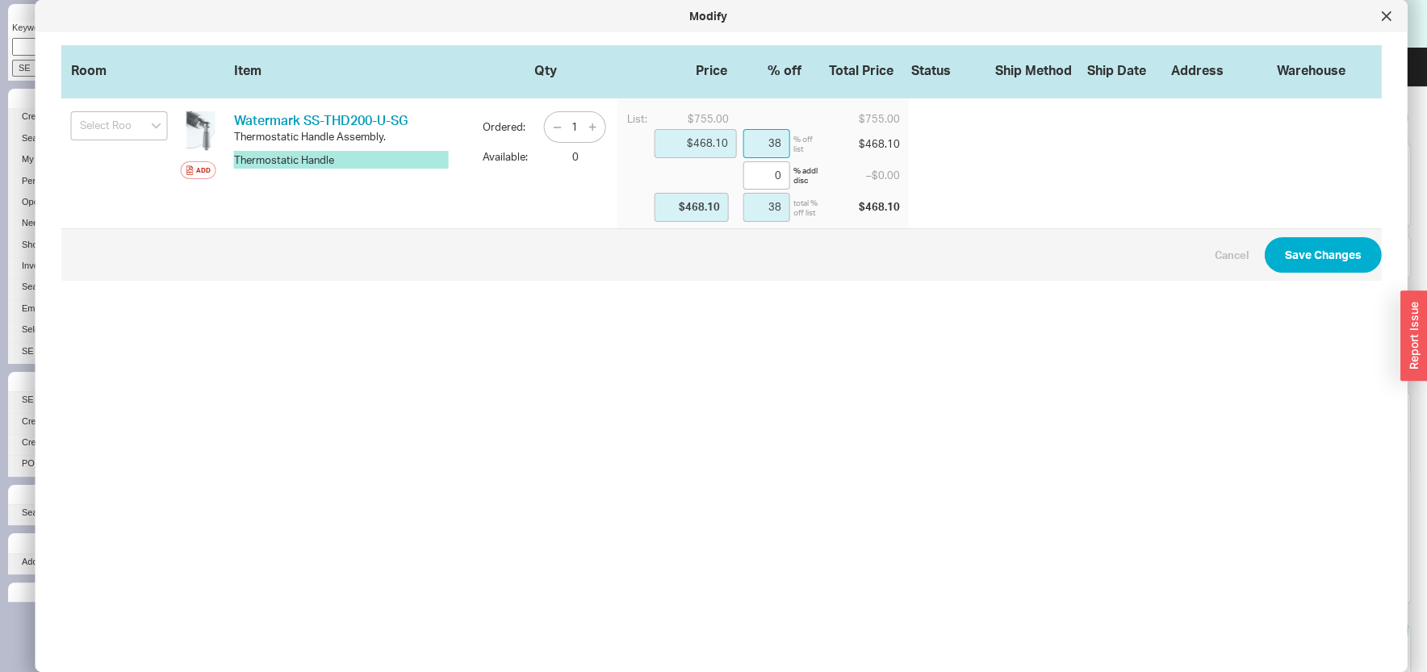
drag, startPoint x: 751, startPoint y: 140, endPoint x: 786, endPoint y: 153, distance: 37.0
click at [786, 153] on input "38" at bounding box center [767, 143] width 47 height 29
type input "$732.35"
type input "3"
type input "$732.35"
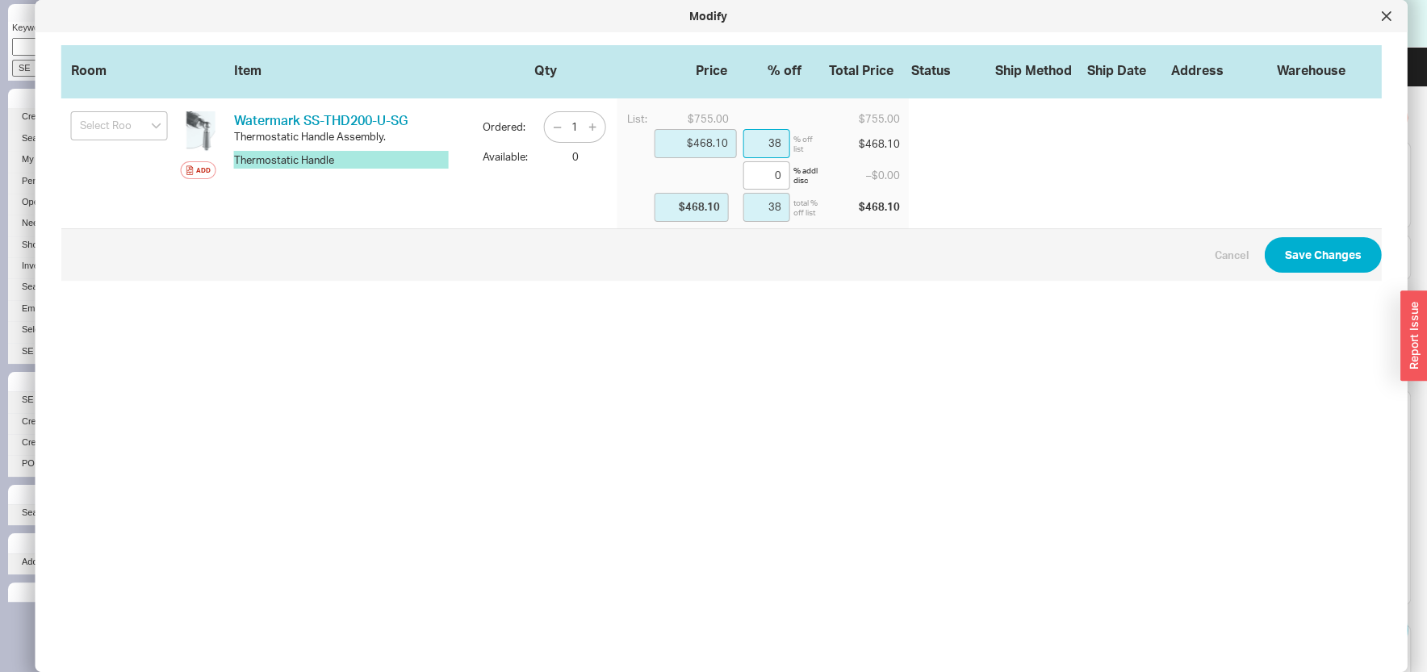
type input "3"
type input "$490.75"
type input "35"
type input "$490.75"
type input "35"
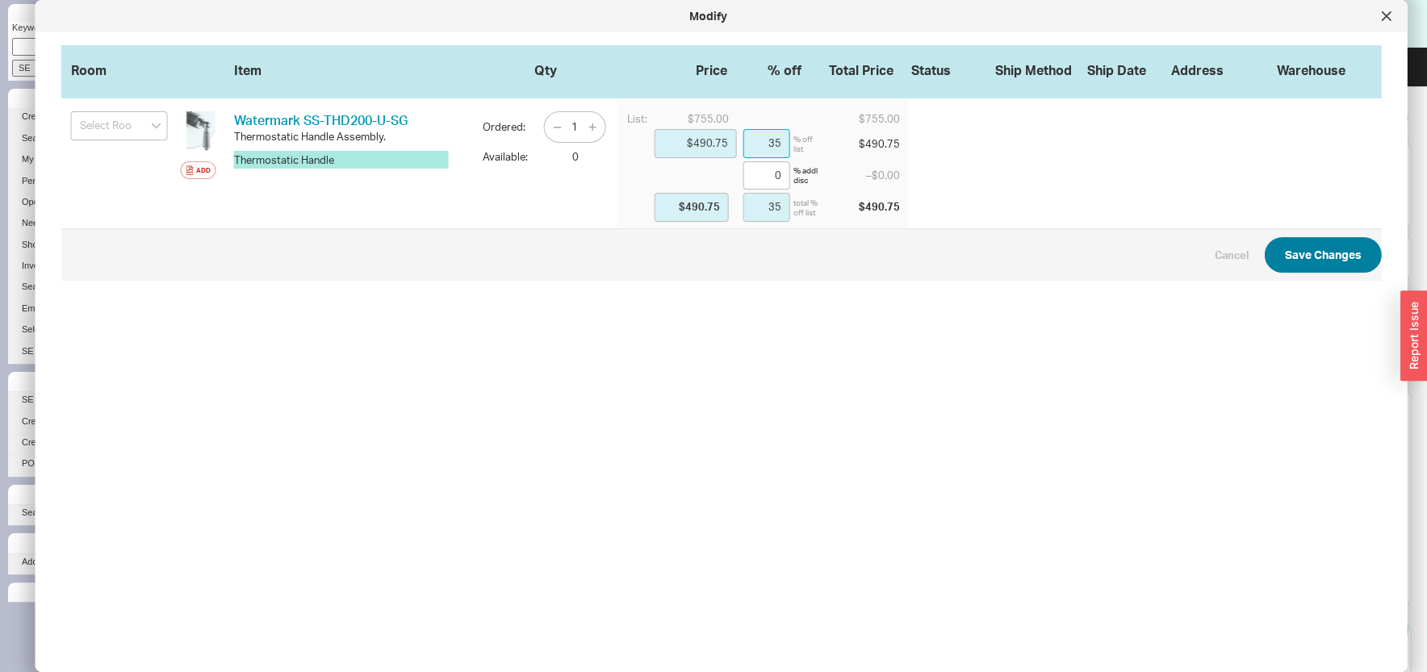
type input "35"
click at [1304, 264] on button "Save Changes" at bounding box center [1323, 255] width 117 height 36
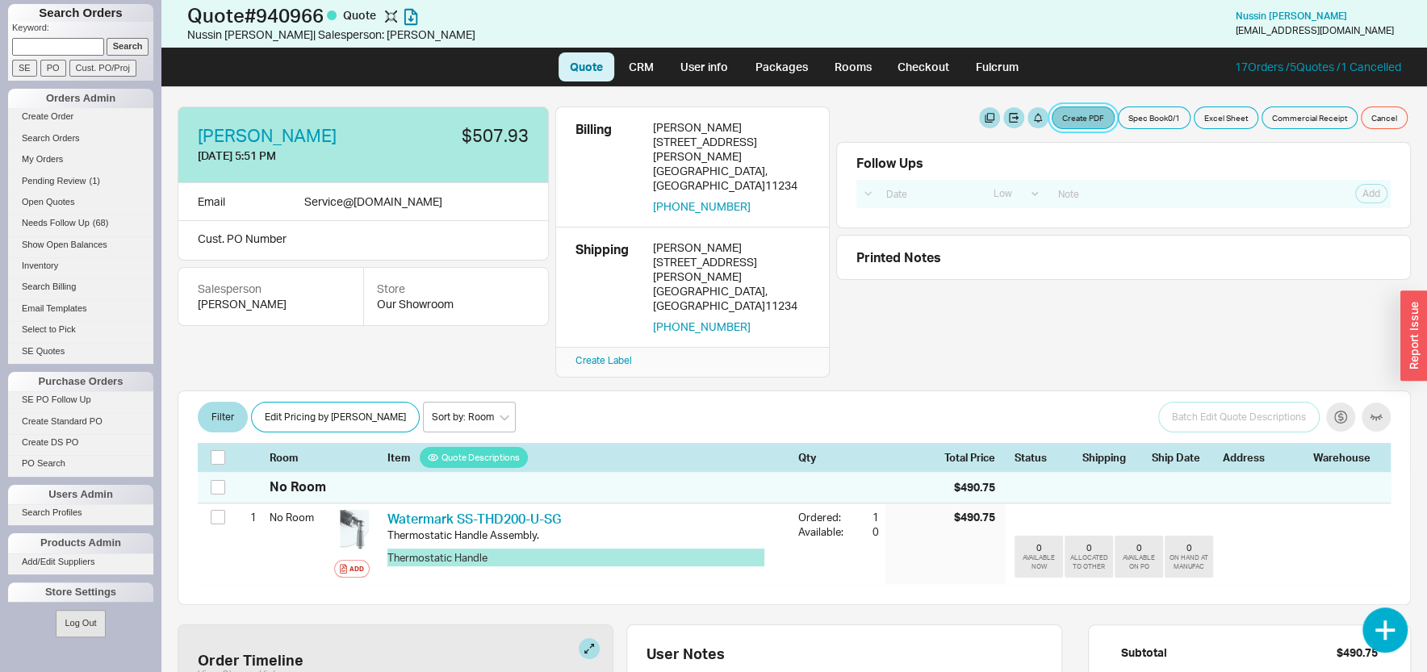
click at [1069, 118] on button "Create PDF" at bounding box center [1083, 118] width 63 height 23
select select "71997456"
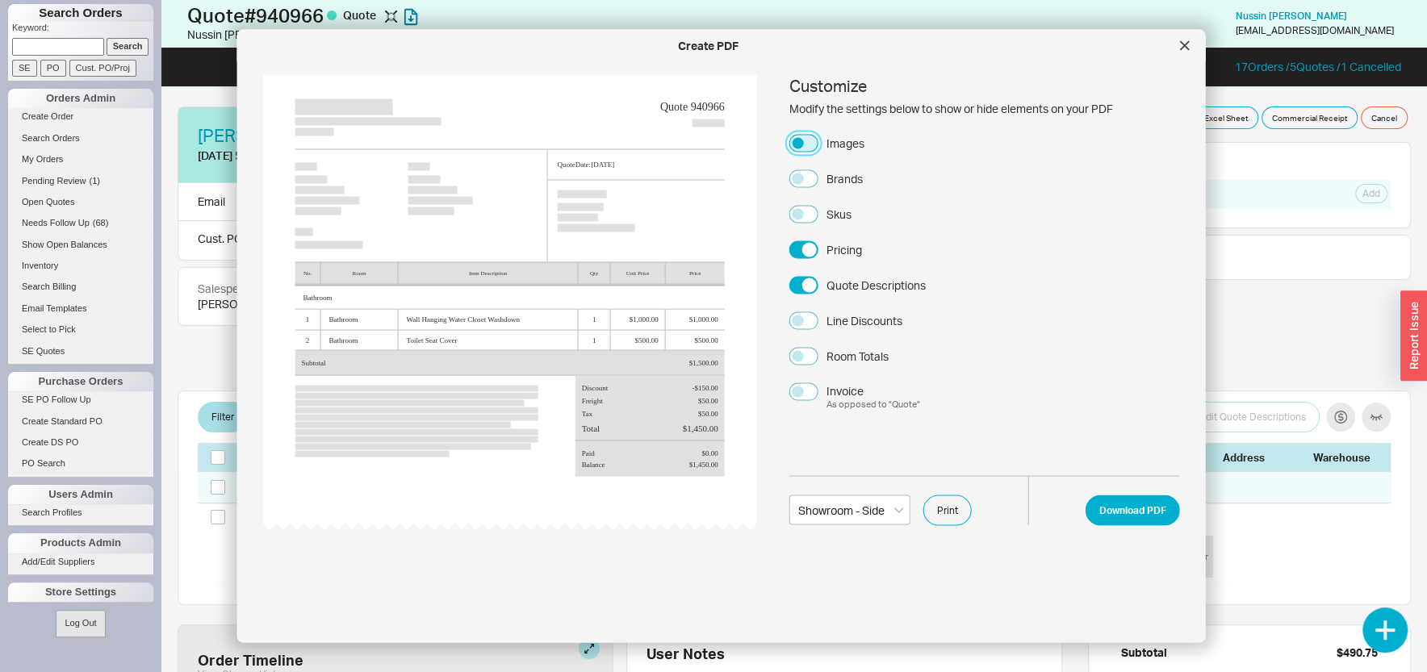
click at [817, 140] on button "Images" at bounding box center [804, 143] width 29 height 18
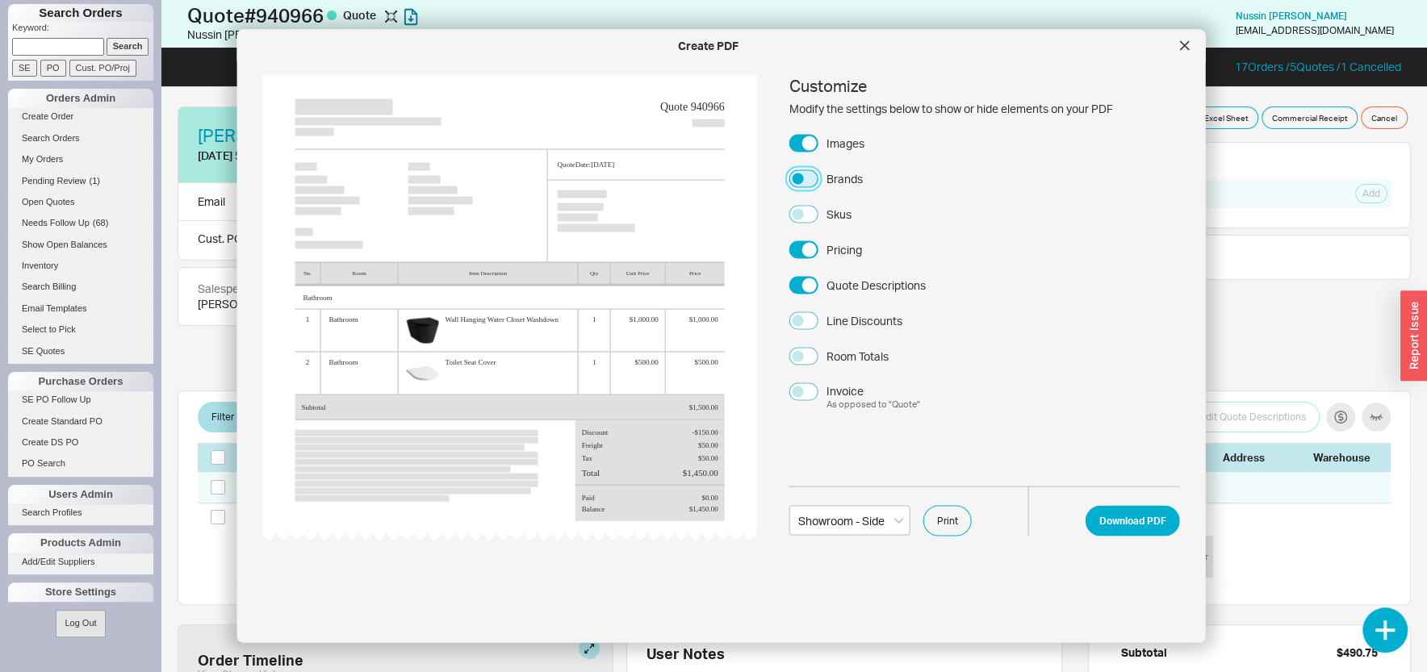
click at [802, 180] on button "Brands" at bounding box center [804, 179] width 29 height 18
click at [1112, 529] on button "Download PDF" at bounding box center [1133, 520] width 94 height 31
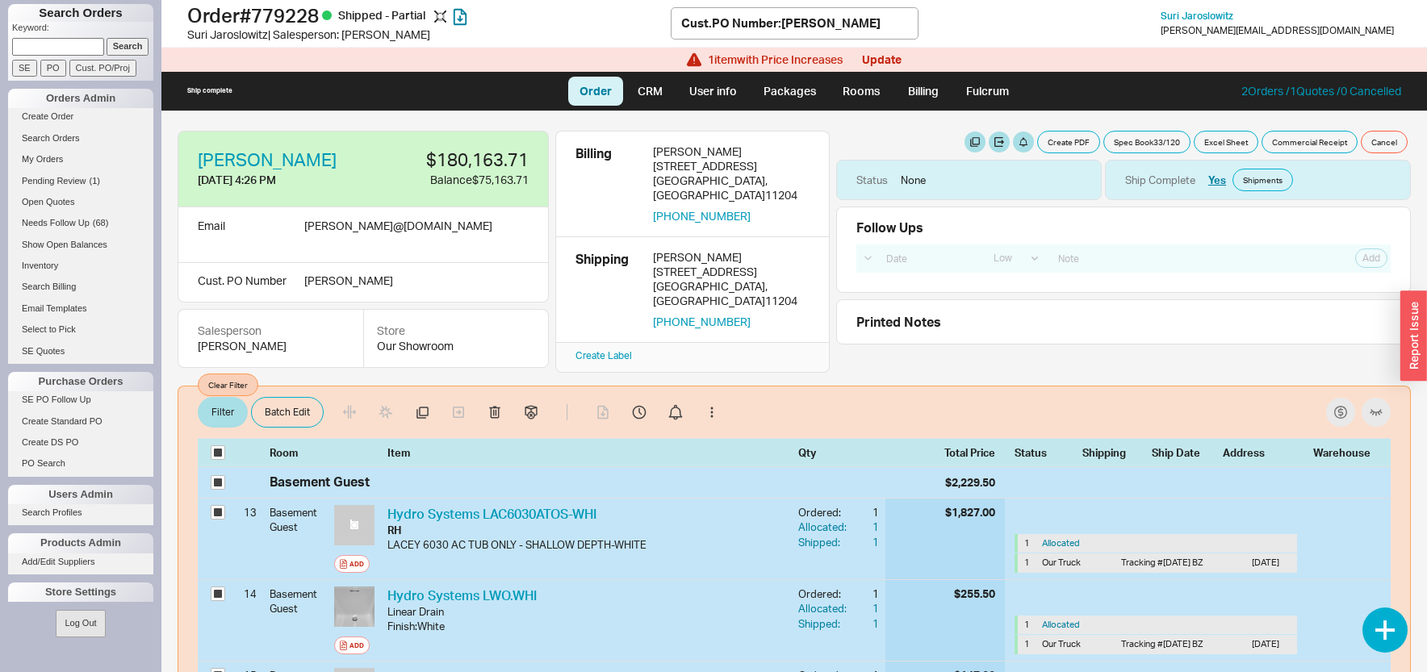
select select "LOW"
